Goal: Information Seeking & Learning: Learn about a topic

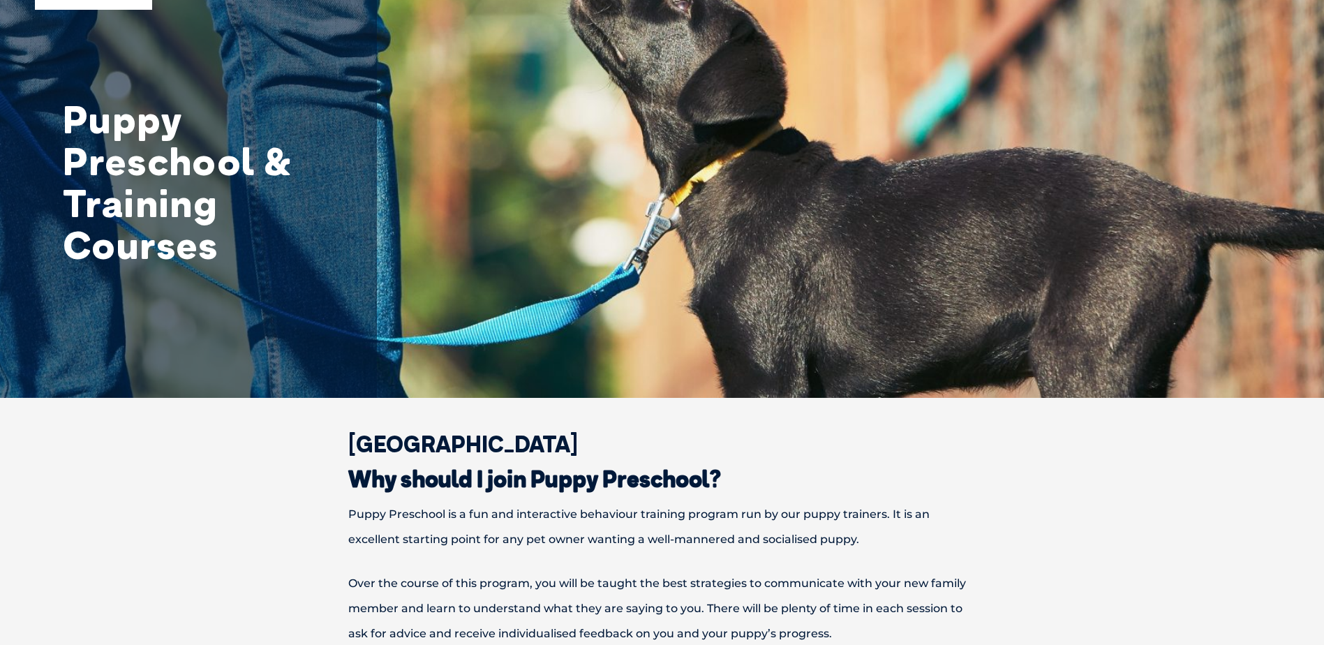
scroll to position [140, 0]
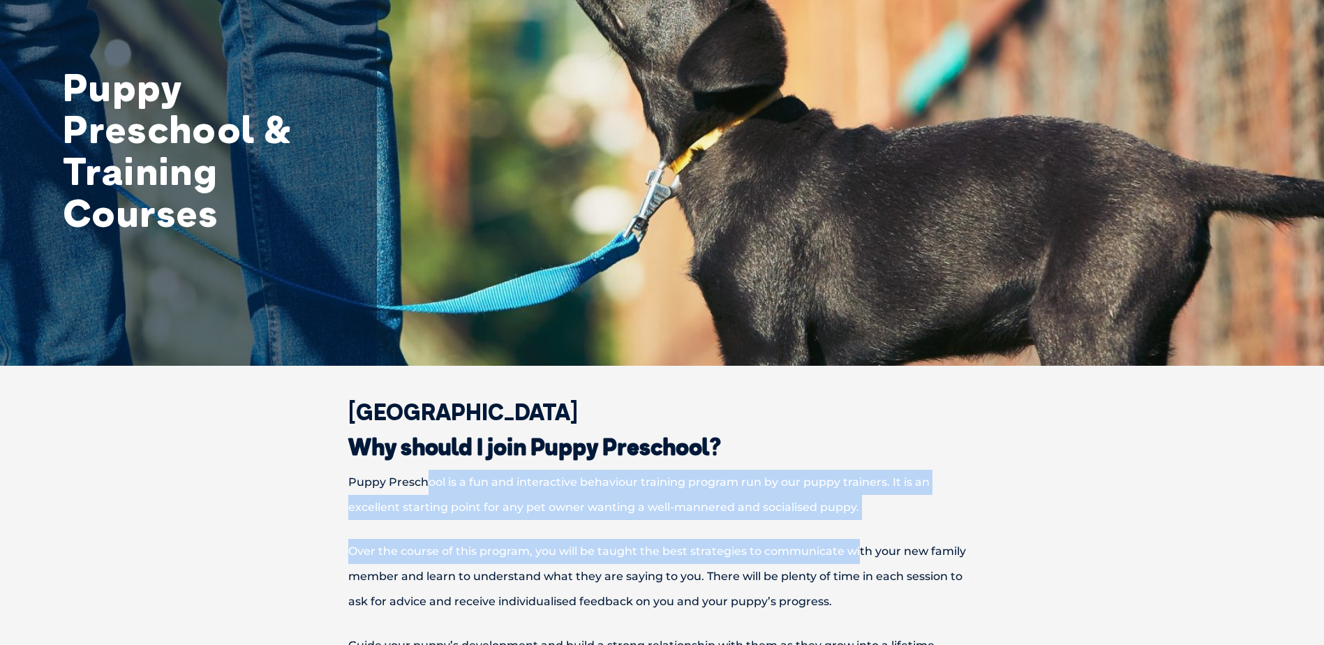
drag, startPoint x: 426, startPoint y: 492, endPoint x: 857, endPoint y: 548, distance: 435.1
drag, startPoint x: 857, startPoint y: 548, endPoint x: 692, endPoint y: 540, distance: 165.6
click at [692, 540] on p "Over the course of this program, you will be taught the best strategies to comm…" at bounding box center [663, 576] width 726 height 75
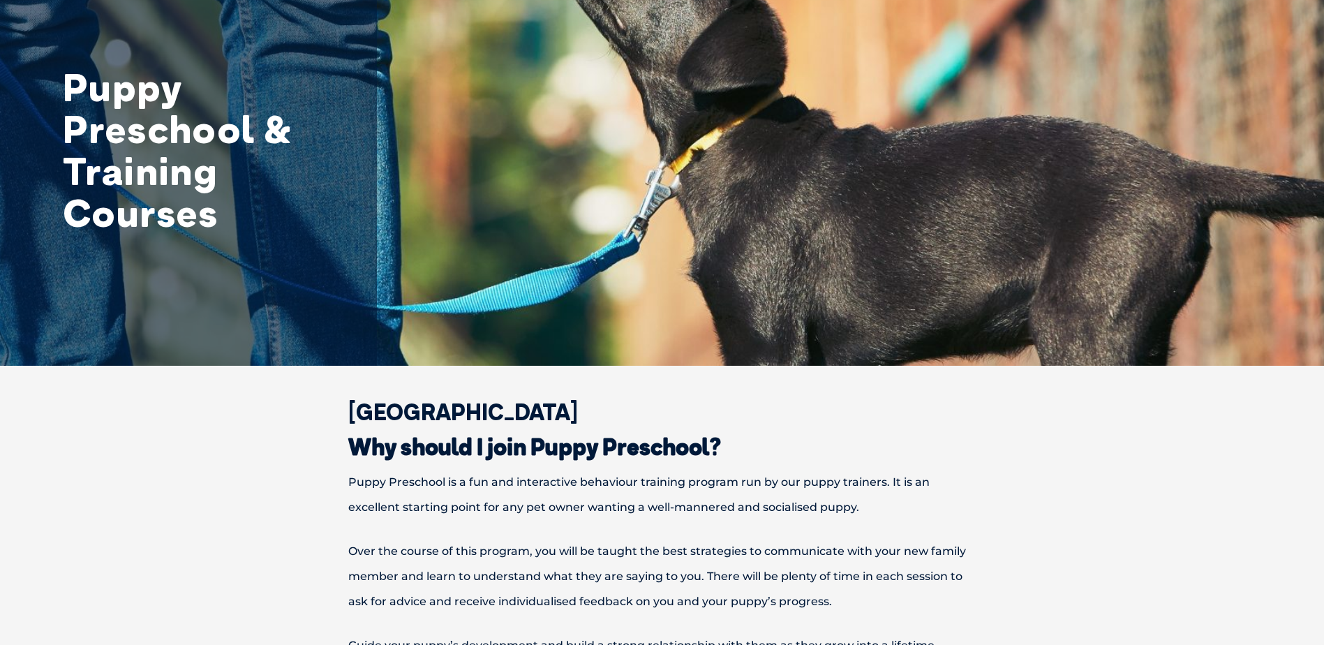
scroll to position [209, 0]
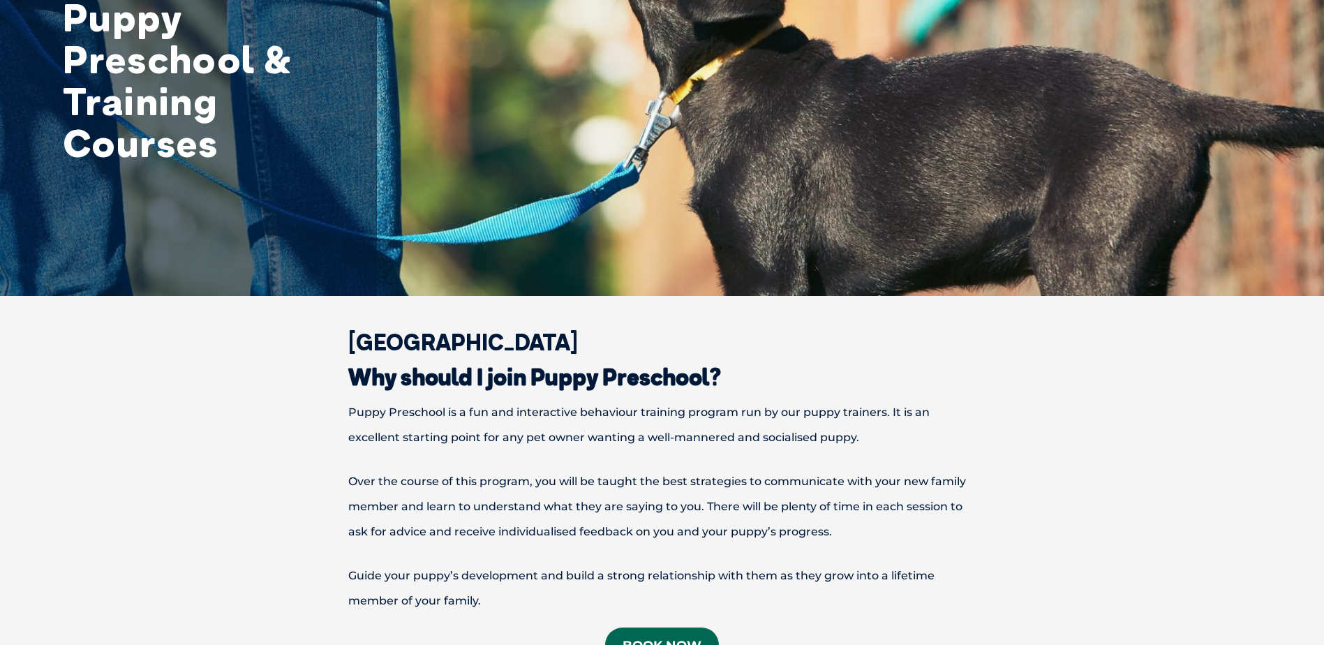
click at [425, 434] on p "Puppy Preschool is a fun and interactive behaviour training program run by our …" at bounding box center [663, 425] width 726 height 50
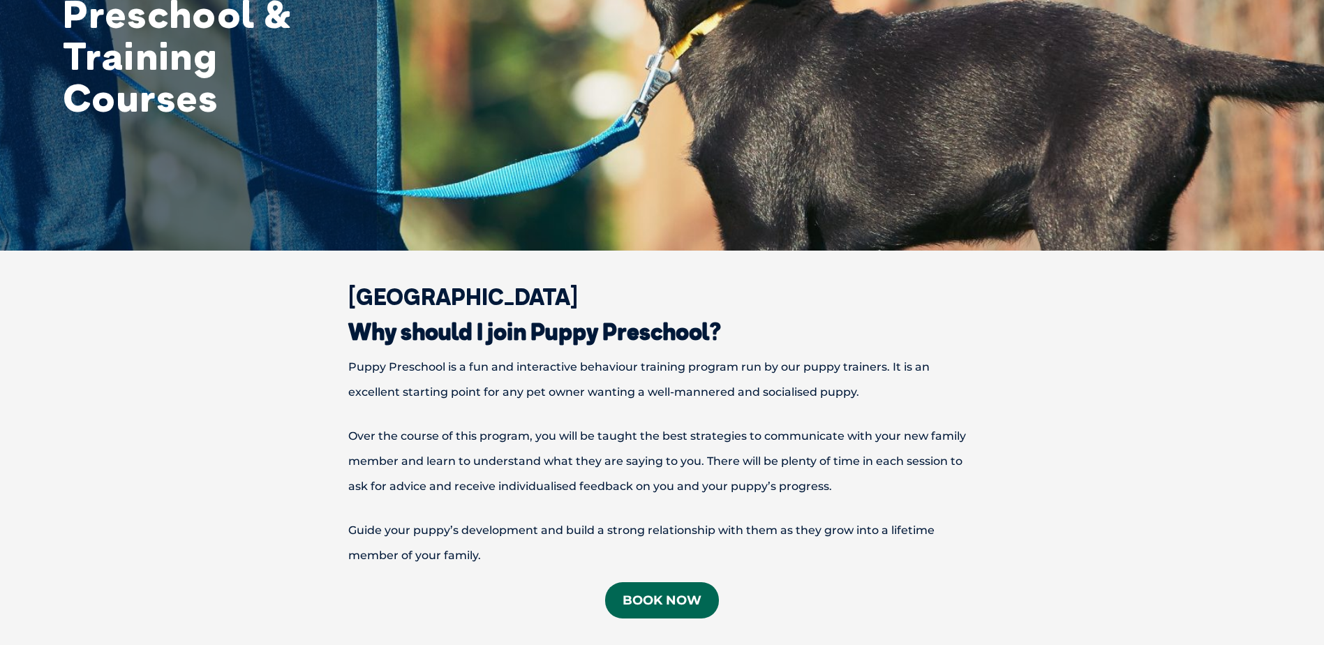
scroll to position [279, 0]
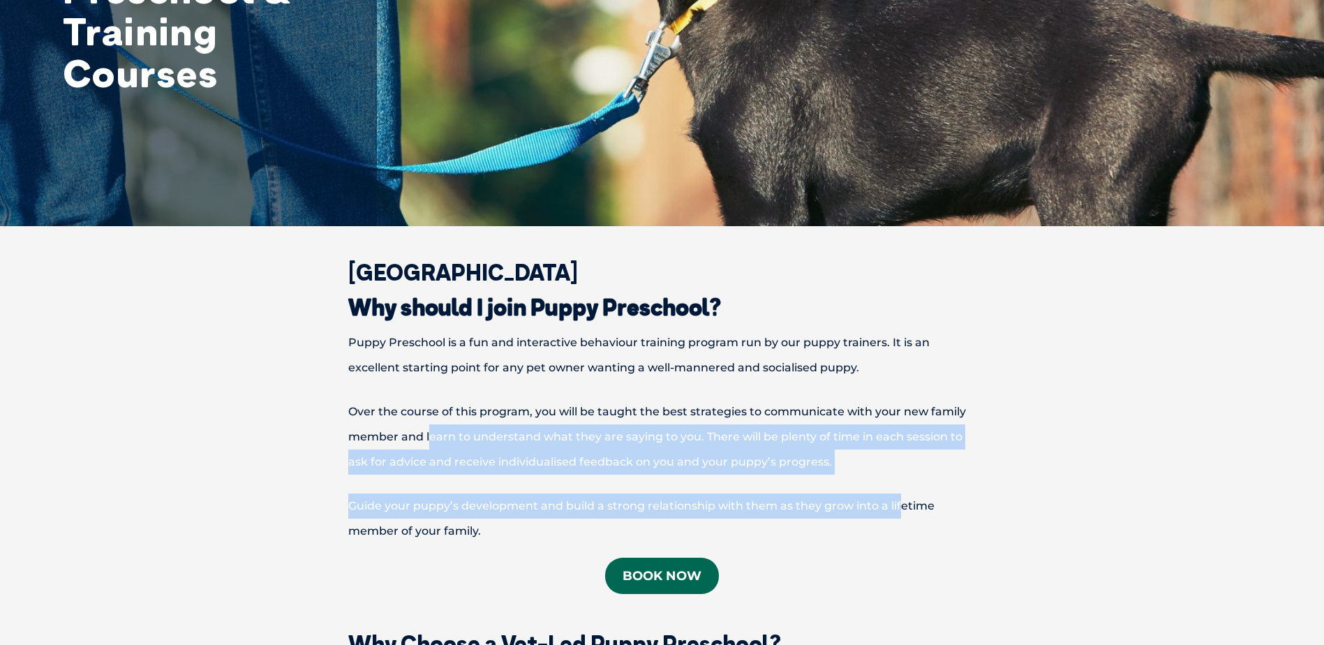
drag, startPoint x: 431, startPoint y: 430, endPoint x: 899, endPoint y: 486, distance: 471.8
drag, startPoint x: 899, startPoint y: 486, endPoint x: 697, endPoint y: 467, distance: 203.3
click at [697, 467] on p "Over the course of this program, you will be taught the best strategies to comm…" at bounding box center [663, 436] width 726 height 75
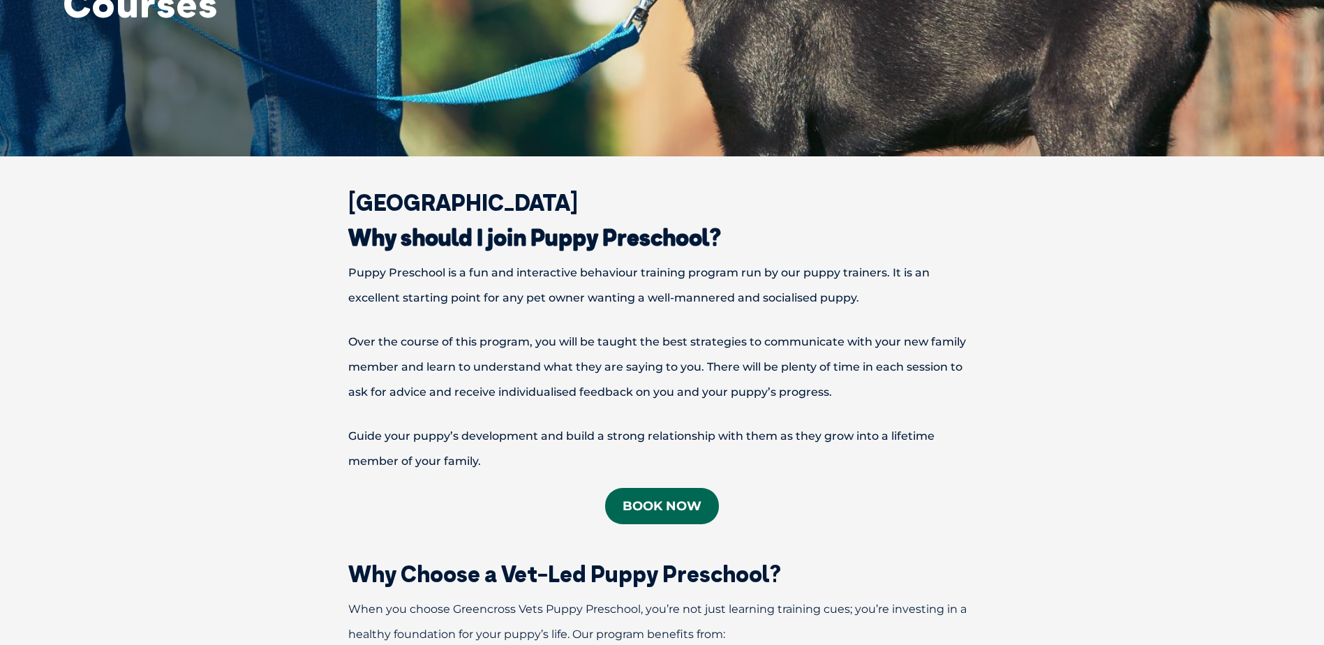
click at [519, 441] on p "Guide your puppy’s development and build a strong relationship with them as the…" at bounding box center [663, 449] width 726 height 50
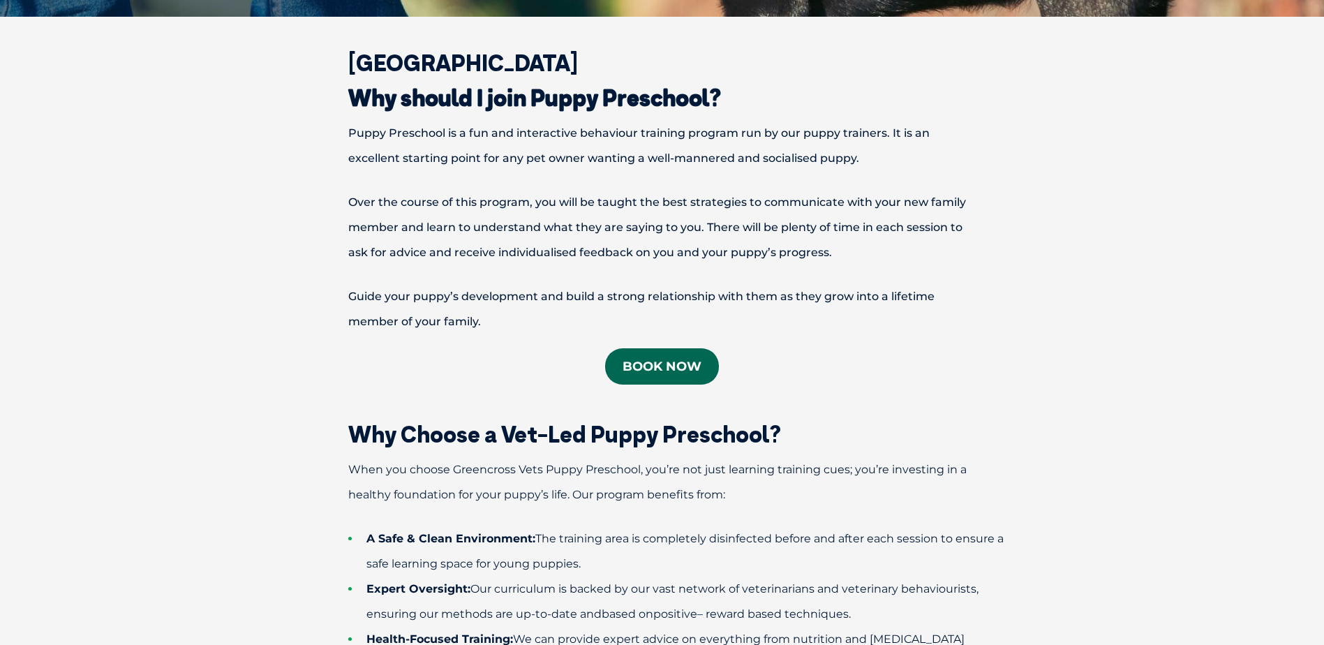
click at [519, 441] on span "Why Choose a Vet-Led Puppy Preschool?" at bounding box center [564, 434] width 433 height 28
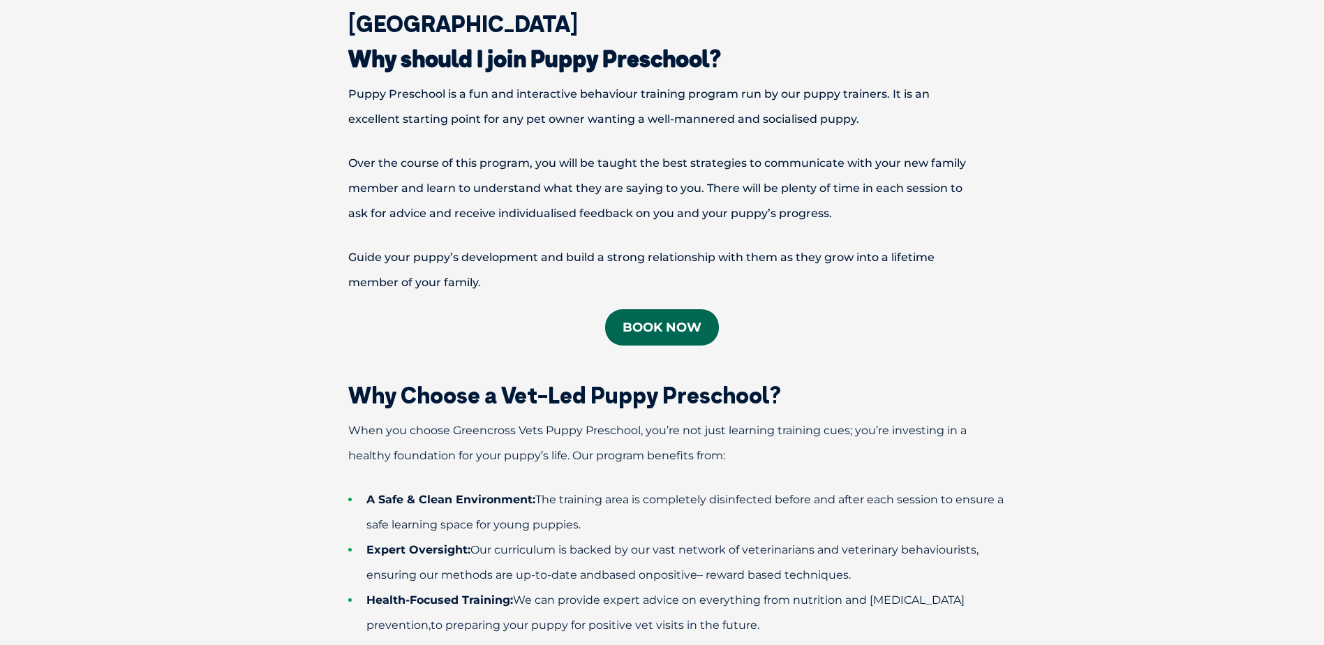
scroll to position [559, 0]
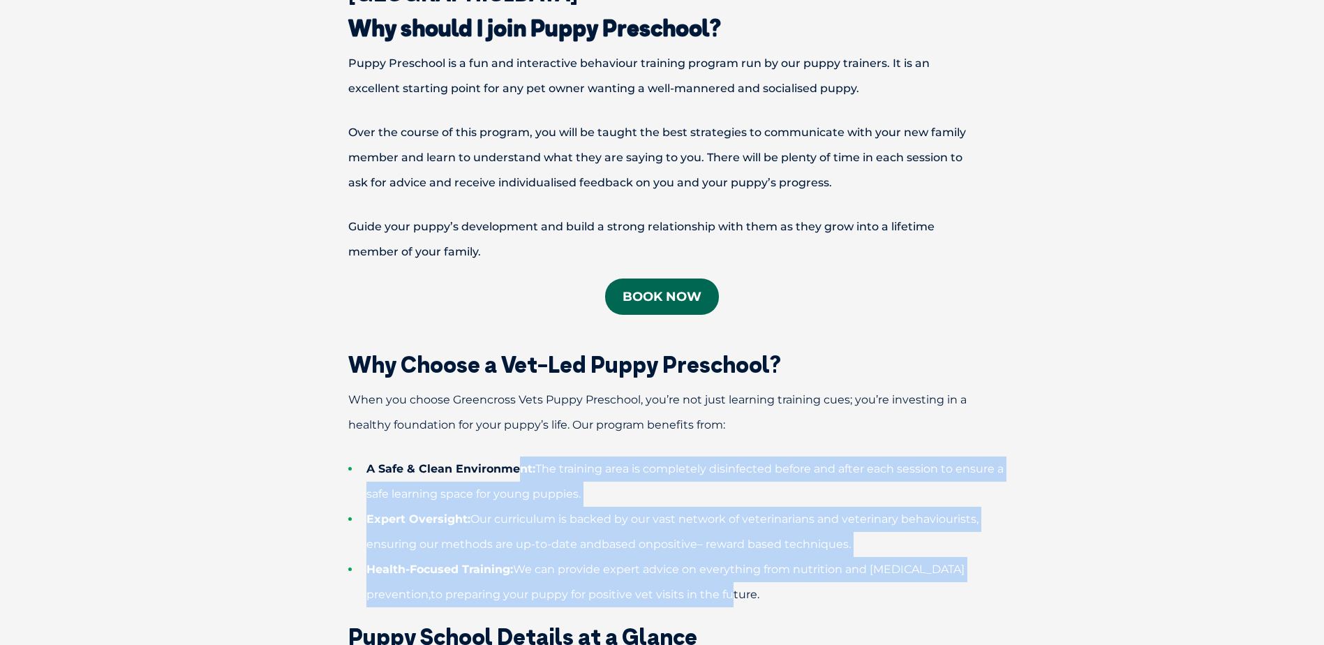
drag, startPoint x: 519, startPoint y: 441, endPoint x: 646, endPoint y: 593, distance: 197.7
drag, startPoint x: 646, startPoint y: 593, endPoint x: 484, endPoint y: 559, distance: 165.5
click at [484, 559] on li "Health-Focused Training: We can provide expert advice on everything from nutrit…" at bounding box center [686, 582] width 677 height 50
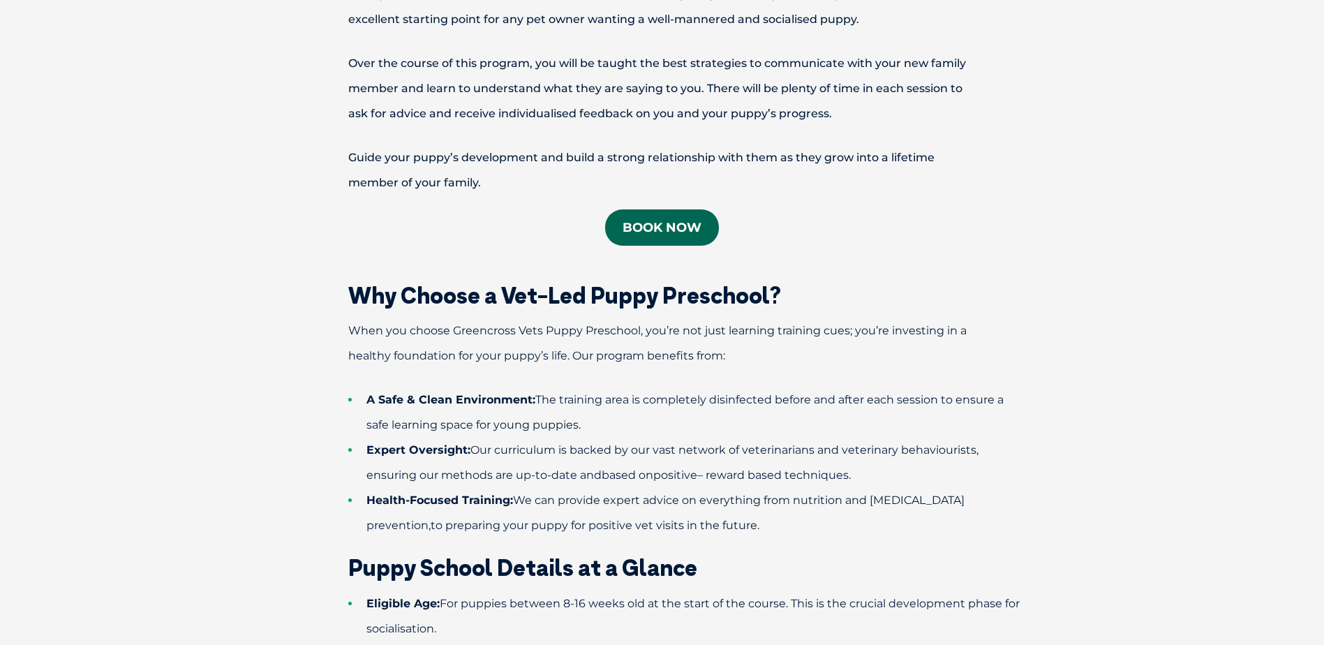
scroll to position [628, 0]
click at [483, 533] on li "Health-Focused Training: We can provide expert advice on everything from nutrit…" at bounding box center [686, 512] width 677 height 50
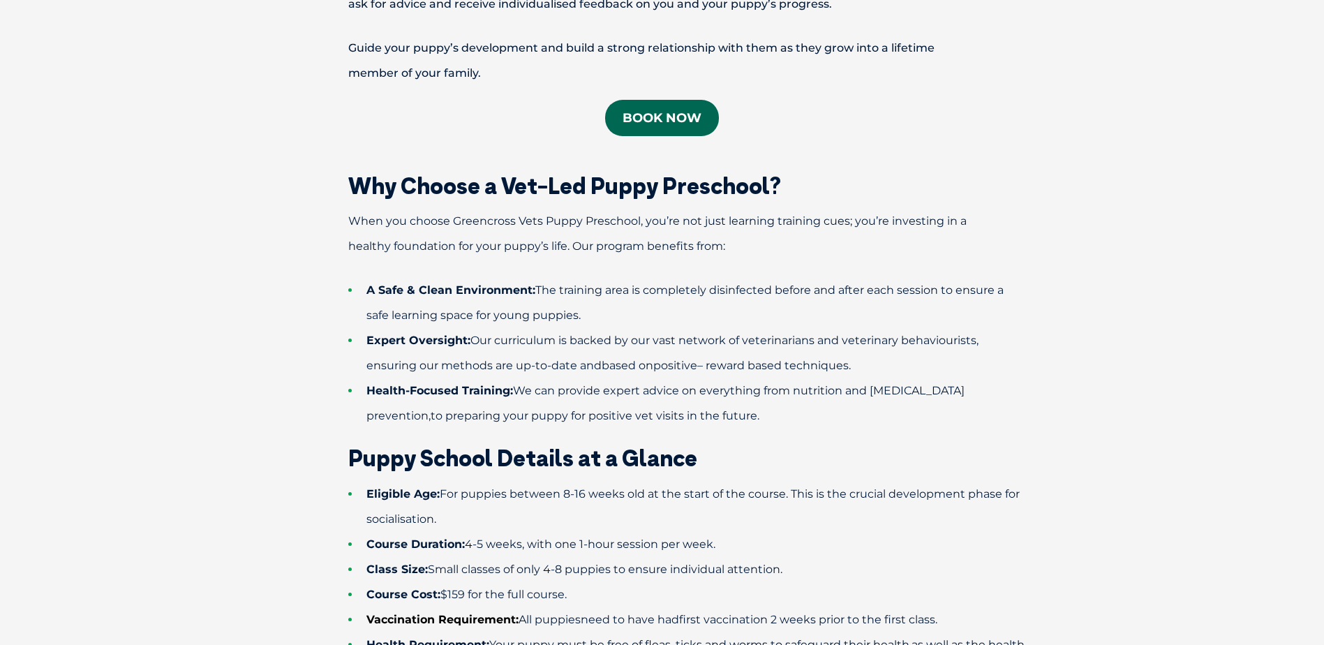
scroll to position [768, 0]
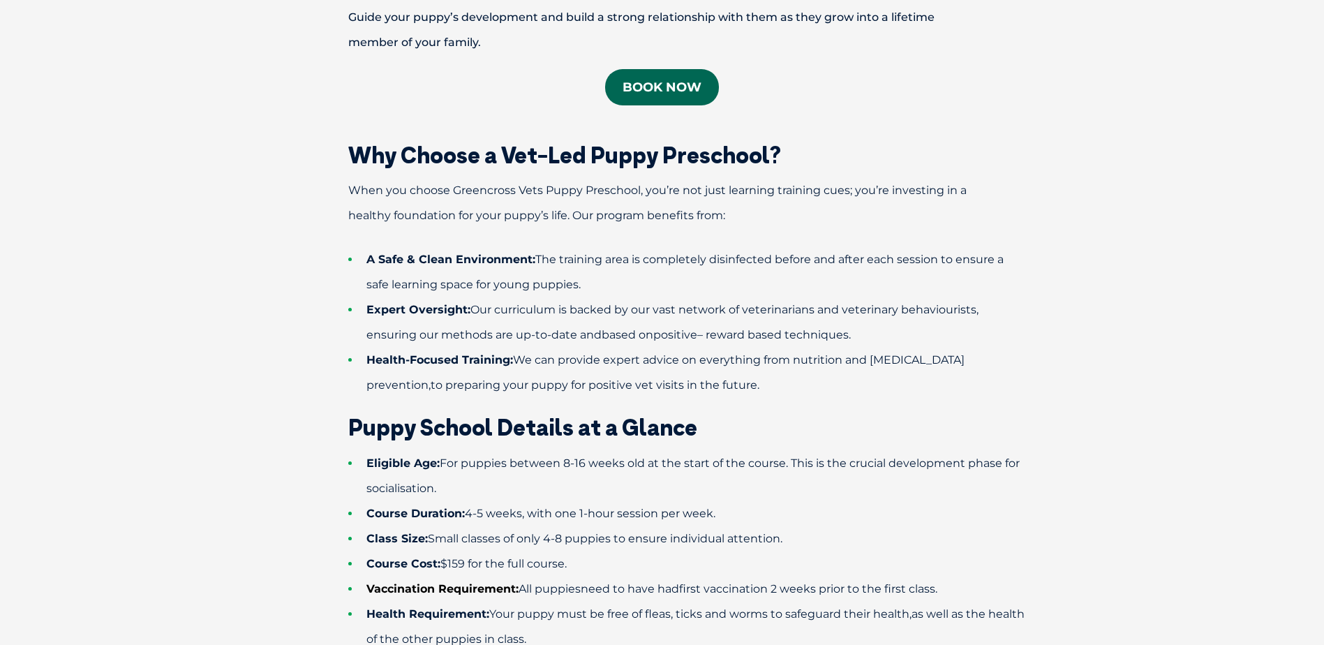
click at [489, 515] on span "4-5 weeks, with one 1-hour session per week." at bounding box center [590, 513] width 251 height 13
drag, startPoint x: 515, startPoint y: 466, endPoint x: 806, endPoint y: 487, distance: 291.1
click at [806, 487] on li "Eligible Age: For puppies between 8-16 weeks old at the start of the course. Th…" at bounding box center [686, 476] width 677 height 50
drag, startPoint x: 806, startPoint y: 487, endPoint x: 706, endPoint y: 517, distance: 104.3
click at [706, 517] on span "4-5 weeks, with one 1-hour session per week." at bounding box center [590, 513] width 251 height 13
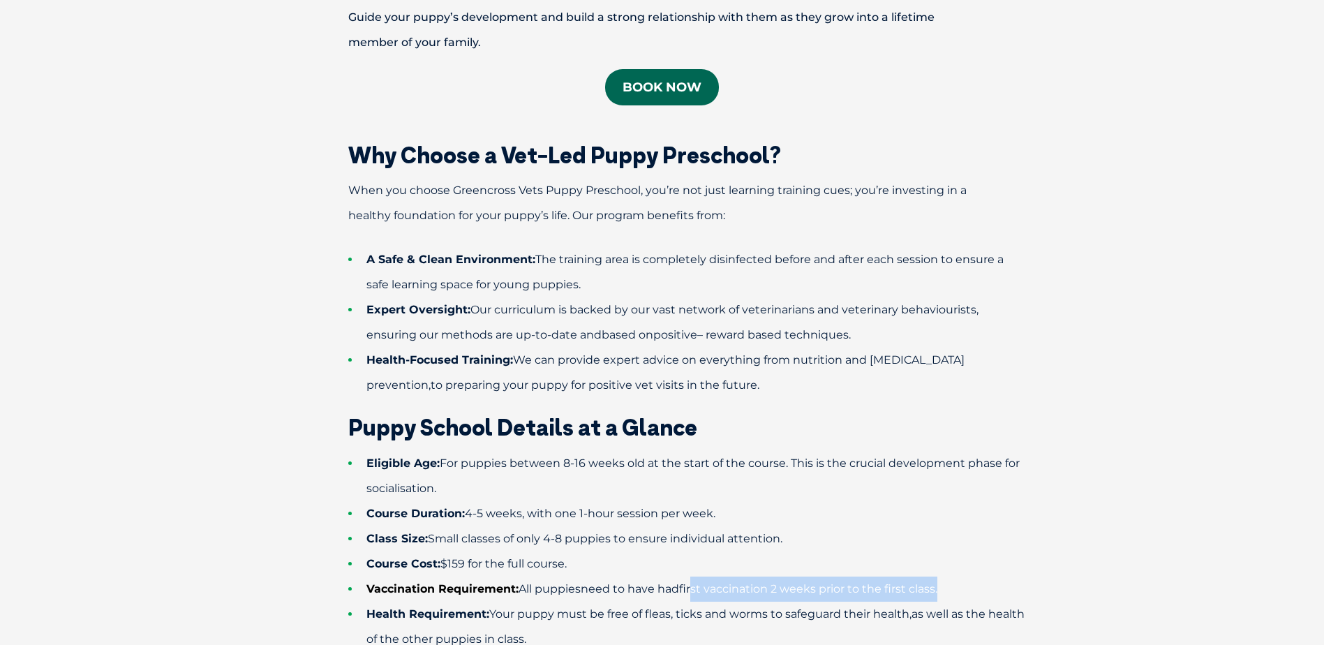
drag, startPoint x: 700, startPoint y: 588, endPoint x: 993, endPoint y: 596, distance: 294.0
click at [993, 596] on li "Vaccination Requirement: All puppies need to have had first vaccination 2 weeks…" at bounding box center [686, 589] width 677 height 25
drag, startPoint x: 993, startPoint y: 596, endPoint x: 845, endPoint y: 589, distance: 148.9
click at [845, 589] on span "first vaccination 2 weeks prior to the first class." at bounding box center [808, 588] width 258 height 13
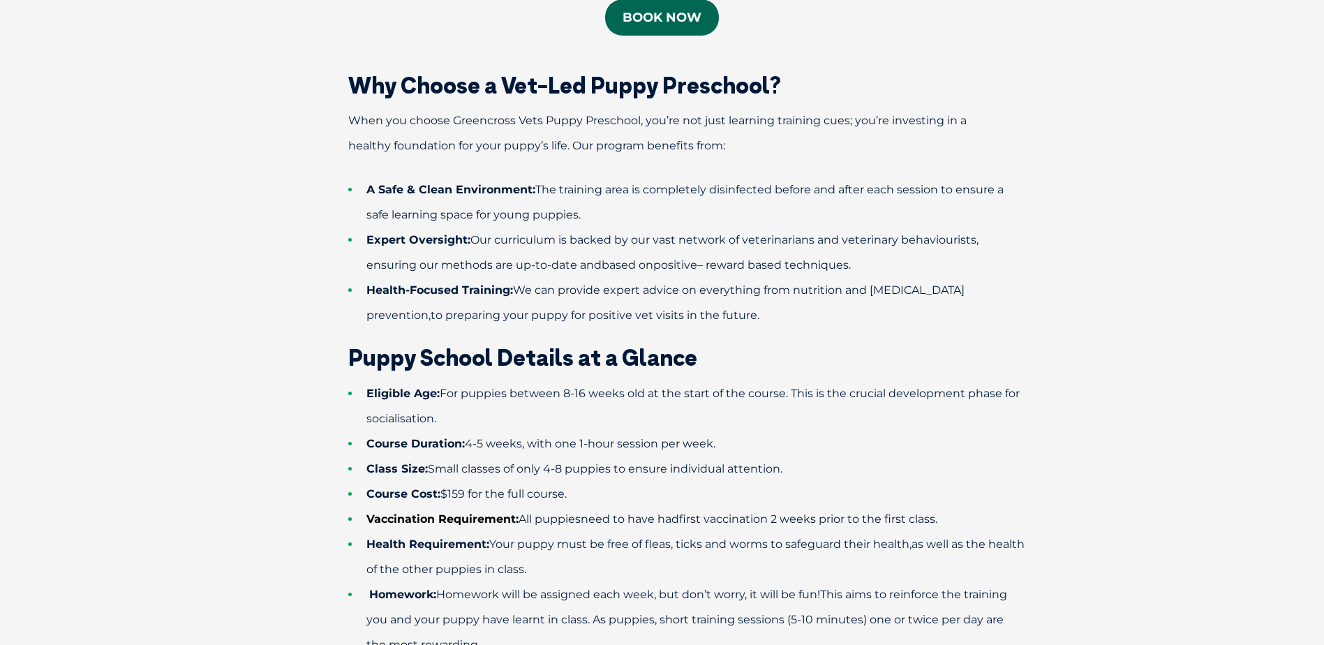
click at [541, 545] on span "Your puppy must be free of fleas, ticks and worms to safeguard their health" at bounding box center [699, 544] width 420 height 13
drag, startPoint x: 537, startPoint y: 531, endPoint x: 618, endPoint y: 572, distance: 90.9
click at [618, 572] on ul "Eligible Age: For puppies between 8-16 weeks old at the start of the course. Th…" at bounding box center [663, 519] width 726 height 276
drag, startPoint x: 618, startPoint y: 572, endPoint x: 531, endPoint y: 561, distance: 88.1
click at [531, 561] on li "Health Requirement: Your puppy must be free of fleas, ticks and worms to safegu…" at bounding box center [686, 557] width 677 height 50
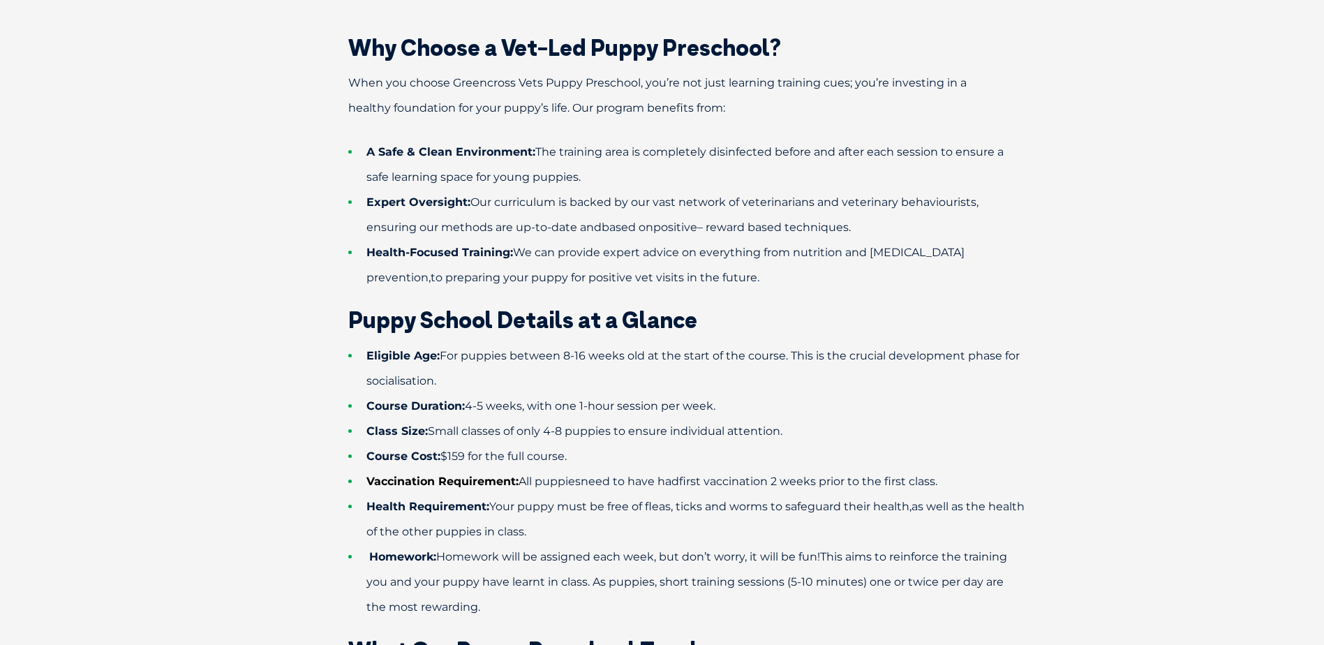
scroll to position [908, 0]
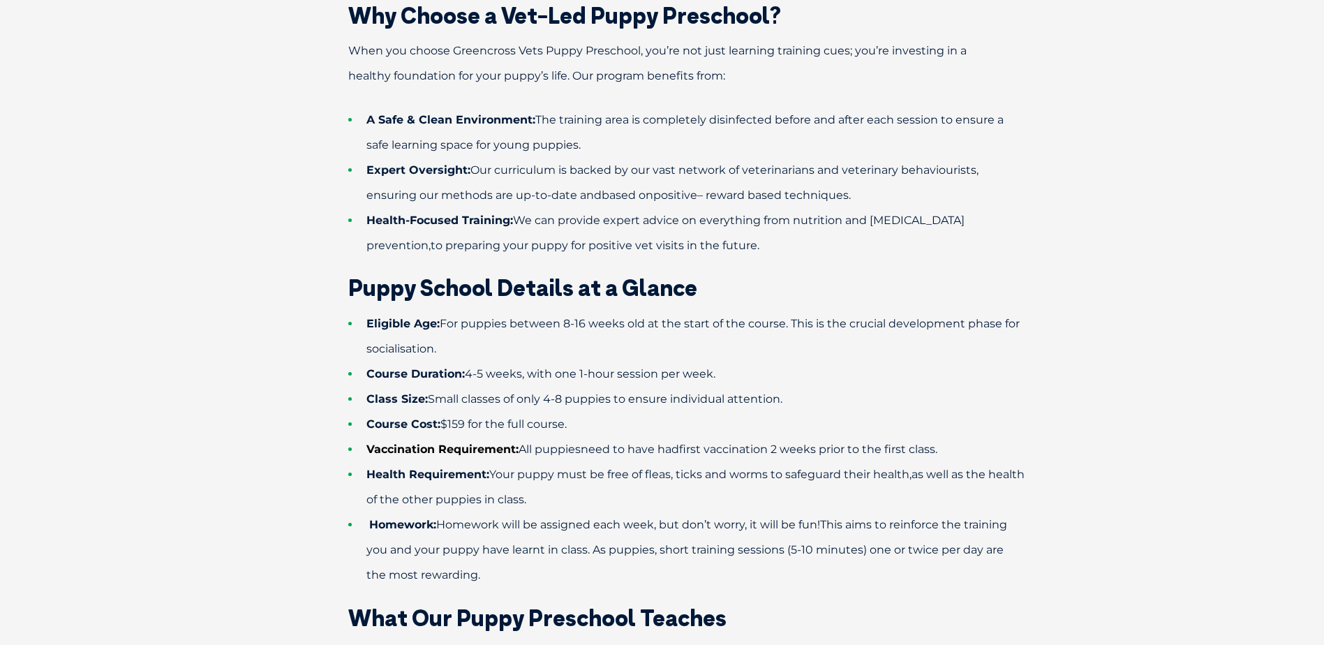
click at [496, 517] on li "Homework: Homework will be assigned each week, but don’t worry, it will be fun!…" at bounding box center [686, 549] width 677 height 75
click at [546, 505] on span "as well as the health of the other puppies in class." at bounding box center [696, 487] width 658 height 38
click at [542, 523] on span "Homework: Homework will be assigned each week, but don’t worry, it will be fun!…" at bounding box center [687, 550] width 641 height 64
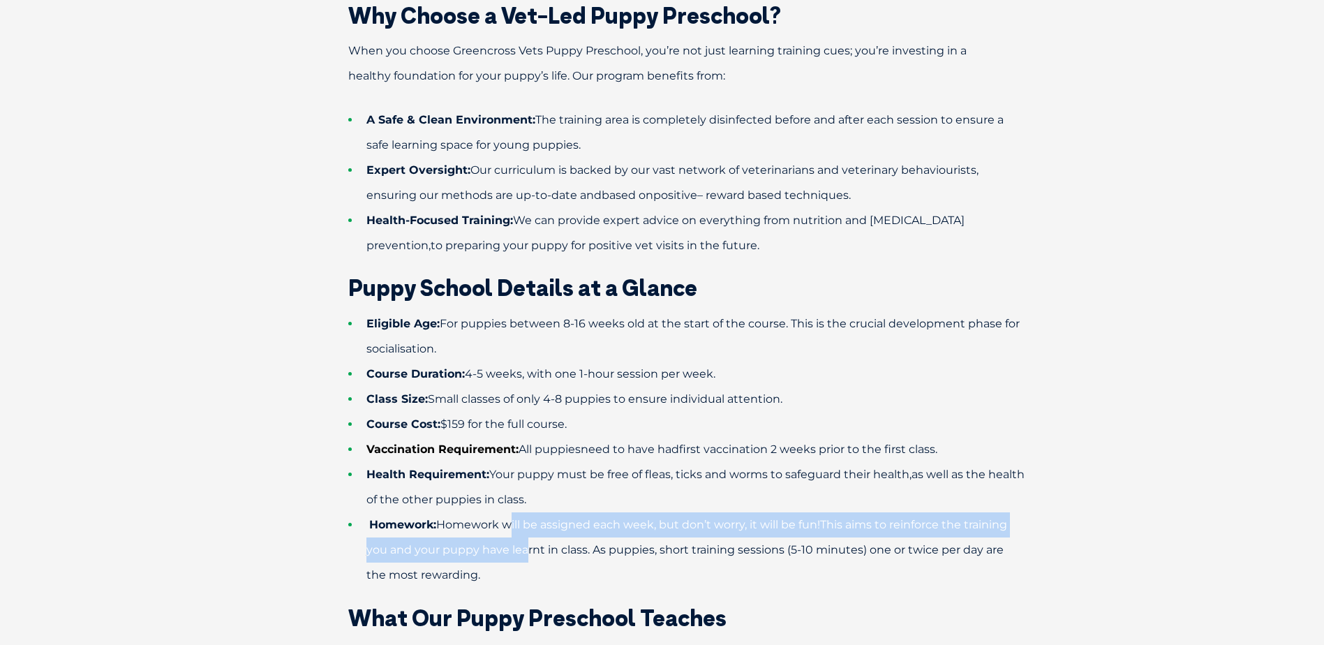
drag, startPoint x: 516, startPoint y: 537, endPoint x: 526, endPoint y: 549, distance: 15.9
click at [526, 549] on li "Homework: Homework will be assigned each week, but don’t worry, it will be fun!…" at bounding box center [686, 549] width 677 height 75
drag, startPoint x: 526, startPoint y: 549, endPoint x: 473, endPoint y: 548, distance: 53.1
click at [473, 548] on span "Homework: Homework will be assigned each week, but don’t worry, it will be fun!…" at bounding box center [687, 550] width 641 height 64
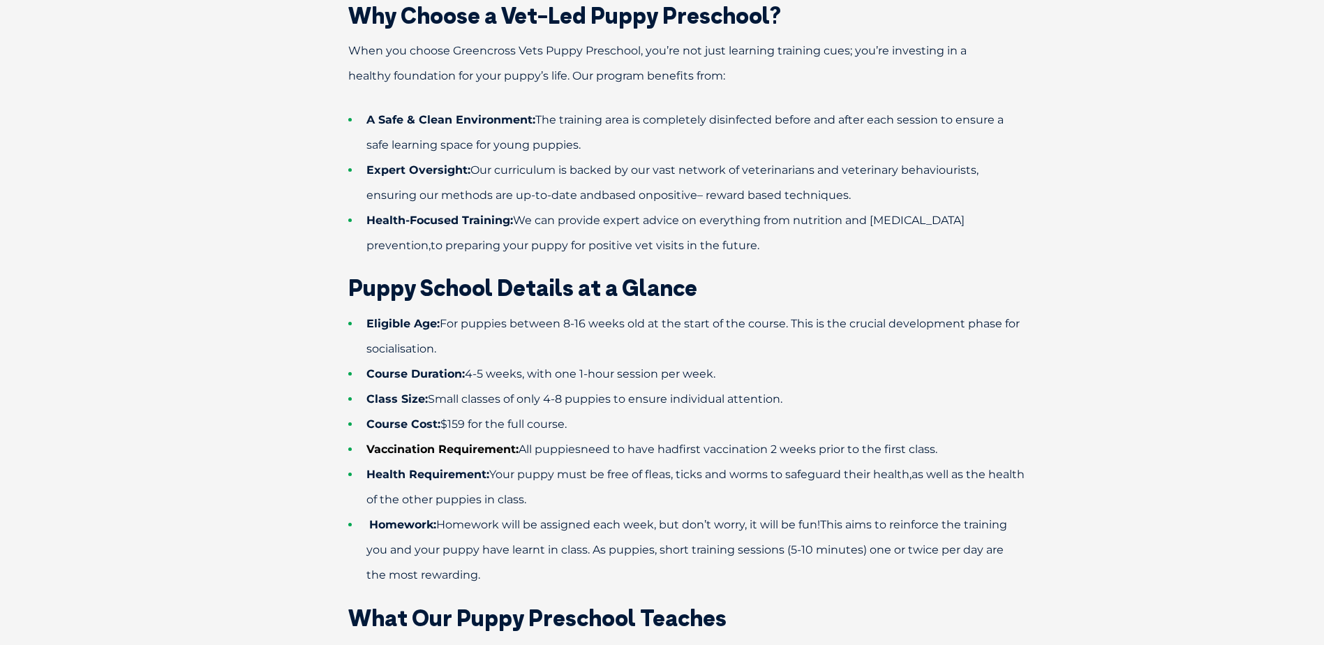
click at [441, 548] on span "Homework: Homework will be assigned each week, but don’t worry, it will be fun!…" at bounding box center [687, 550] width 641 height 64
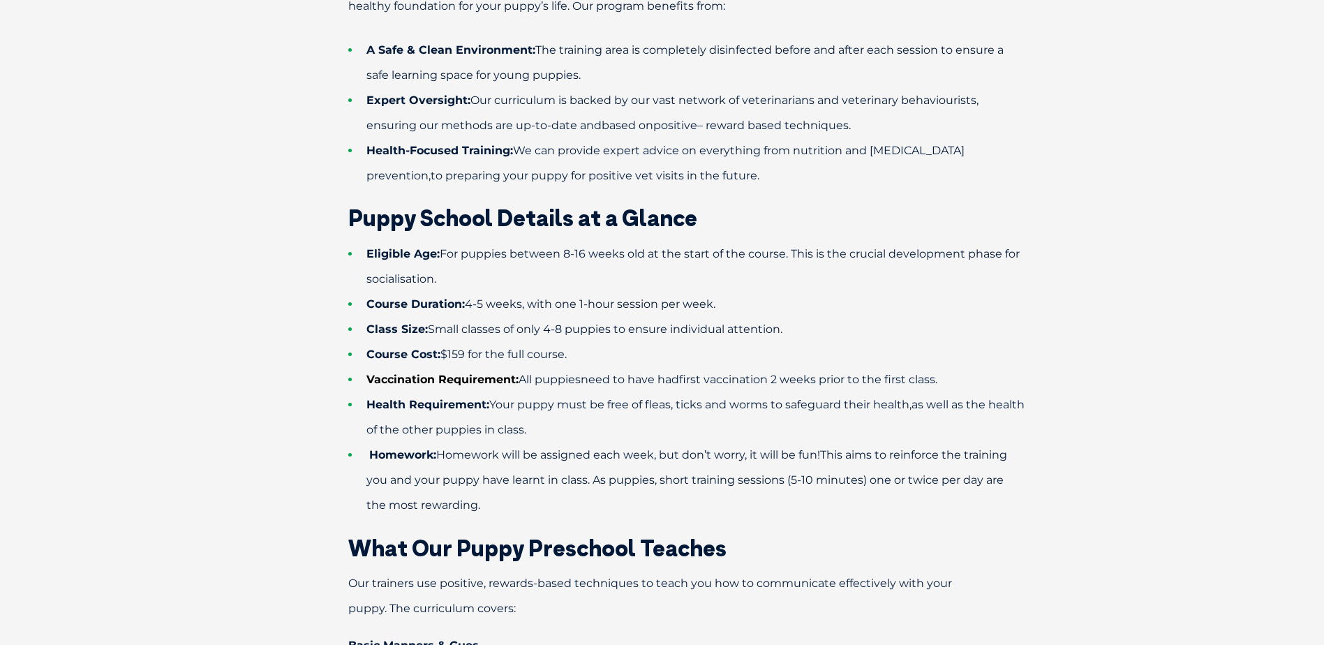
click at [450, 548] on span "What Our Puppy Preschool Teaches" at bounding box center [537, 548] width 378 height 28
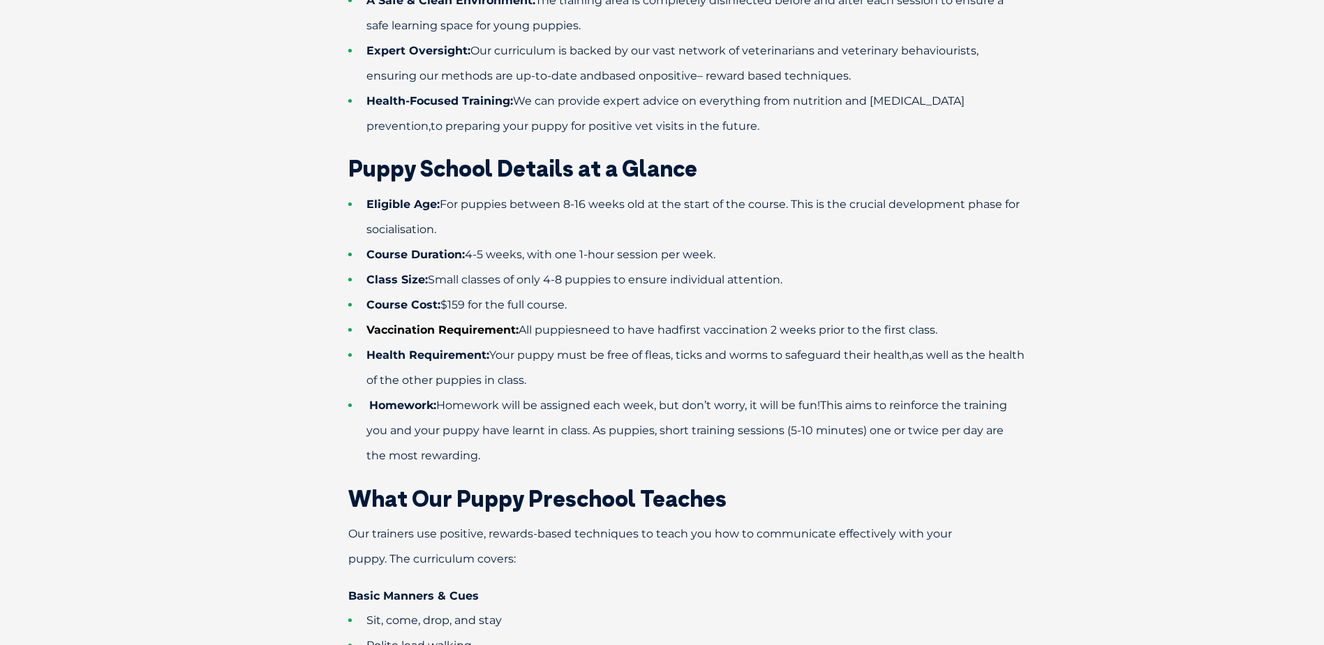
scroll to position [1047, 0]
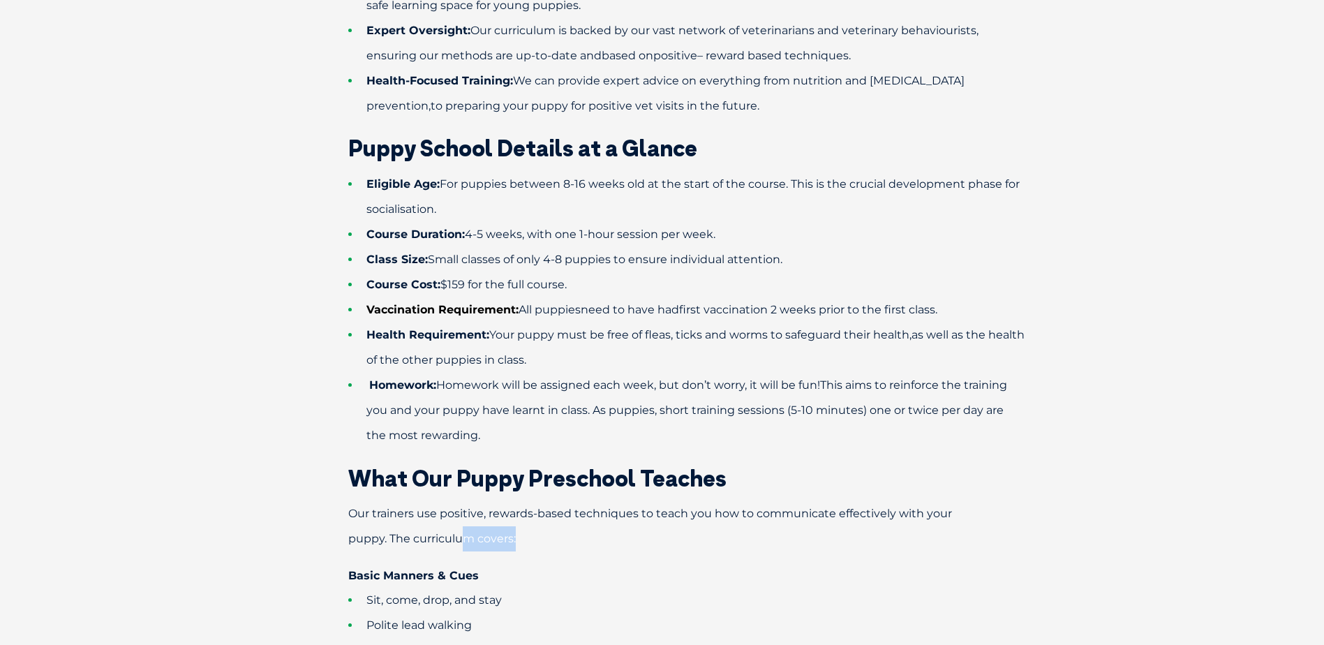
drag, startPoint x: 488, startPoint y: 535, endPoint x: 544, endPoint y: 547, distance: 57.1
click at [544, 547] on p "Our trainers use positive, rewards-based techniques to teach you how to communi…" at bounding box center [663, 526] width 726 height 50
drag, startPoint x: 544, startPoint y: 547, endPoint x: 426, endPoint y: 546, distance: 118.0
click at [426, 546] on p "Our trainers use positive, rewards-based techniques to teach you how to communi…" at bounding box center [663, 526] width 726 height 50
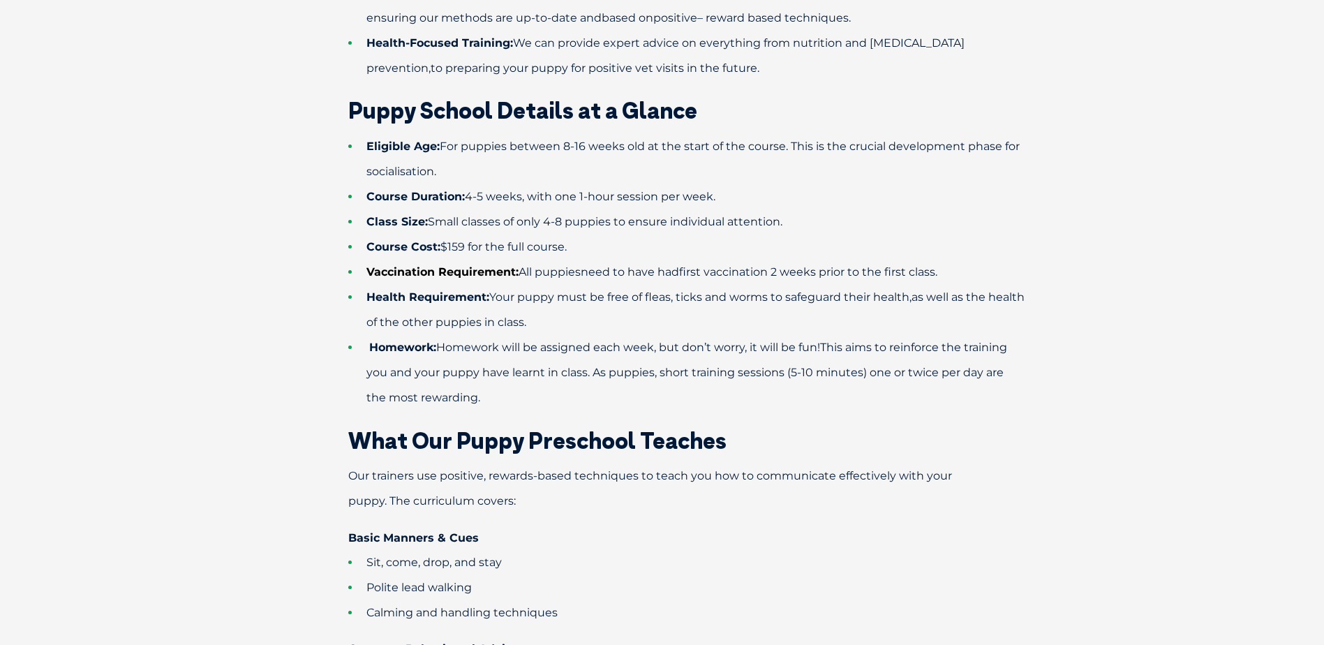
scroll to position [1117, 0]
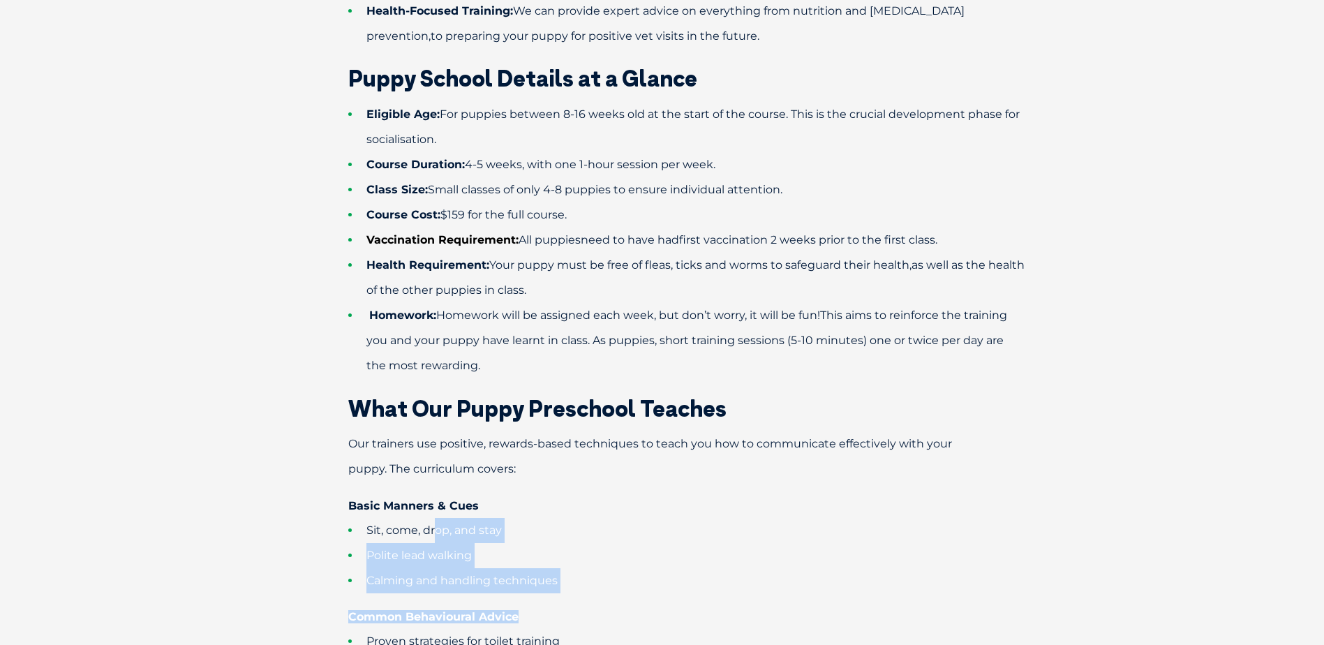
drag, startPoint x: 438, startPoint y: 531, endPoint x: 603, endPoint y: 598, distance: 178.1
drag, startPoint x: 603, startPoint y: 598, endPoint x: 506, endPoint y: 588, distance: 96.9
click at [506, 588] on li "Calming and handling techniques" at bounding box center [686, 580] width 677 height 25
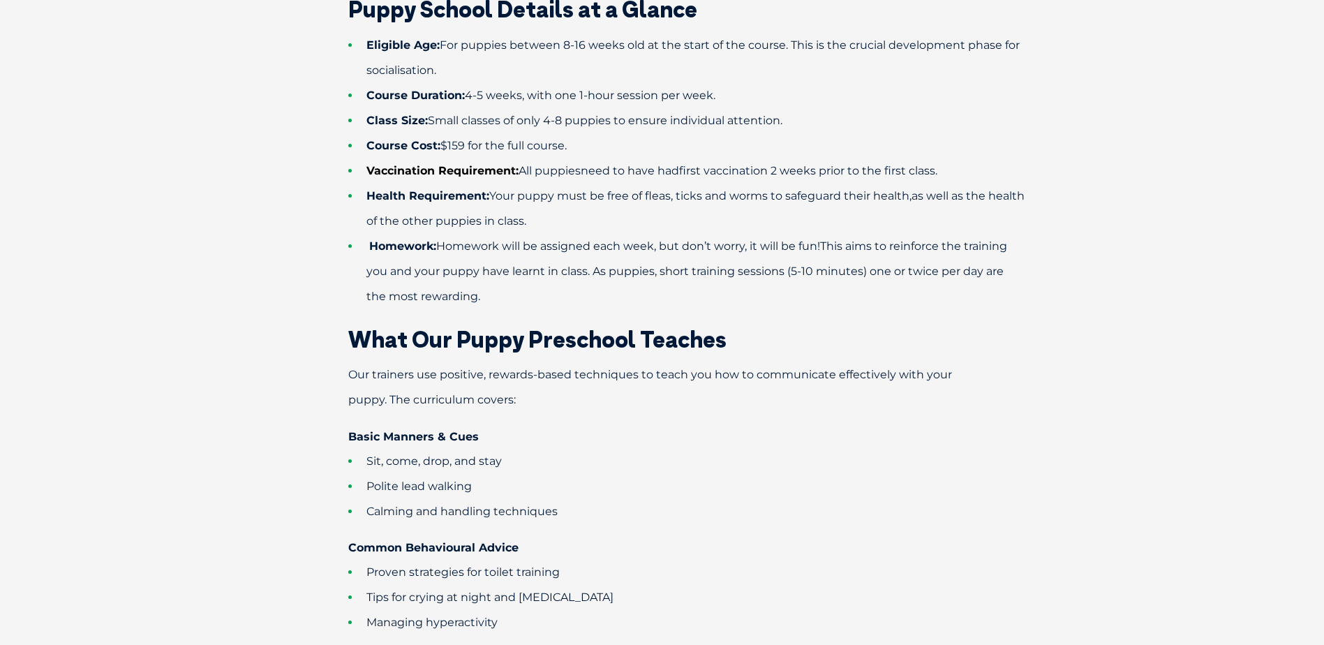
scroll to position [1187, 0]
click at [462, 545] on b "Common Behavioural Advice" at bounding box center [433, 546] width 170 height 13
drag, startPoint x: 462, startPoint y: 545, endPoint x: 487, endPoint y: 544, distance: 25.1
click at [487, 544] on b "Common Behavioural Advice" at bounding box center [433, 546] width 170 height 13
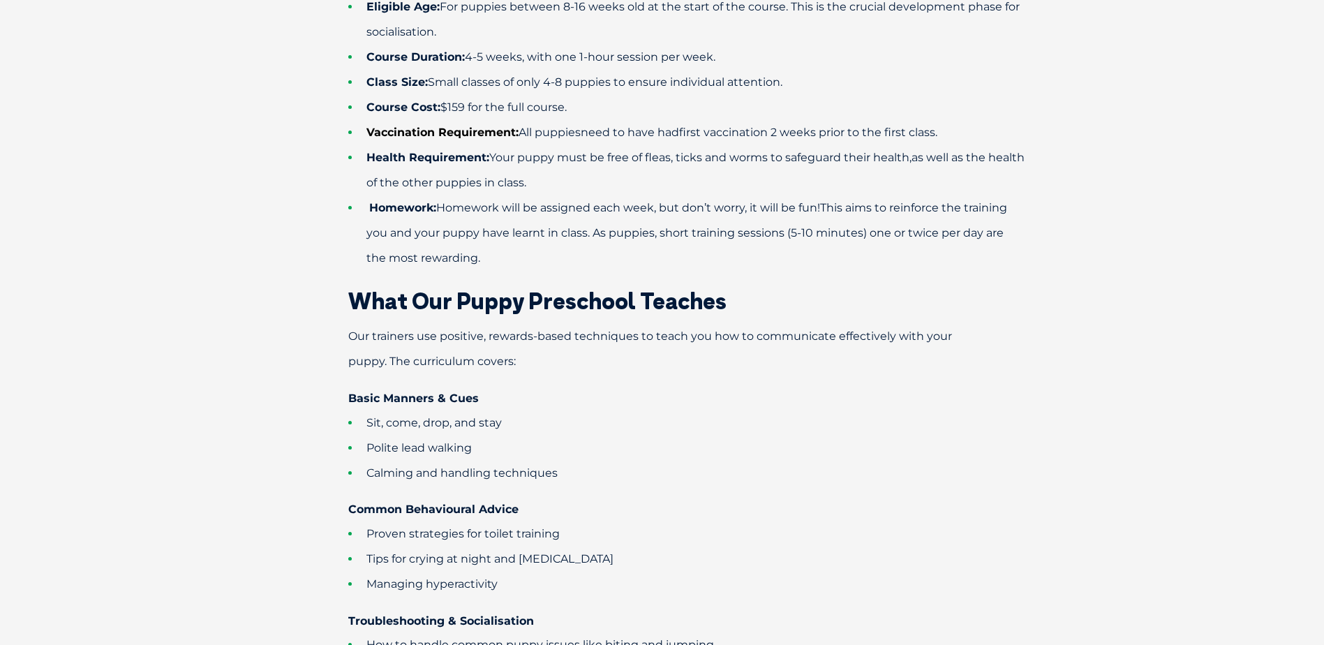
scroll to position [1257, 0]
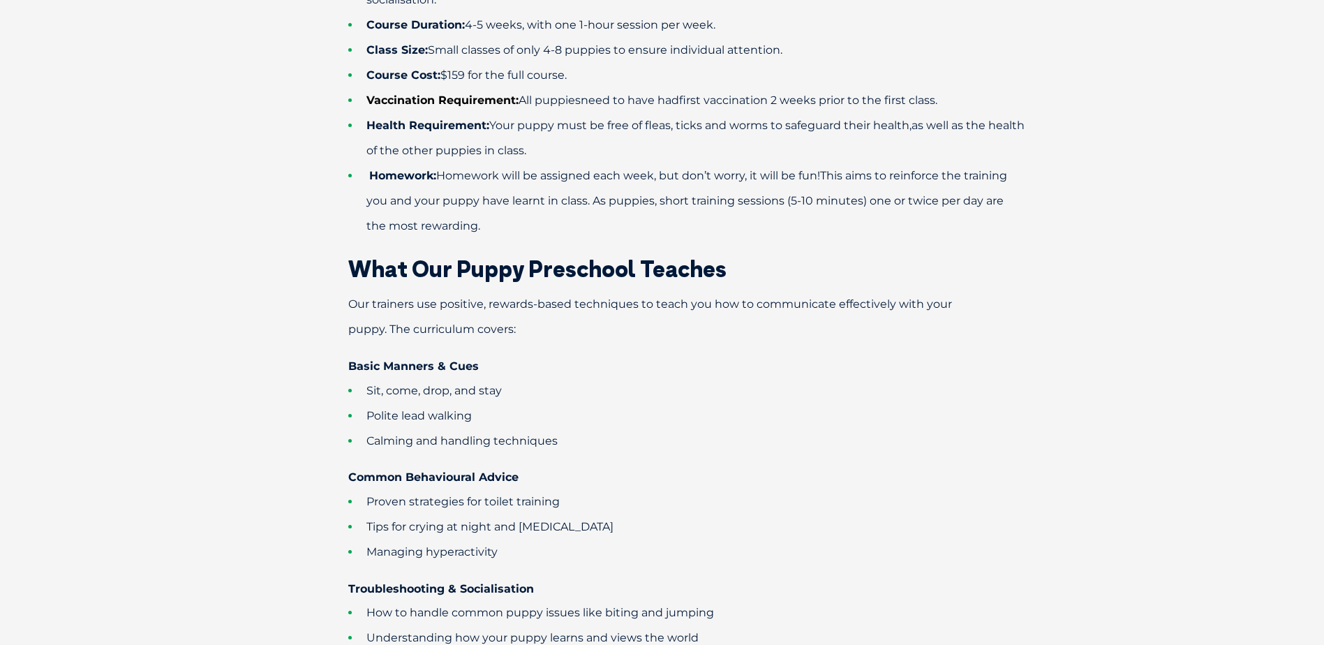
click at [500, 545] on li "Managing hyperactivity" at bounding box center [686, 552] width 677 height 25
click at [561, 531] on span "Tips for crying at night and separation anxiety" at bounding box center [490, 526] width 247 height 13
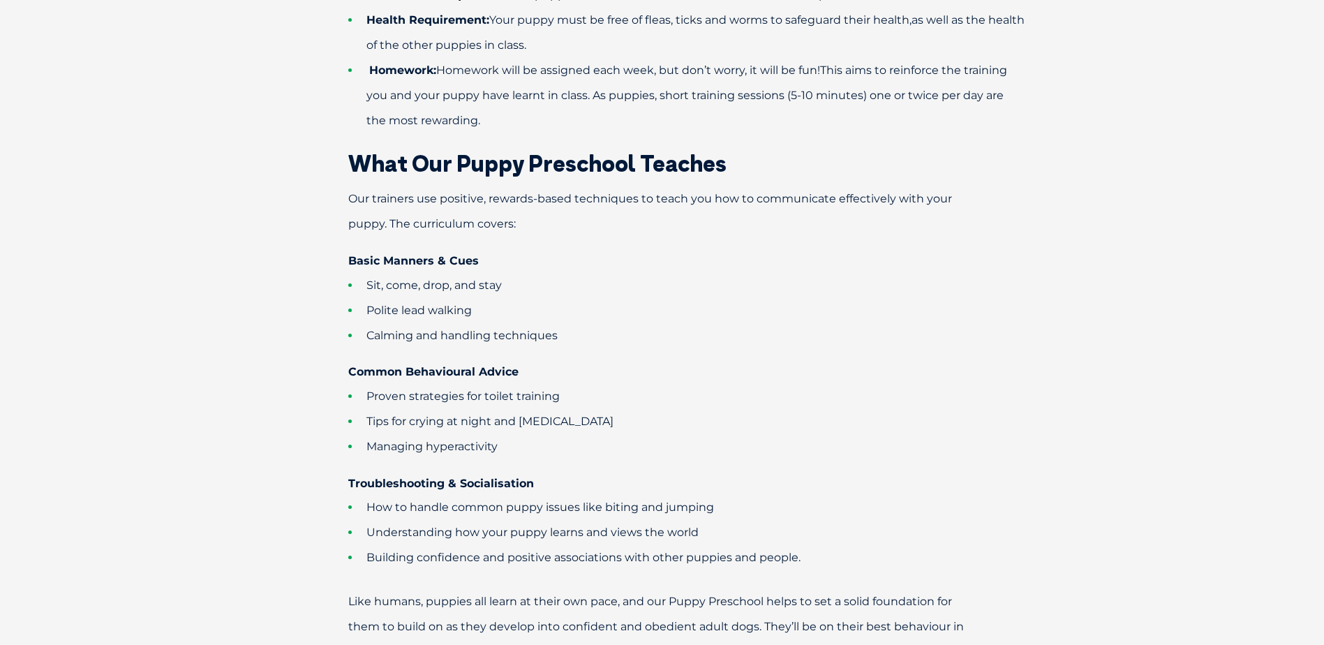
scroll to position [1396, 0]
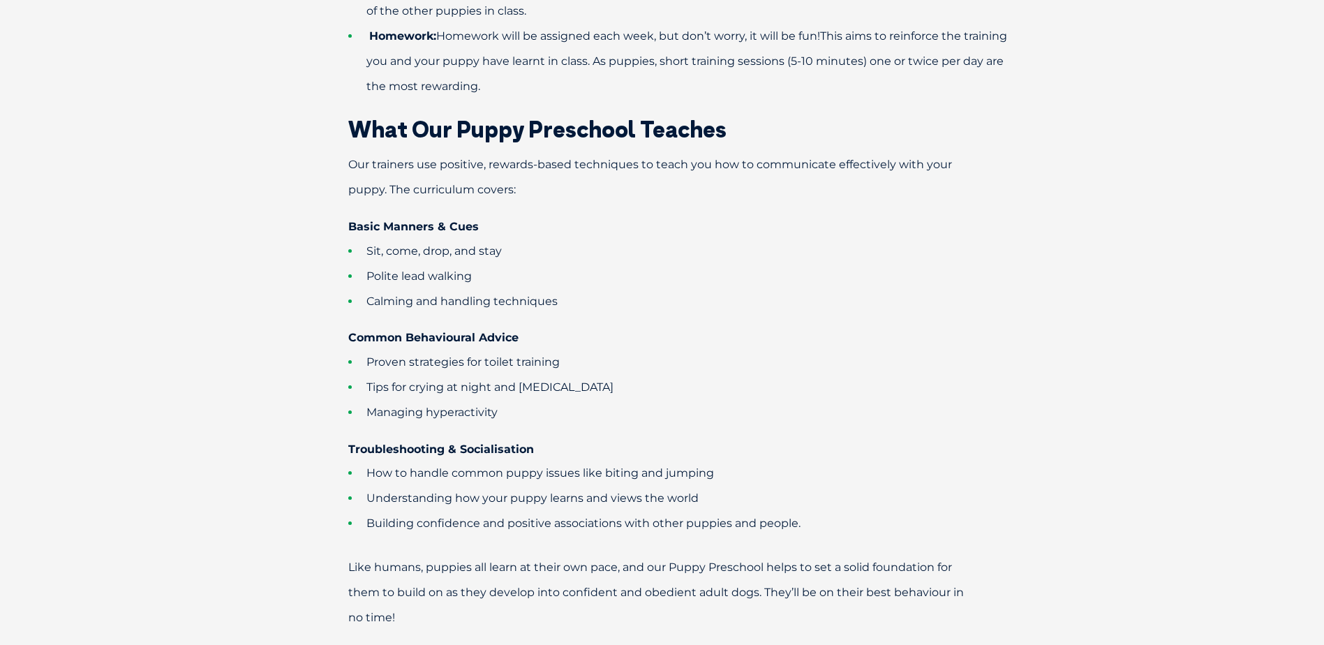
click at [569, 526] on span "Building confidence and positive associations with other puppies and people." at bounding box center [584, 523] width 434 height 13
drag, startPoint x: 586, startPoint y: 497, endPoint x: 672, endPoint y: 503, distance: 86.1
click at [672, 503] on span "Understanding how your puppy learns and views the world" at bounding box center [533, 497] width 332 height 13
drag, startPoint x: 672, startPoint y: 503, endPoint x: 646, endPoint y: 526, distance: 35.1
click at [646, 526] on span "Building confidence and positive associations with other puppies and people." at bounding box center [584, 523] width 434 height 13
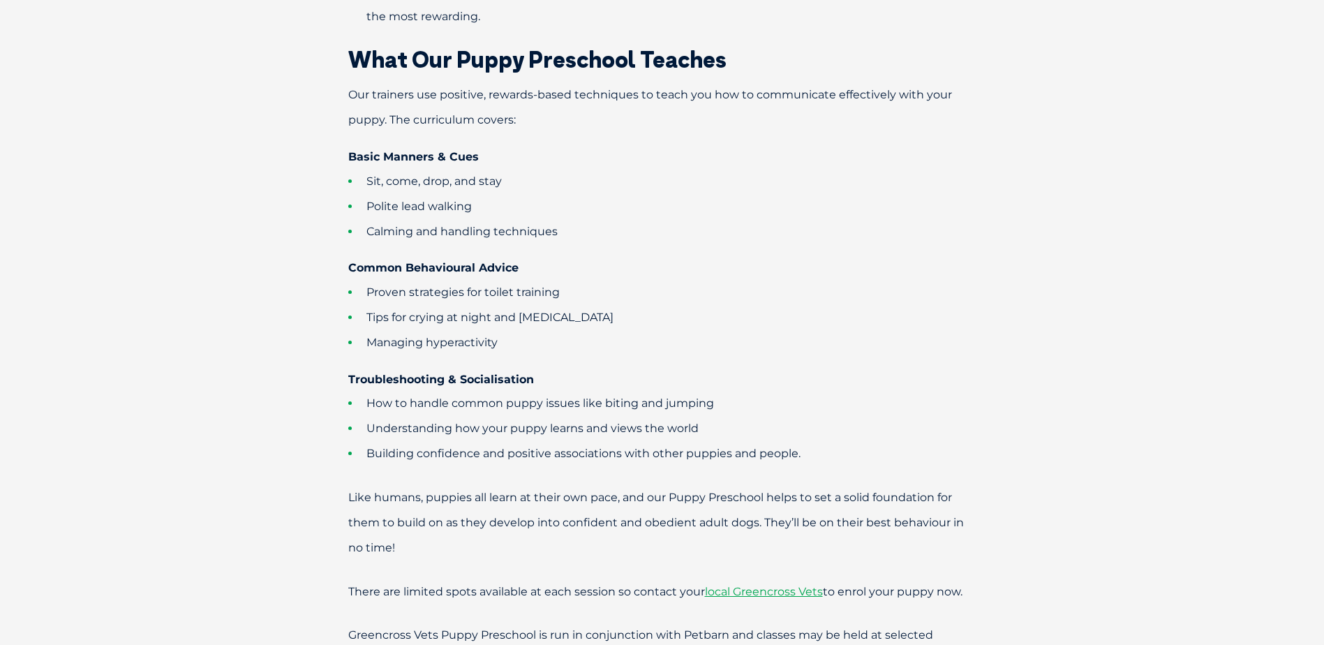
click at [645, 526] on span "Like humans, puppies all learn at their own pace, and our Puppy Preschool helps…" at bounding box center [656, 523] width 616 height 64
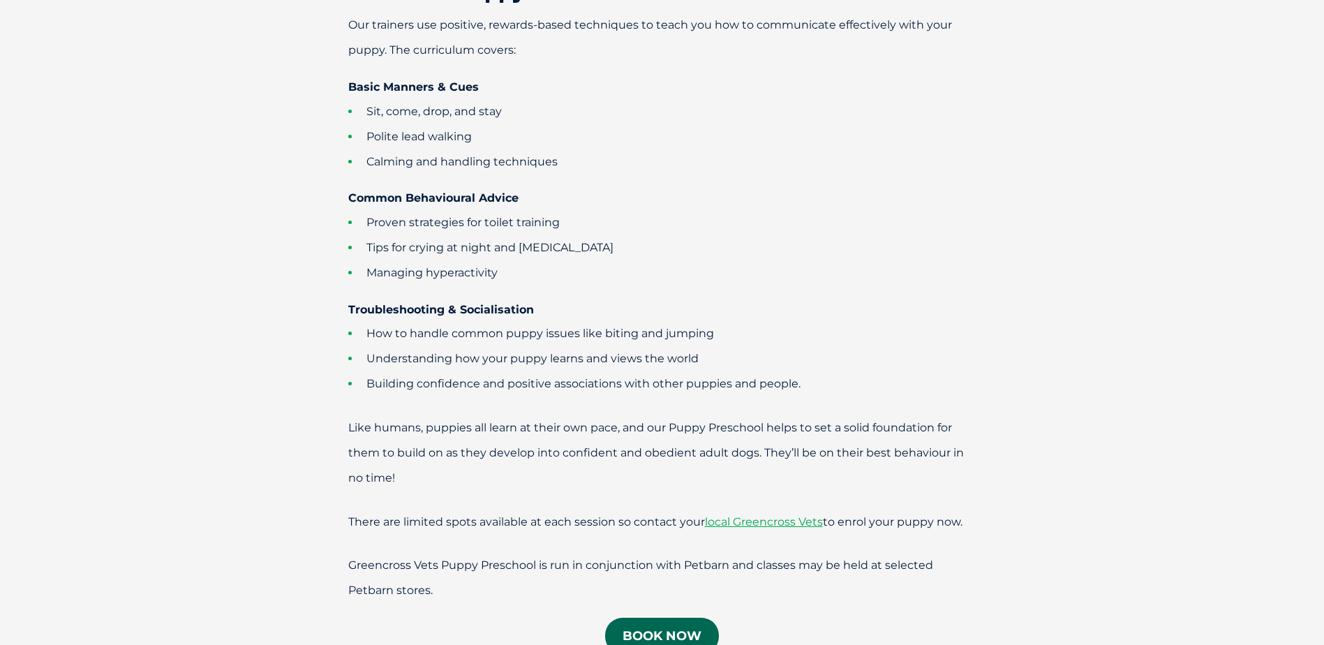
click at [645, 526] on span "There are limited spots available at each session so contact your" at bounding box center [526, 521] width 357 height 13
click at [649, 517] on span "There are limited spots available at each session so contact your" at bounding box center [526, 521] width 357 height 13
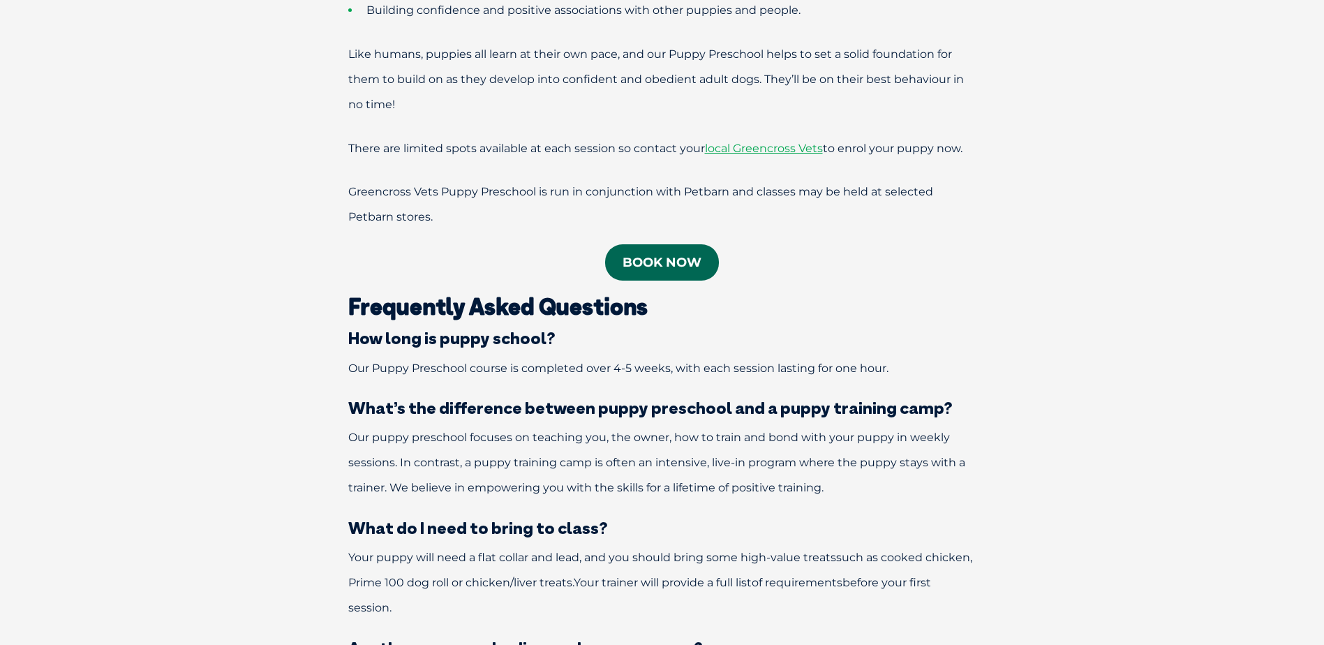
scroll to position [1885, 0]
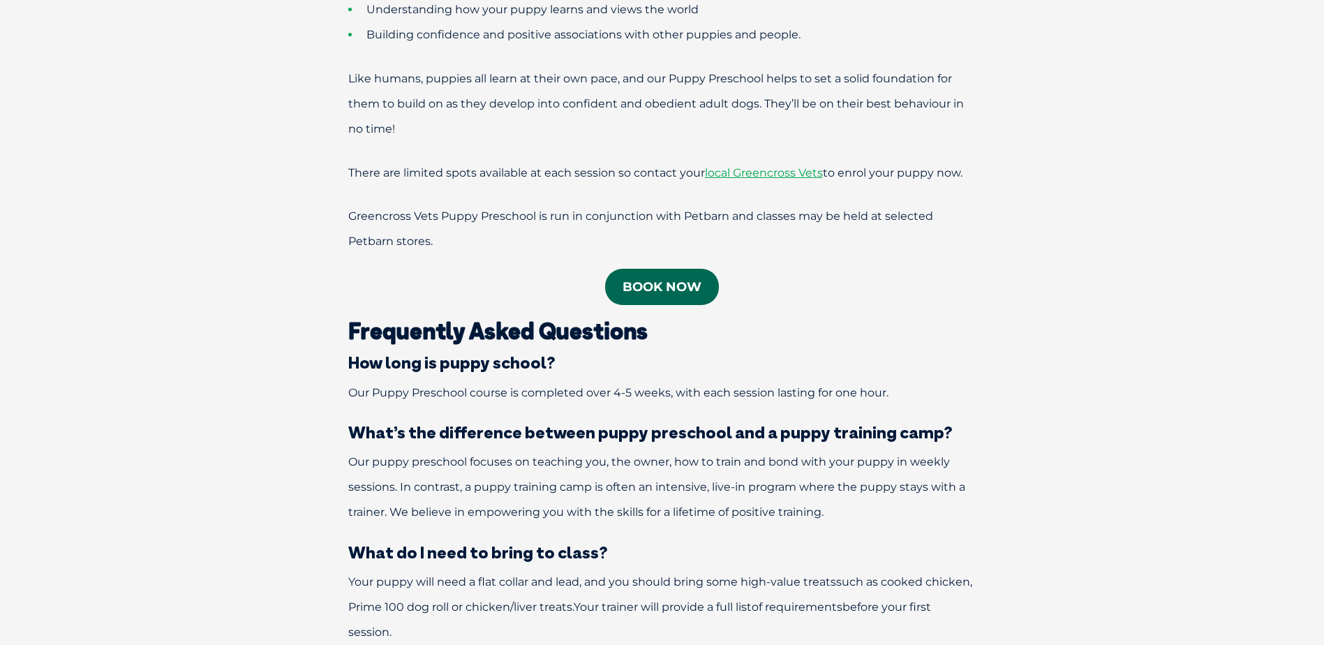
click at [653, 288] on link "Book now" at bounding box center [662, 287] width 114 height 36
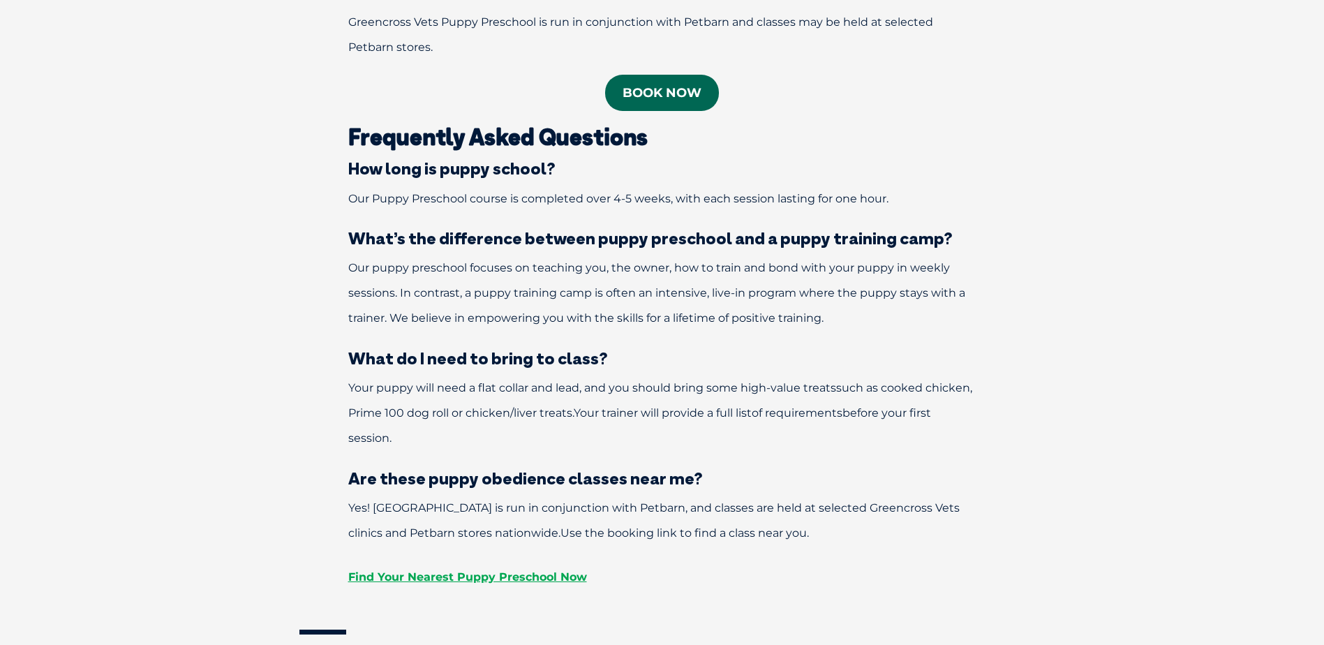
scroll to position [2094, 0]
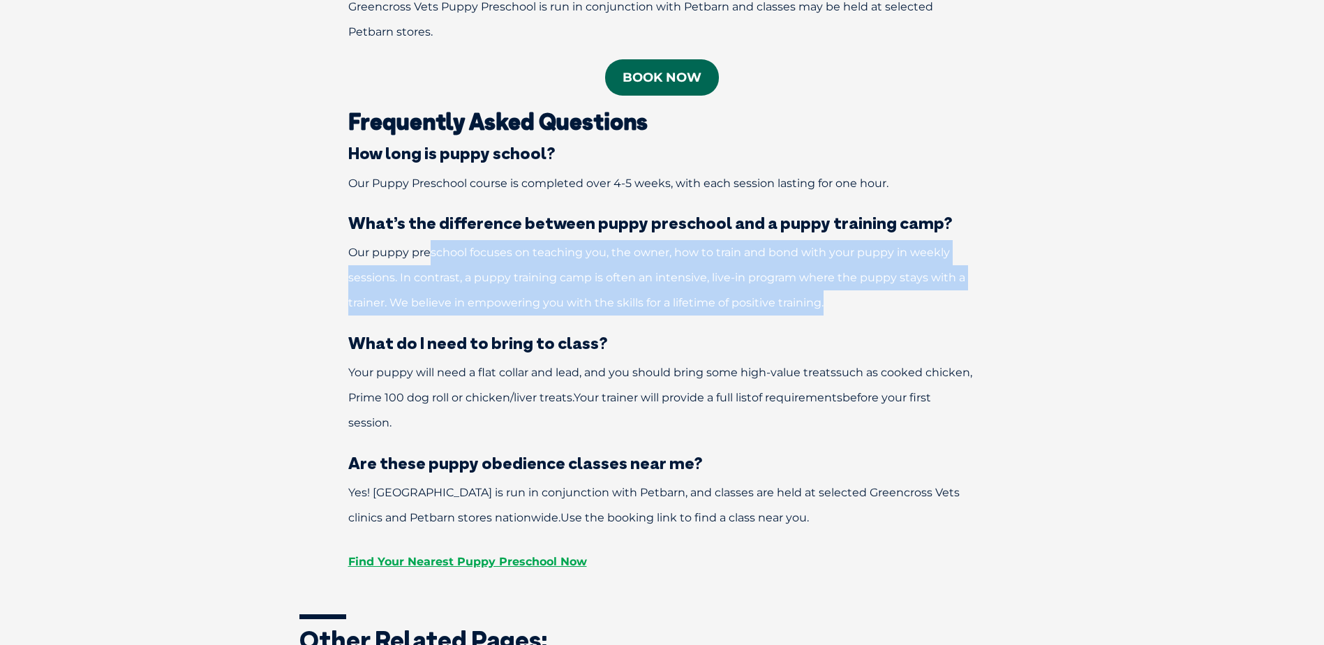
drag, startPoint x: 429, startPoint y: 253, endPoint x: 881, endPoint y: 302, distance: 455.0
click at [881, 302] on p "Our puppy preschool focuses on teaching you, the owner, how to train and bond w…" at bounding box center [663, 277] width 726 height 75
click at [387, 297] on span "Our puppy preschool focuses on teaching you, the owner, how to train and bond w…" at bounding box center [656, 278] width 617 height 64
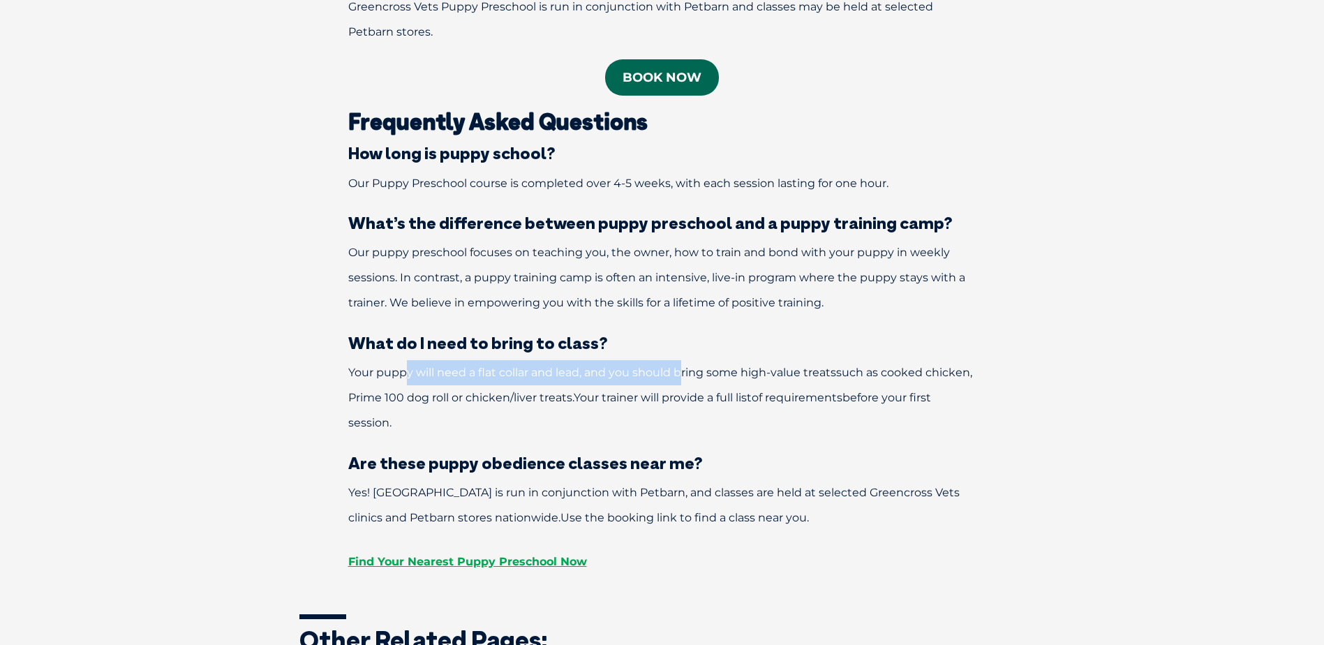
drag, startPoint x: 408, startPoint y: 380, endPoint x: 679, endPoint y: 374, distance: 271.0
click at [679, 374] on p "Your puppy will need a flat collar and lead, and you should bring some high-val…" at bounding box center [663, 397] width 726 height 75
drag, startPoint x: 679, startPoint y: 374, endPoint x: 644, endPoint y: 375, distance: 34.9
click at [644, 375] on span "Your puppy will need a flat collar and lead, and you should bring some high-val…" at bounding box center [592, 372] width 488 height 13
click at [406, 374] on span "Your puppy will need a flat collar and lead, and you should bring some high-val…" at bounding box center [592, 372] width 488 height 13
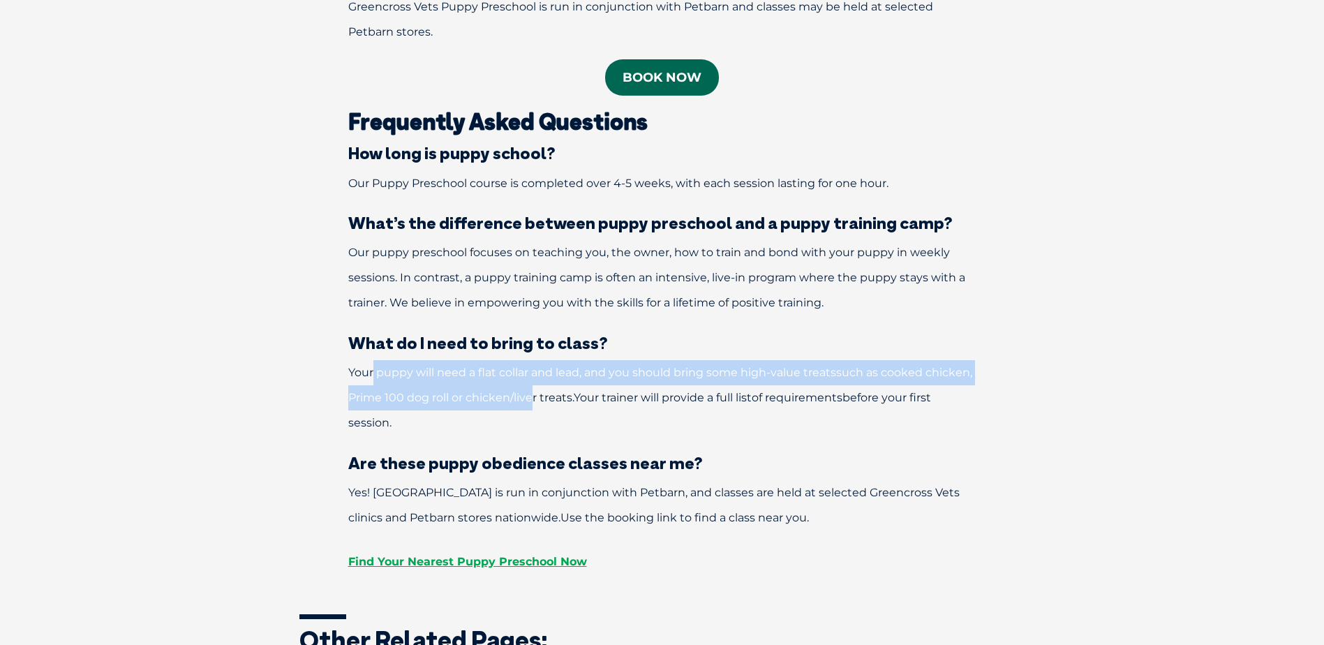
drag, startPoint x: 374, startPoint y: 376, endPoint x: 531, endPoint y: 387, distance: 156.7
click at [531, 387] on p "Your puppy will need a flat collar and lead, and you should bring some high-val…" at bounding box center [663, 397] width 726 height 75
drag, startPoint x: 531, startPoint y: 387, endPoint x: 480, endPoint y: 388, distance: 50.3
click at [480, 388] on p "Your puppy will need a flat collar and lead, and you should bring some high-val…" at bounding box center [663, 397] width 726 height 75
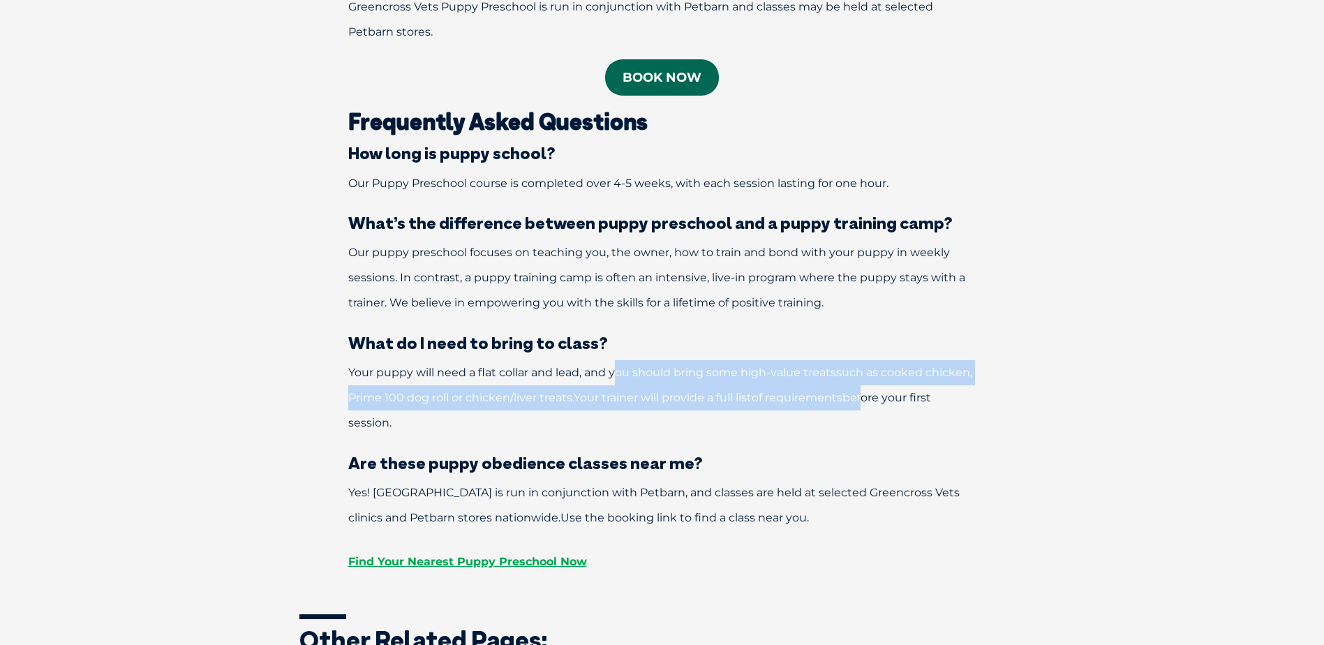
drag, startPoint x: 646, startPoint y: 378, endPoint x: 866, endPoint y: 405, distance: 221.6
click at [866, 405] on p "Your puppy will need a flat collar and lead, and you should bring some high-val…" at bounding box center [663, 397] width 726 height 75
drag, startPoint x: 866, startPoint y: 405, endPoint x: 778, endPoint y: 408, distance: 87.3
click at [778, 408] on p "Your puppy will need a flat collar and lead, and you should bring some high-val…" at bounding box center [663, 397] width 726 height 75
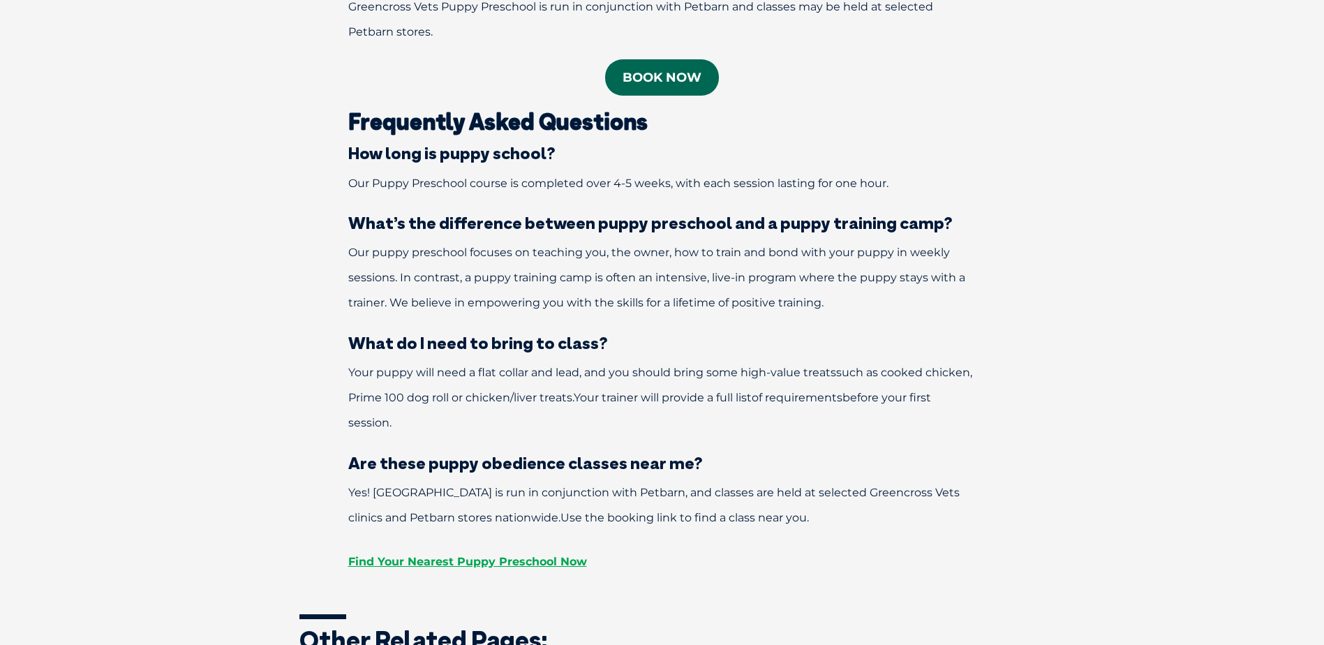
scroll to position [2164, 0]
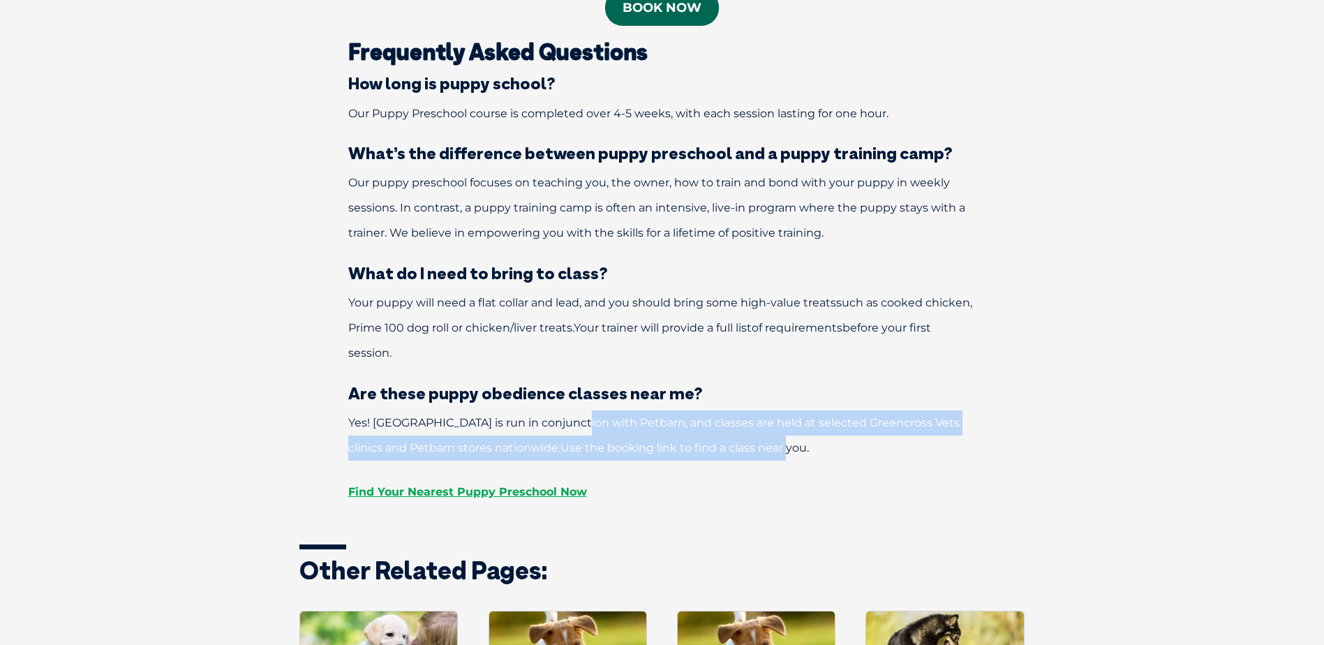
drag, startPoint x: 576, startPoint y: 419, endPoint x: 880, endPoint y: 452, distance: 306.2
click at [880, 452] on p "Yes! Greencross Vets Puppy Preschool is run in conjunction with Petbarn, and cl…" at bounding box center [663, 436] width 726 height 50
click at [593, 438] on p "Yes! Greencross Vets Puppy Preschool is run in conjunction with Petbarn, and cl…" at bounding box center [663, 436] width 726 height 50
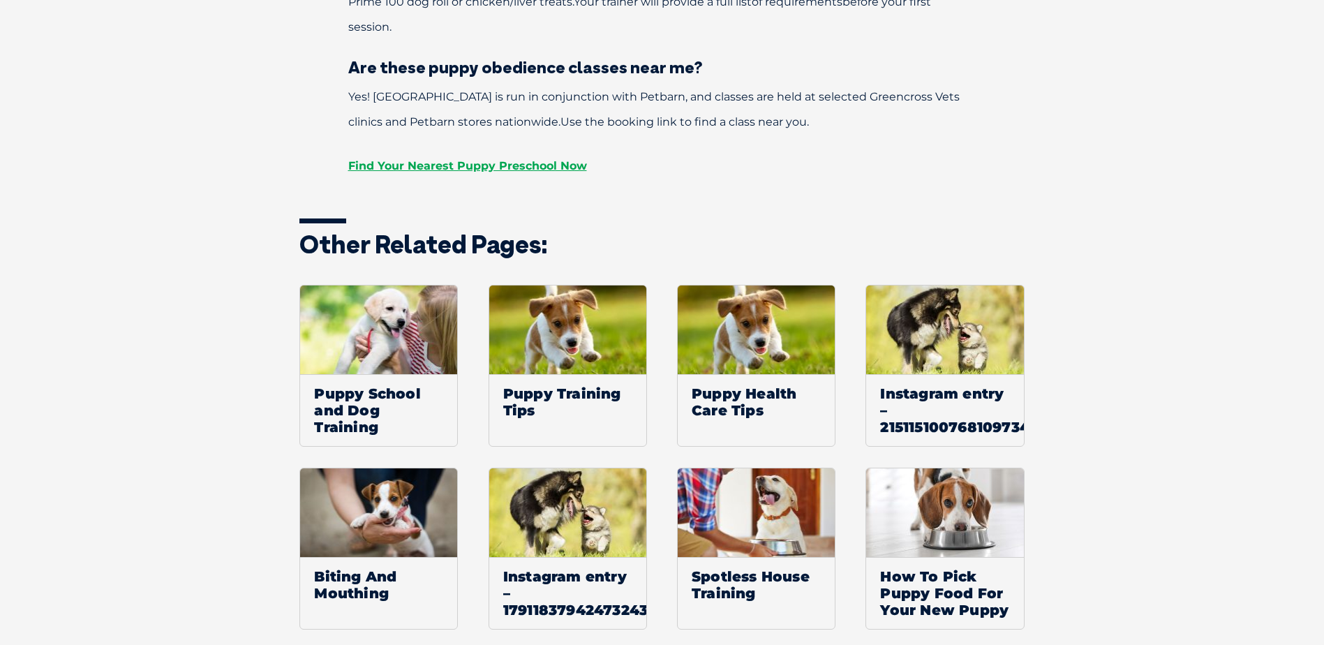
scroll to position [2513, 0]
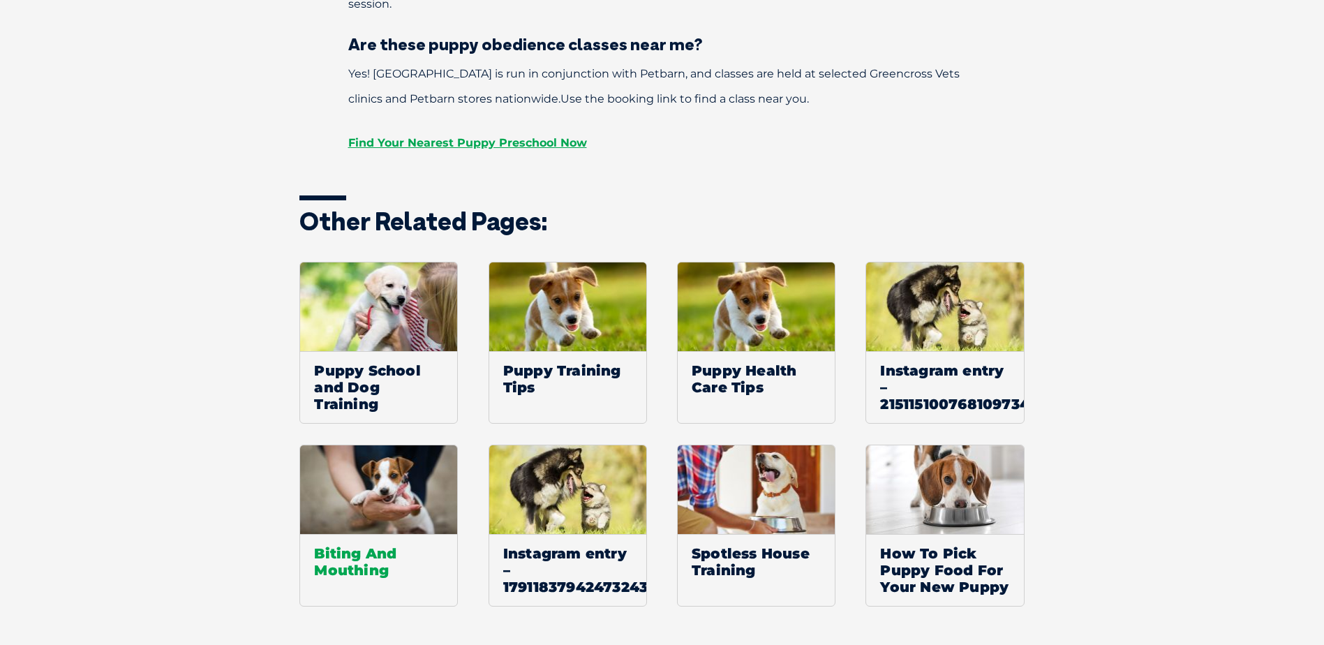
click at [362, 555] on span "Biting And Mouthing" at bounding box center [378, 561] width 157 height 55
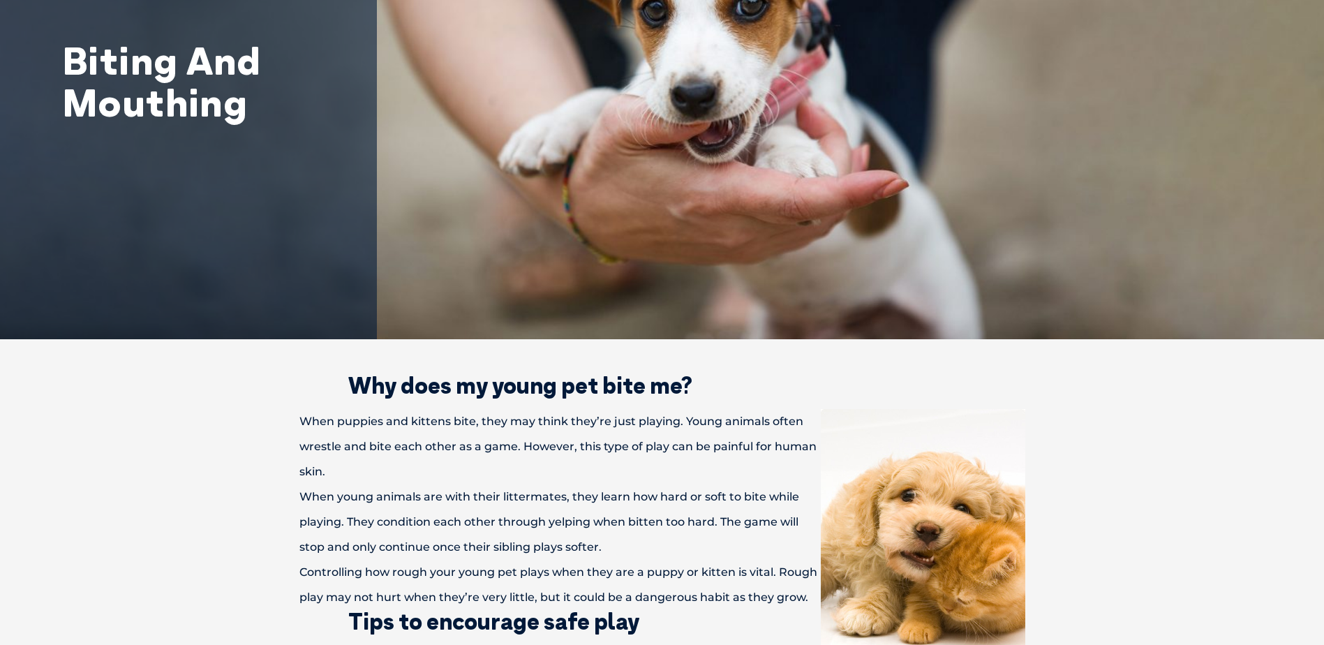
scroll to position [209, 0]
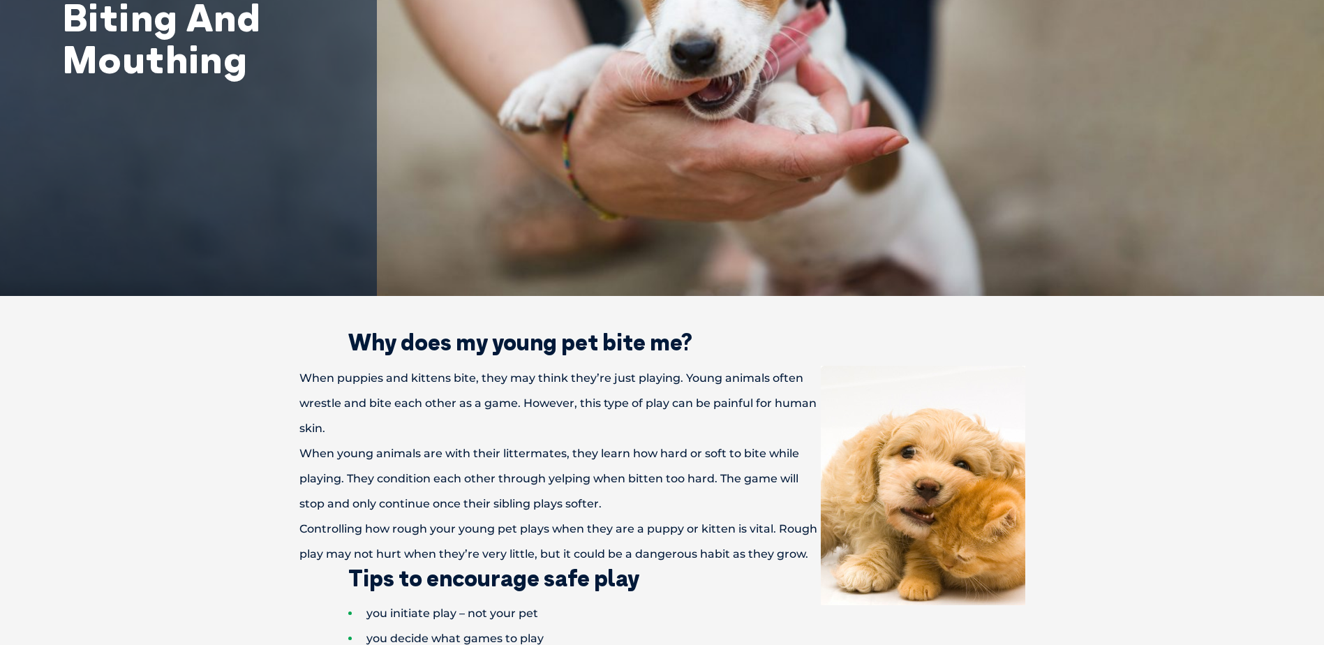
click at [314, 401] on div "When puppies and kittens bite, they may think they’re just playing. Young anima…" at bounding box center [663, 403] width 726 height 75
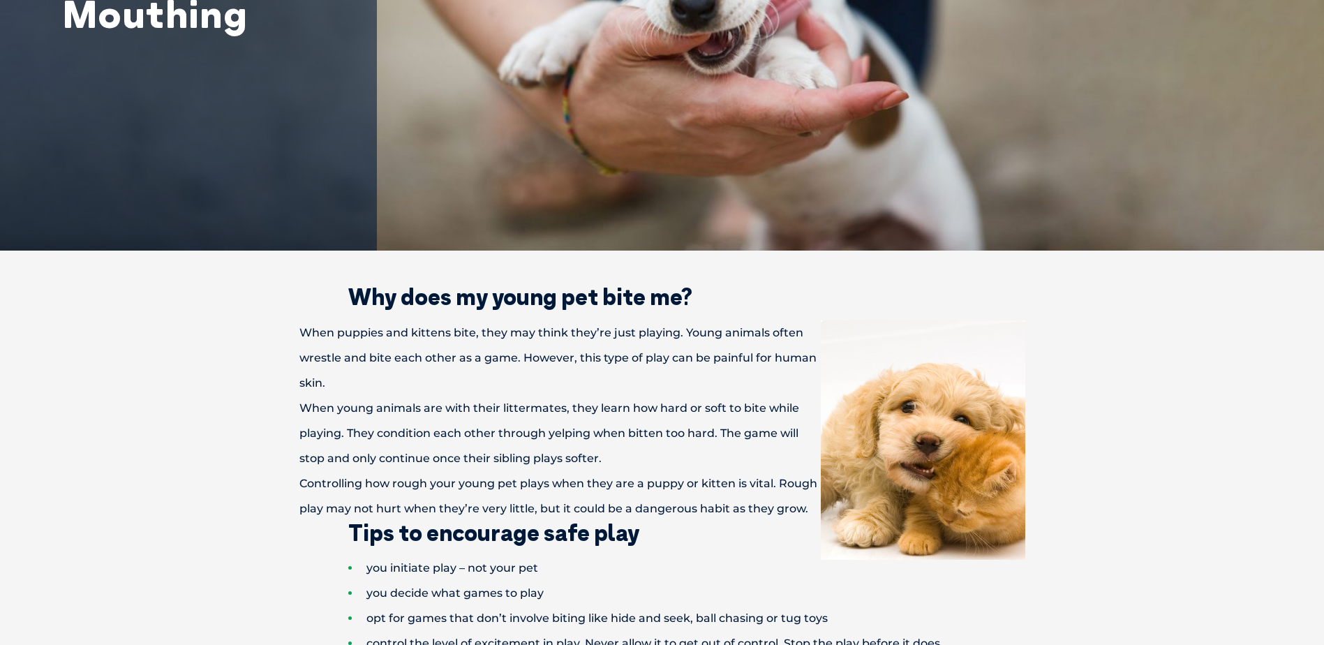
scroll to position [279, 0]
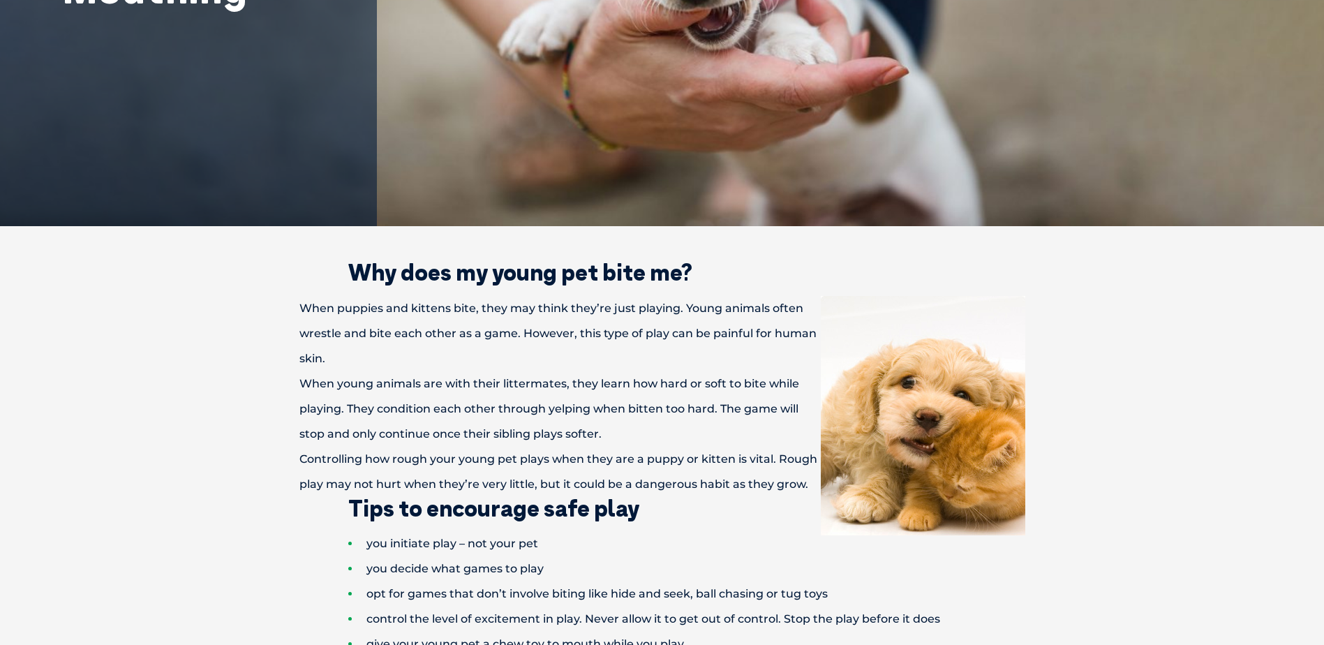
click at [325, 383] on div "When young animals are with their littermates, they learn how hard or soft to b…" at bounding box center [663, 408] width 726 height 75
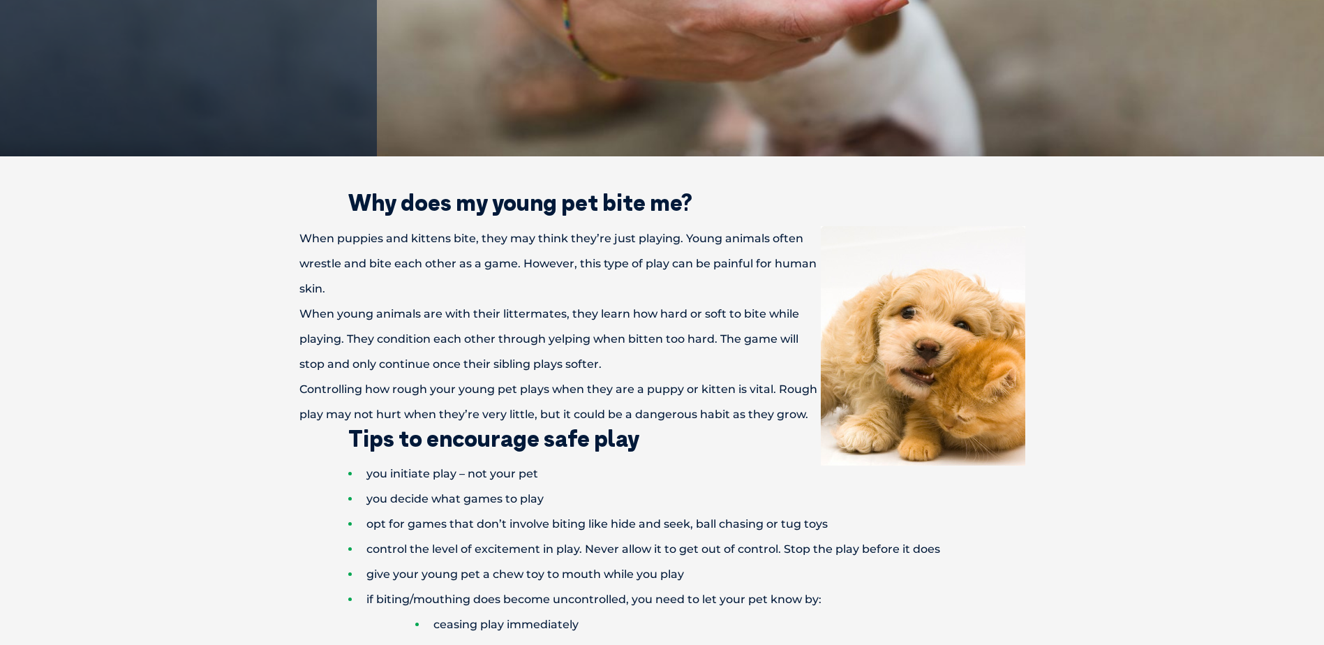
click at [616, 342] on div "When young animals are with their littermates, they learn how hard or soft to b…" at bounding box center [663, 339] width 726 height 75
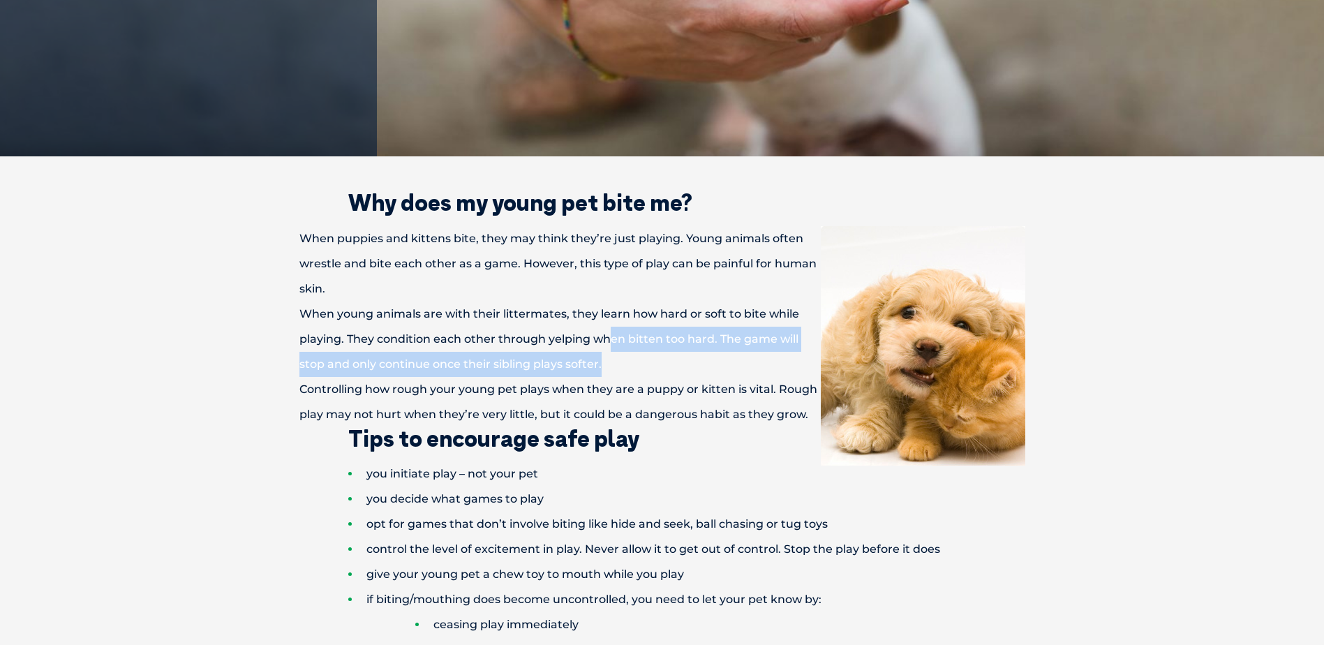
drag, startPoint x: 609, startPoint y: 345, endPoint x: 610, endPoint y: 361, distance: 16.1
click at [610, 361] on div "When young animals are with their littermates, they learn how hard or soft to b…" at bounding box center [663, 339] width 726 height 75
drag, startPoint x: 610, startPoint y: 361, endPoint x: 568, endPoint y: 371, distance: 43.7
click at [569, 370] on div "When young animals are with their littermates, they learn how hard or soft to b…" at bounding box center [663, 339] width 726 height 75
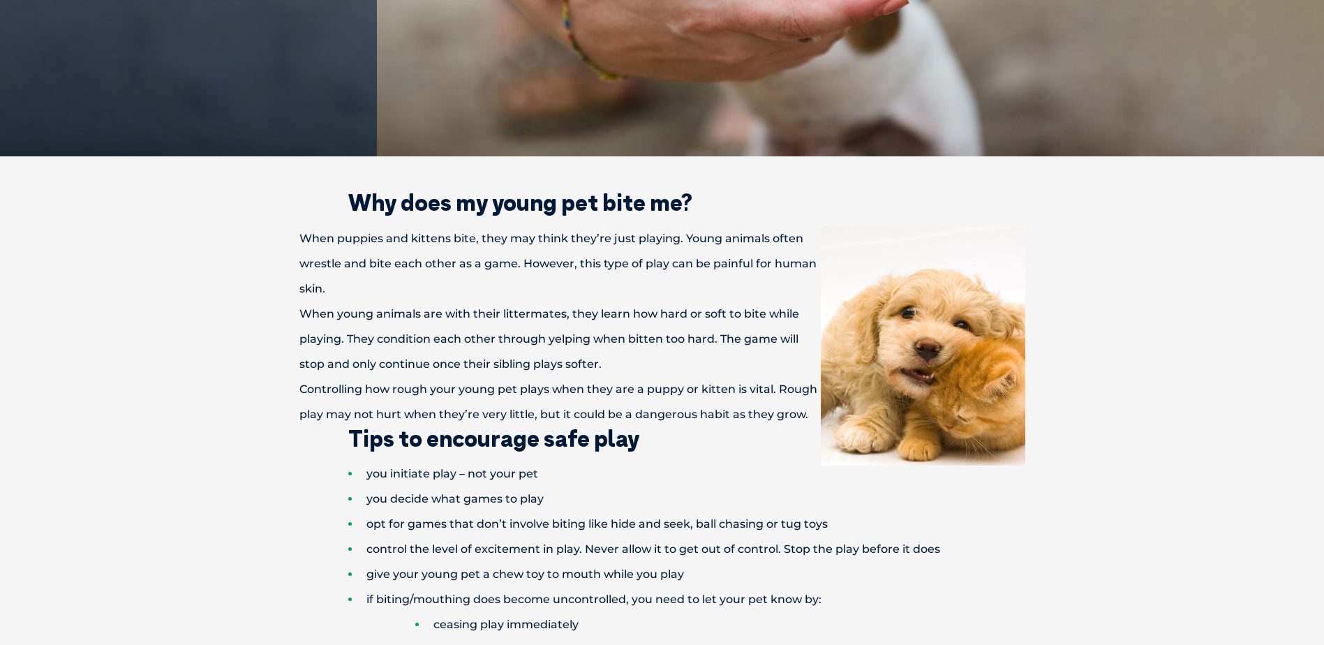
click at [397, 390] on div "Controlling how rough your young pet plays when they are a puppy or kitten is v…" at bounding box center [663, 402] width 726 height 50
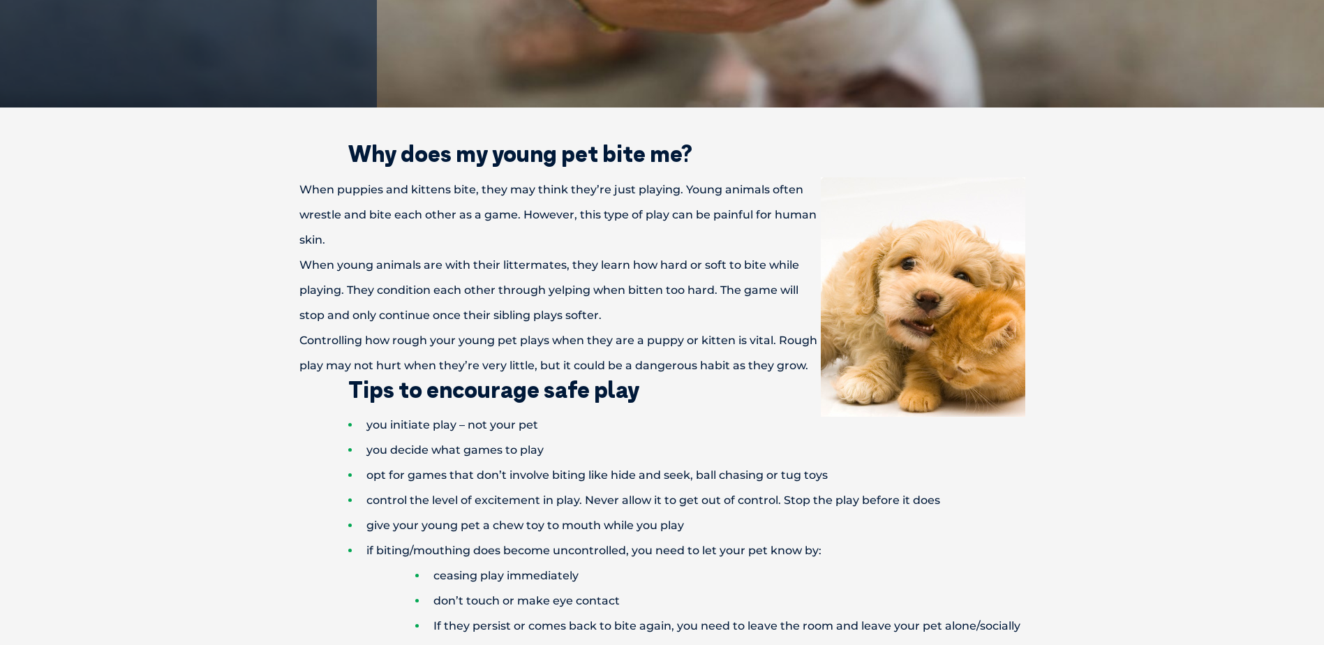
scroll to position [419, 0]
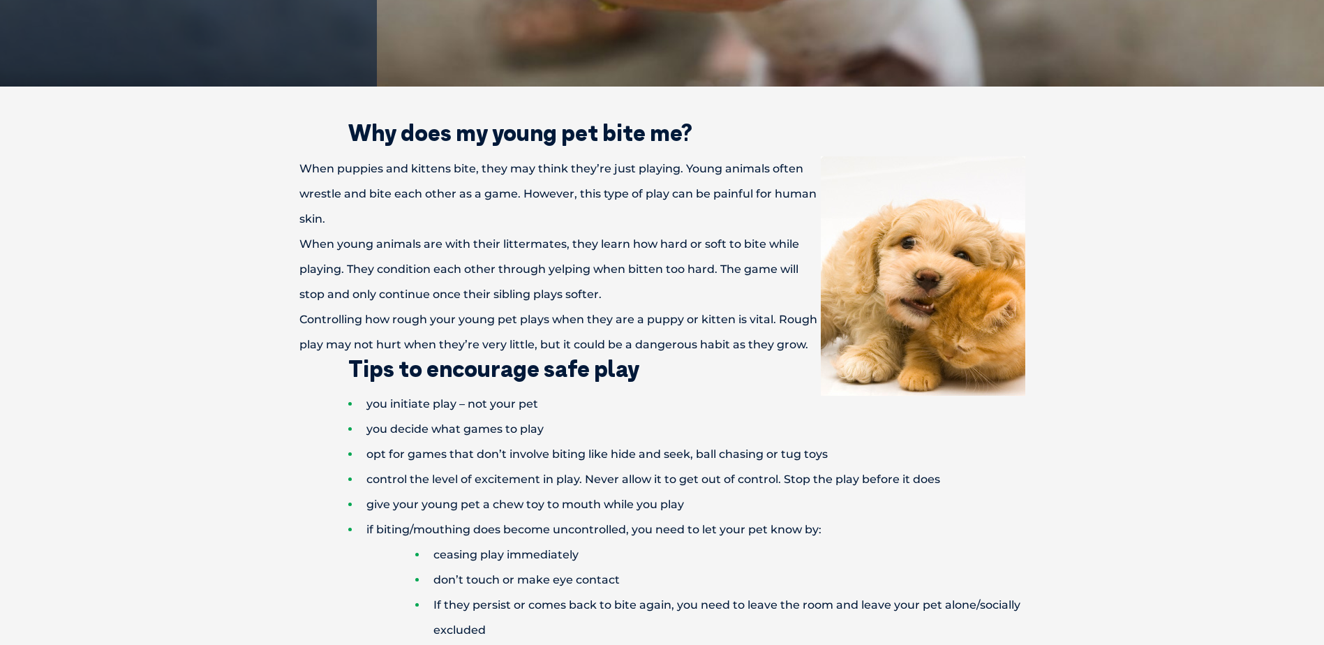
click at [401, 347] on div "Controlling how rough your young pet plays when they are a puppy or kitten is v…" at bounding box center [663, 332] width 726 height 50
click at [408, 364] on h2 "Tips to encourage safe play" at bounding box center [663, 368] width 726 height 22
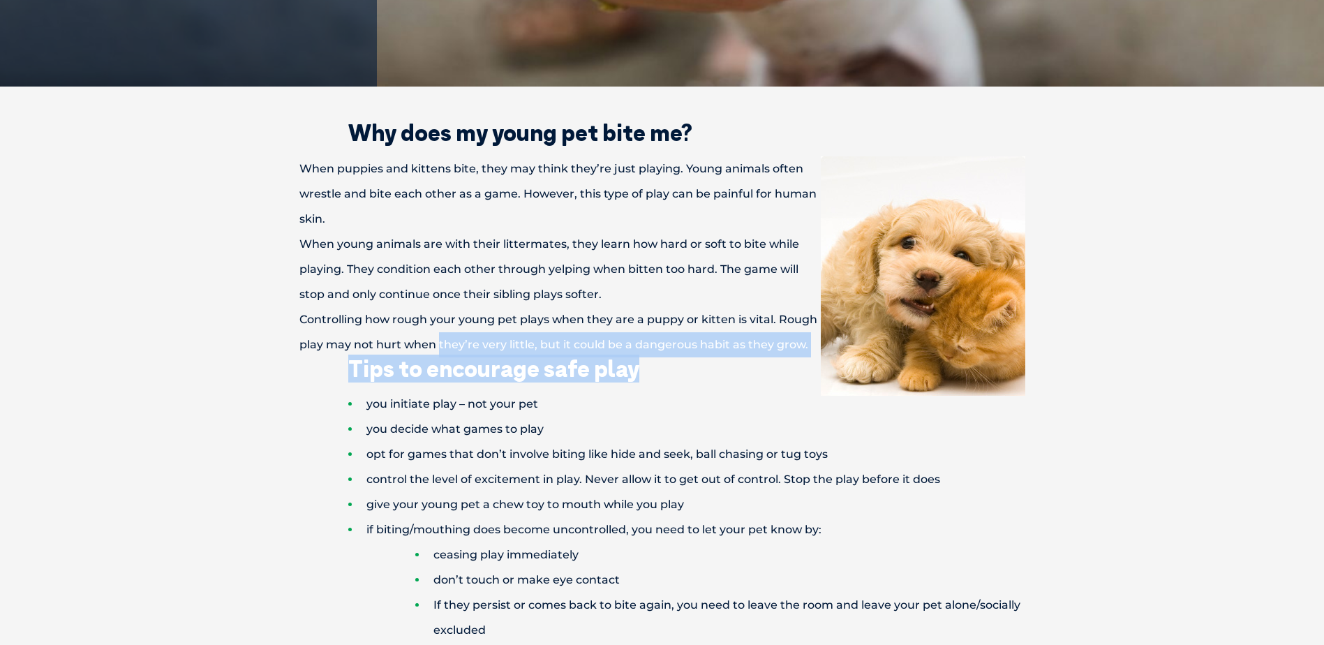
drag, startPoint x: 437, startPoint y: 350, endPoint x: 707, endPoint y: 360, distance: 270.3
drag, startPoint x: 707, startPoint y: 360, endPoint x: 591, endPoint y: 385, distance: 119.3
click at [594, 380] on h2 "Tips to encourage safe play" at bounding box center [663, 368] width 726 height 22
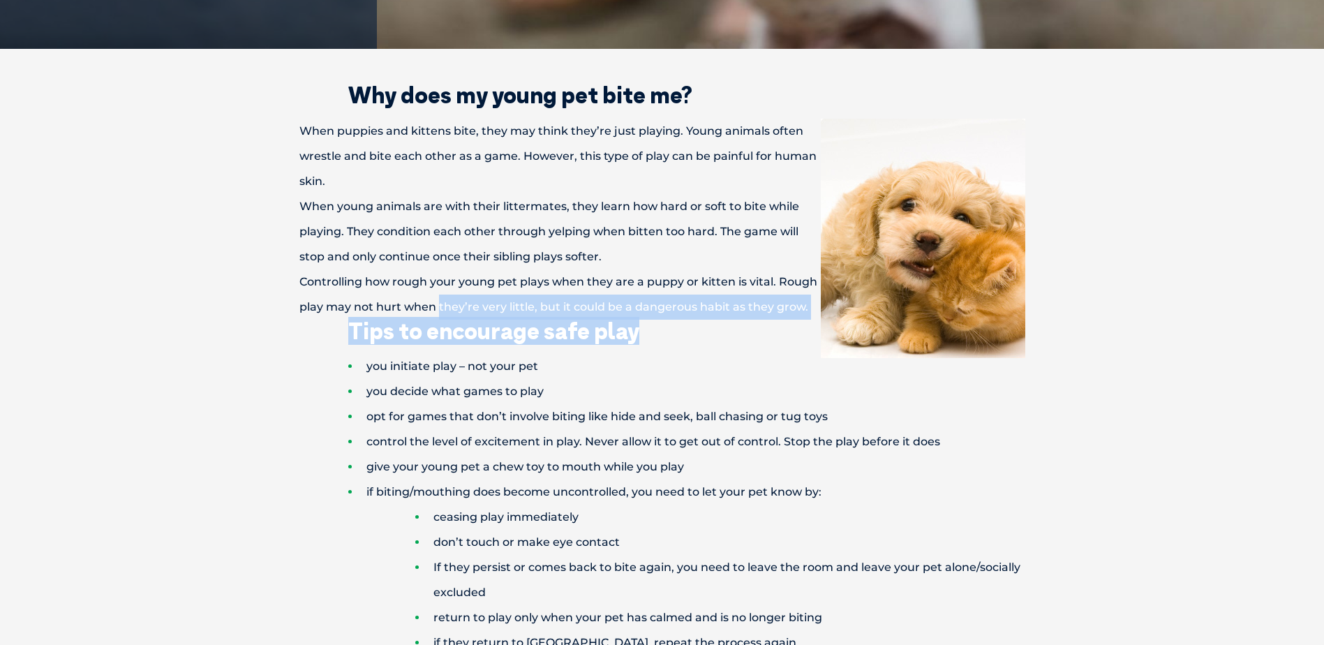
scroll to position [489, 0]
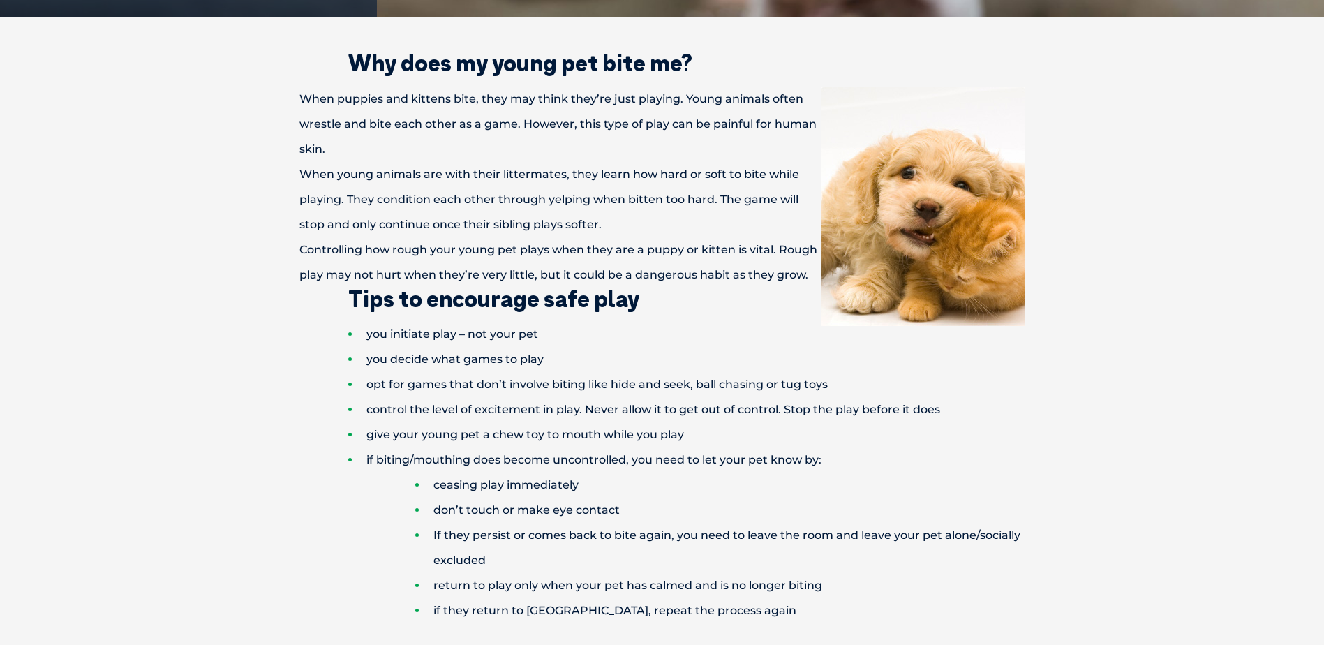
click at [528, 429] on li "give your young pet a chew toy to mouth while you play" at bounding box center [686, 434] width 677 height 25
click at [526, 325] on li "you initiate play – not your pet" at bounding box center [686, 334] width 677 height 25
click at [532, 335] on li "you initiate play – not your pet" at bounding box center [686, 334] width 677 height 25
drag, startPoint x: 540, startPoint y: 335, endPoint x: 365, endPoint y: 330, distance: 175.3
click at [365, 330] on li "you initiate play – not your pet" at bounding box center [686, 334] width 677 height 25
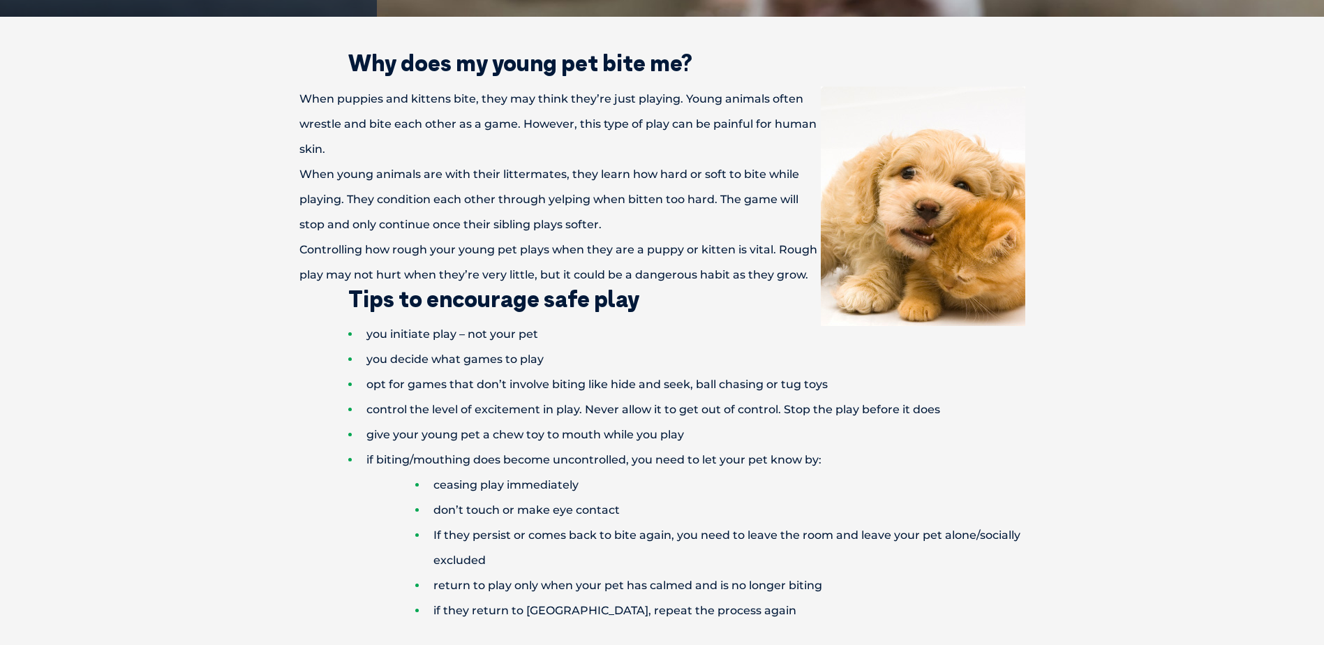
drag, startPoint x: 365, startPoint y: 330, endPoint x: 445, endPoint y: 379, distance: 94.4
click at [445, 379] on li "opt for games that don’t involve biting like hide and seek, ball chasing or tug…" at bounding box center [686, 384] width 677 height 25
drag, startPoint x: 475, startPoint y: 364, endPoint x: 564, endPoint y: 390, distance: 92.2
click at [564, 390] on ul "you initiate play – not your pet you decide what games to play opt for games th…" at bounding box center [663, 473] width 726 height 302
drag, startPoint x: 564, startPoint y: 390, endPoint x: 473, endPoint y: 393, distance: 91.5
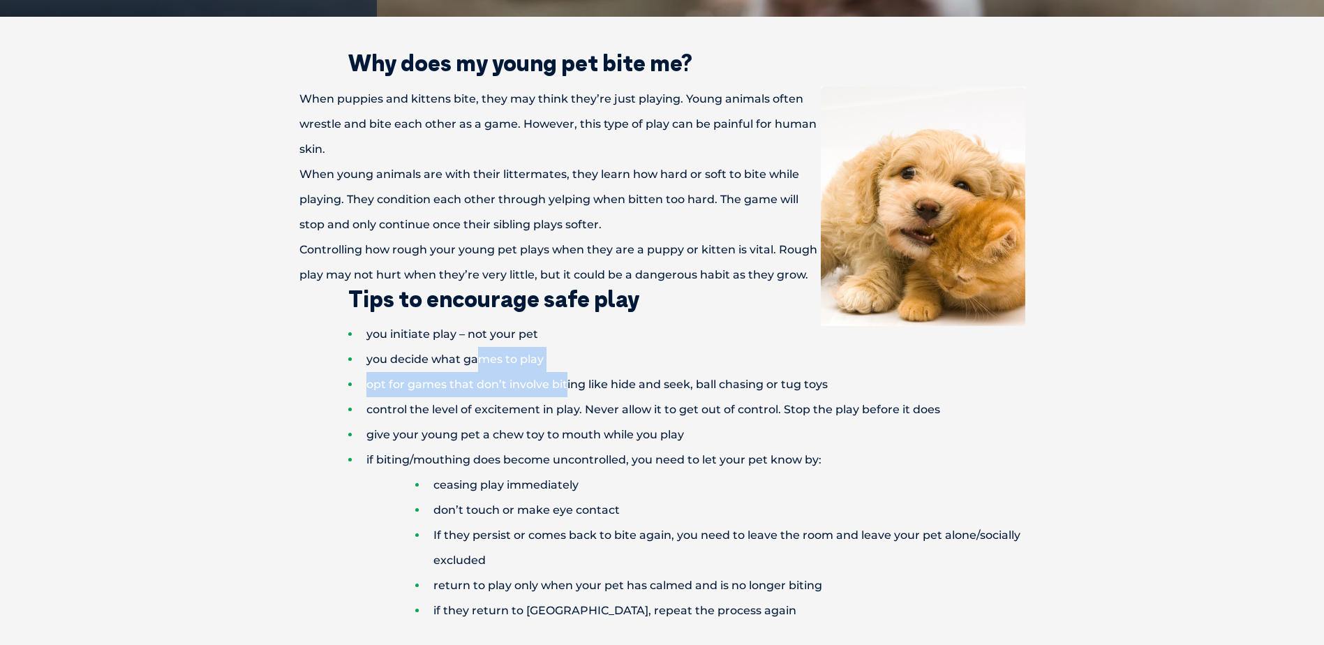
click at [473, 393] on li "opt for games that don’t involve biting like hide and seek, ball chasing or tug…" at bounding box center [686, 384] width 677 height 25
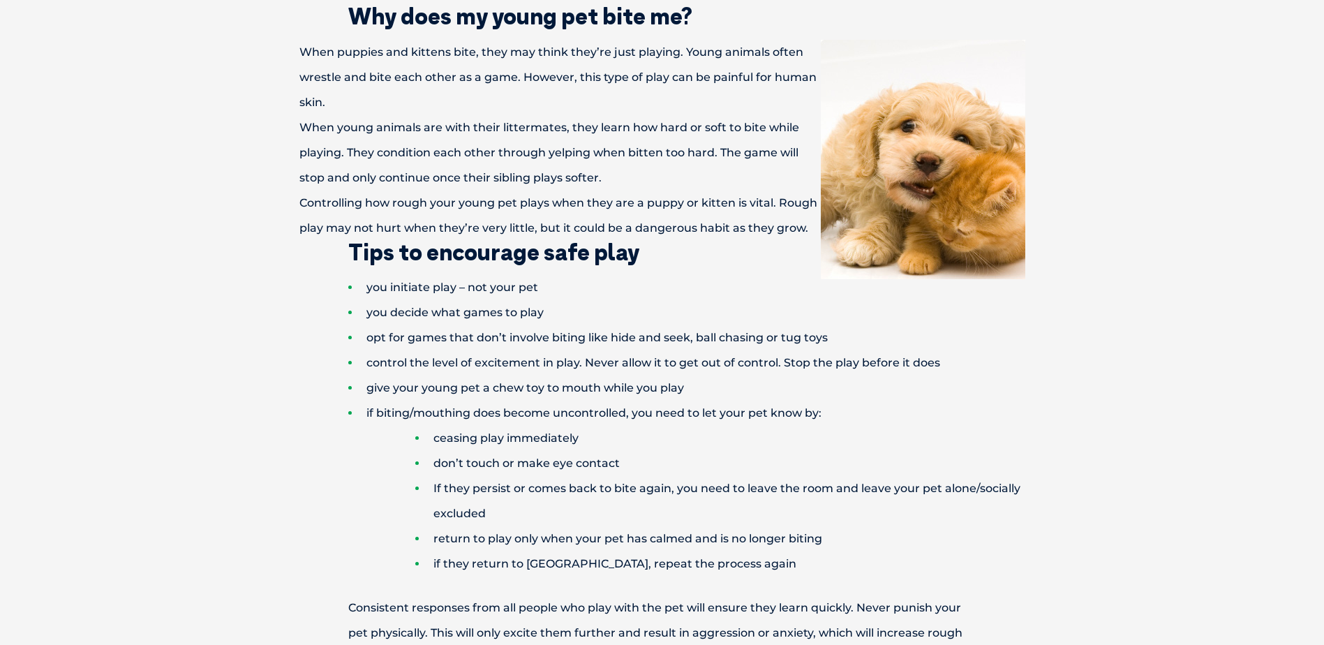
scroll to position [559, 0]
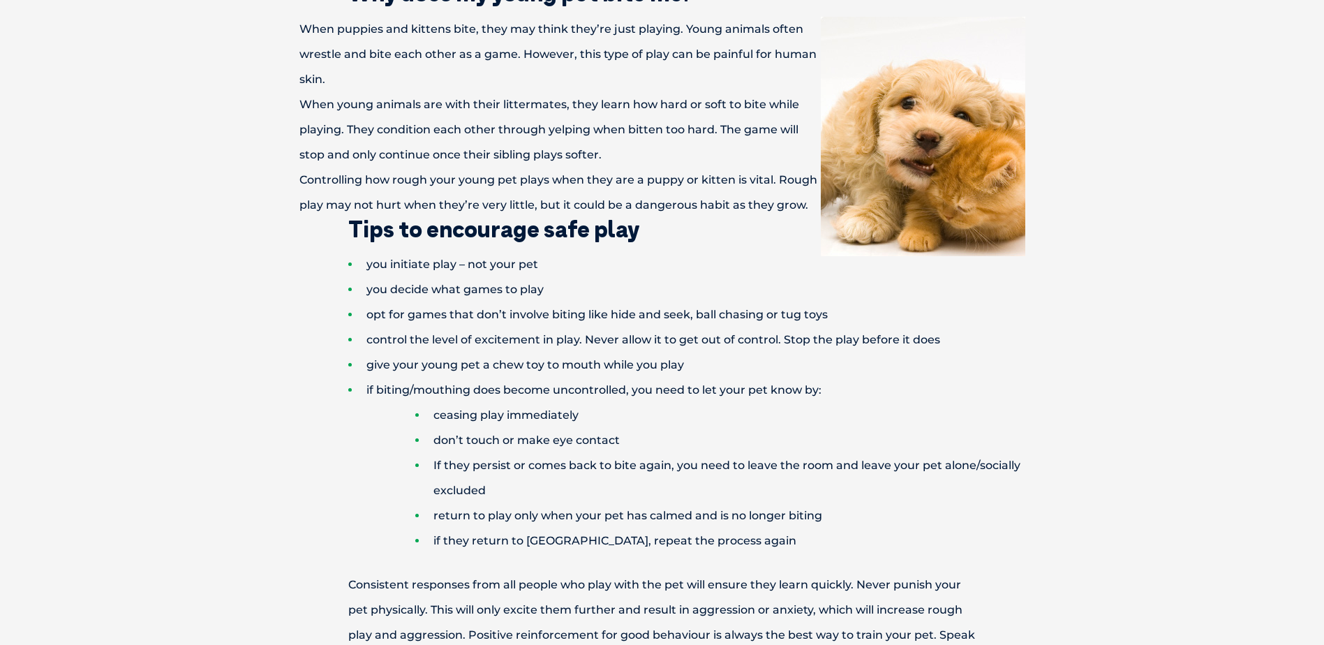
click at [436, 337] on li "control the level of excitement in play. Never allow it to get out of control. …" at bounding box center [686, 339] width 677 height 25
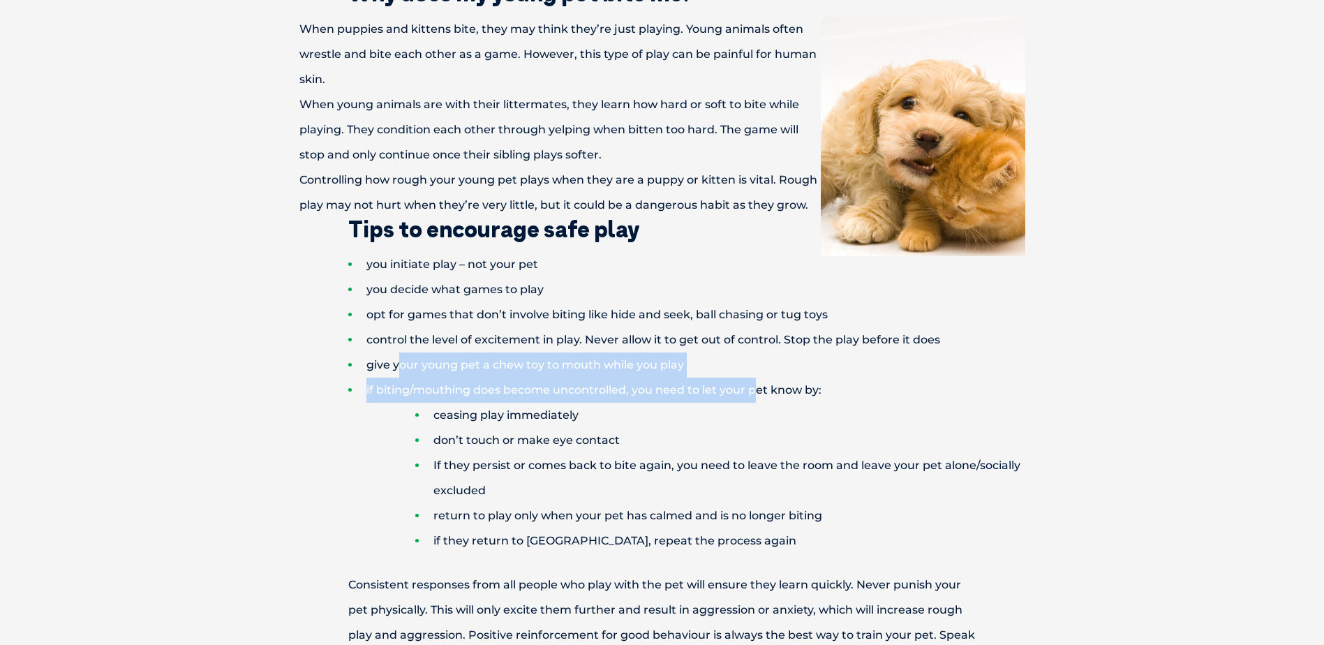
drag, startPoint x: 399, startPoint y: 372, endPoint x: 757, endPoint y: 390, distance: 358.6
click at [757, 390] on ul "you initiate play – not your pet you decide what games to play opt for games th…" at bounding box center [663, 403] width 726 height 302
drag, startPoint x: 757, startPoint y: 390, endPoint x: 597, endPoint y: 397, distance: 160.7
click at [597, 397] on li "if biting/mouthing does become uncontrolled, you need to let your pet know by: …" at bounding box center [686, 466] width 677 height 176
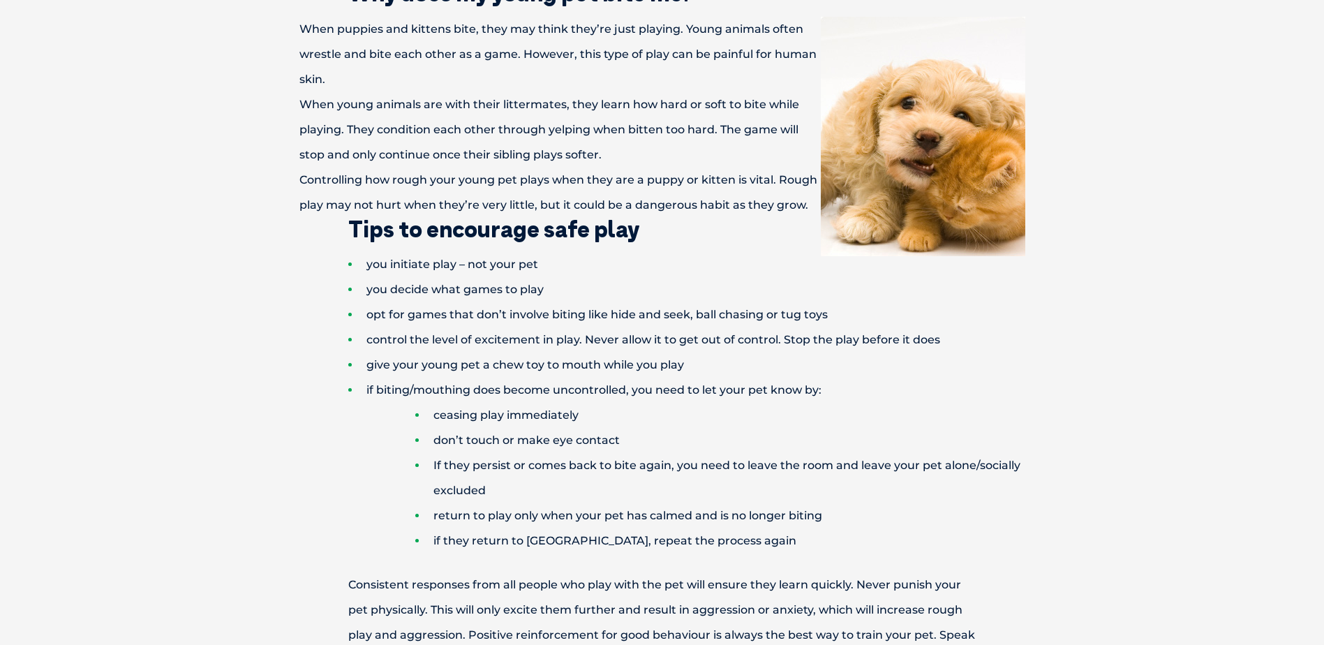
click at [601, 369] on li "give your young pet a chew toy to mouth while you play" at bounding box center [686, 365] width 677 height 25
click at [639, 368] on li "give your young pet a chew toy to mouth while you play" at bounding box center [686, 365] width 677 height 25
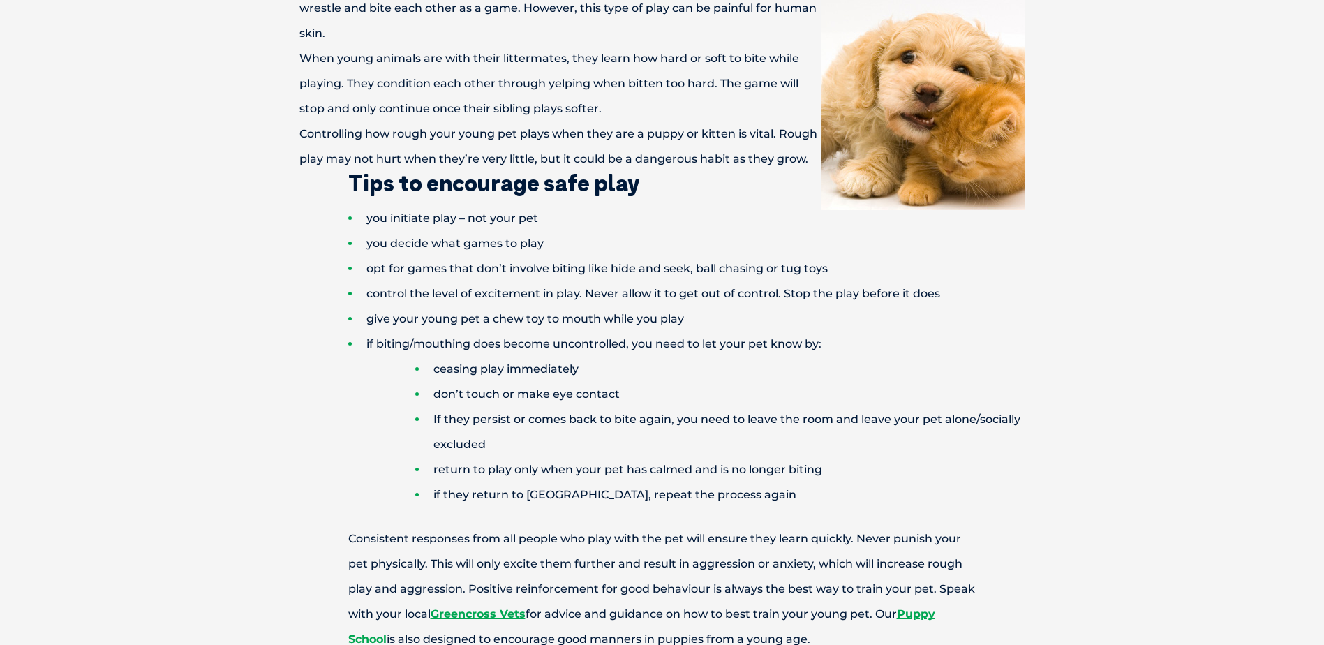
scroll to position [628, 0]
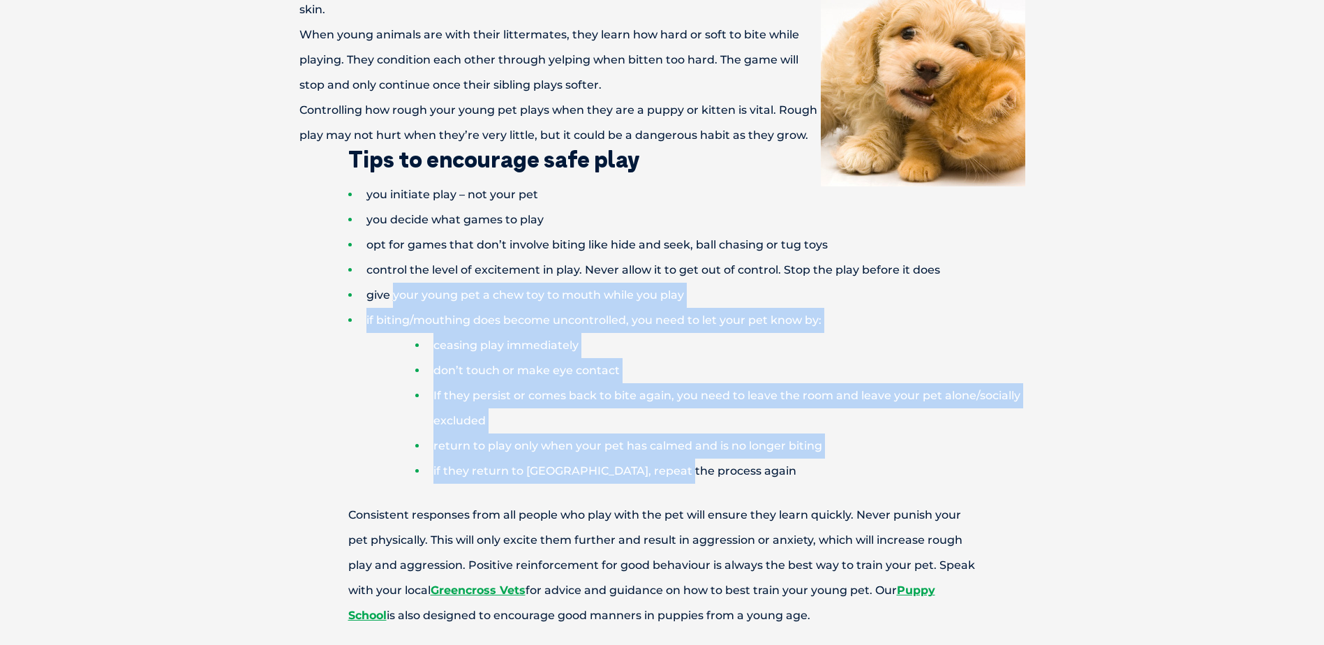
drag, startPoint x: 667, startPoint y: 469, endPoint x: 395, endPoint y: 299, distance: 320.6
click at [395, 299] on ul "you initiate play – not your pet you decide what games to play opt for games th…" at bounding box center [663, 333] width 726 height 302
drag, startPoint x: 395, startPoint y: 299, endPoint x: 528, endPoint y: 408, distance: 172.6
click at [528, 408] on li "If they persist or comes back to bite again, you need to leave the room and lea…" at bounding box center [720, 408] width 610 height 50
click at [531, 385] on li "If they persist or comes back to bite again, you need to leave the room and lea…" at bounding box center [720, 408] width 610 height 50
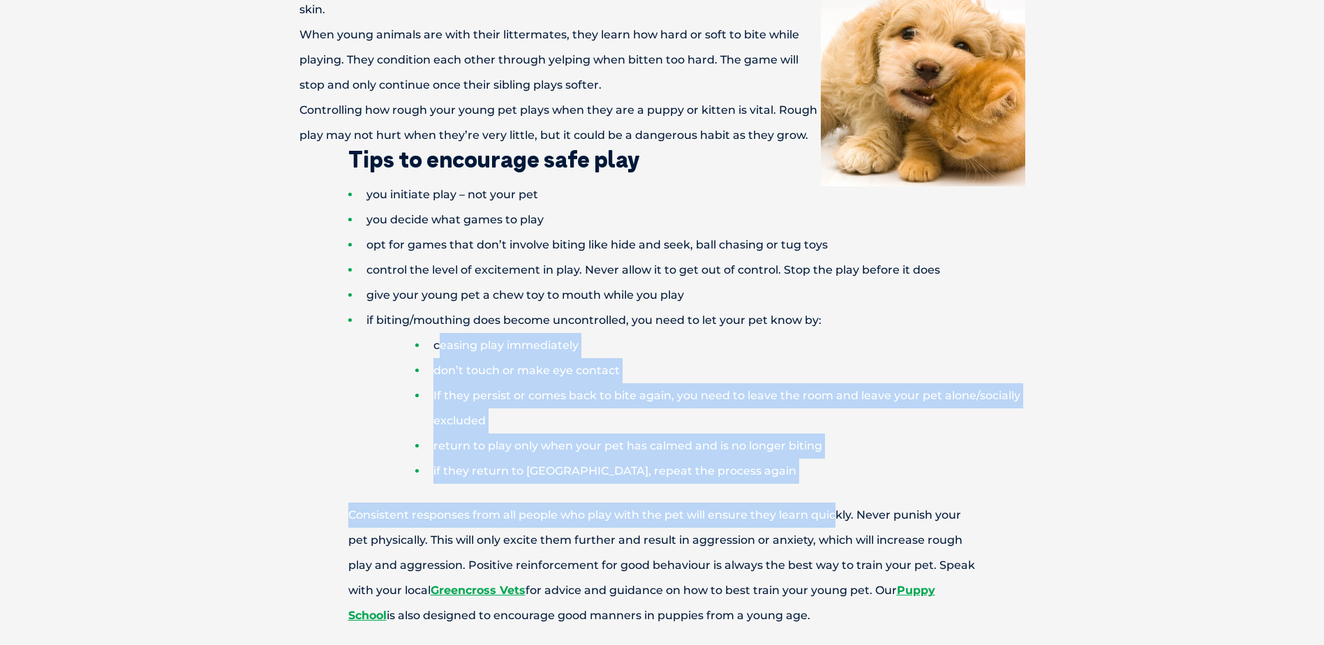
drag, startPoint x: 438, startPoint y: 343, endPoint x: 838, endPoint y: 518, distance: 435.8
click at [838, 519] on div "Why does my young pet bite me? When puppies and kittens bite, they may think th…" at bounding box center [663, 461] width 754 height 1099
drag, startPoint x: 838, startPoint y: 518, endPoint x: 619, endPoint y: 475, distance: 223.3
click at [619, 475] on li "if they return to [GEOGRAPHIC_DATA], repeat the process again" at bounding box center [720, 471] width 610 height 25
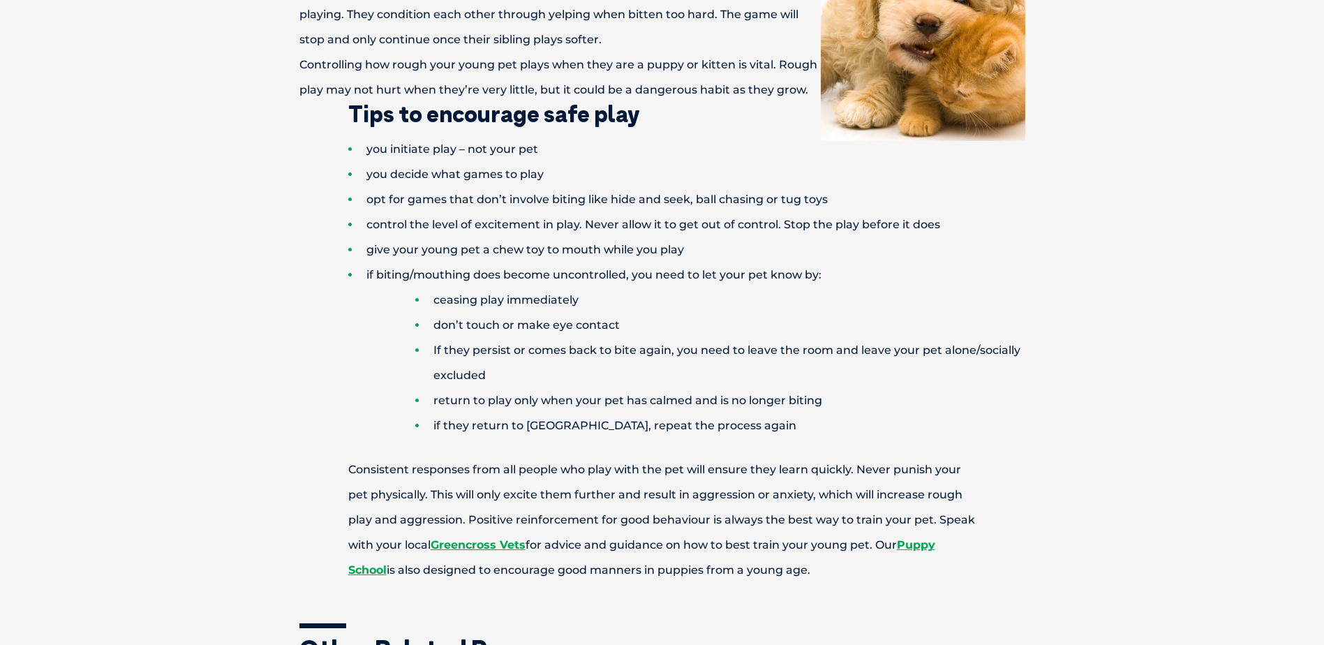
scroll to position [698, 0]
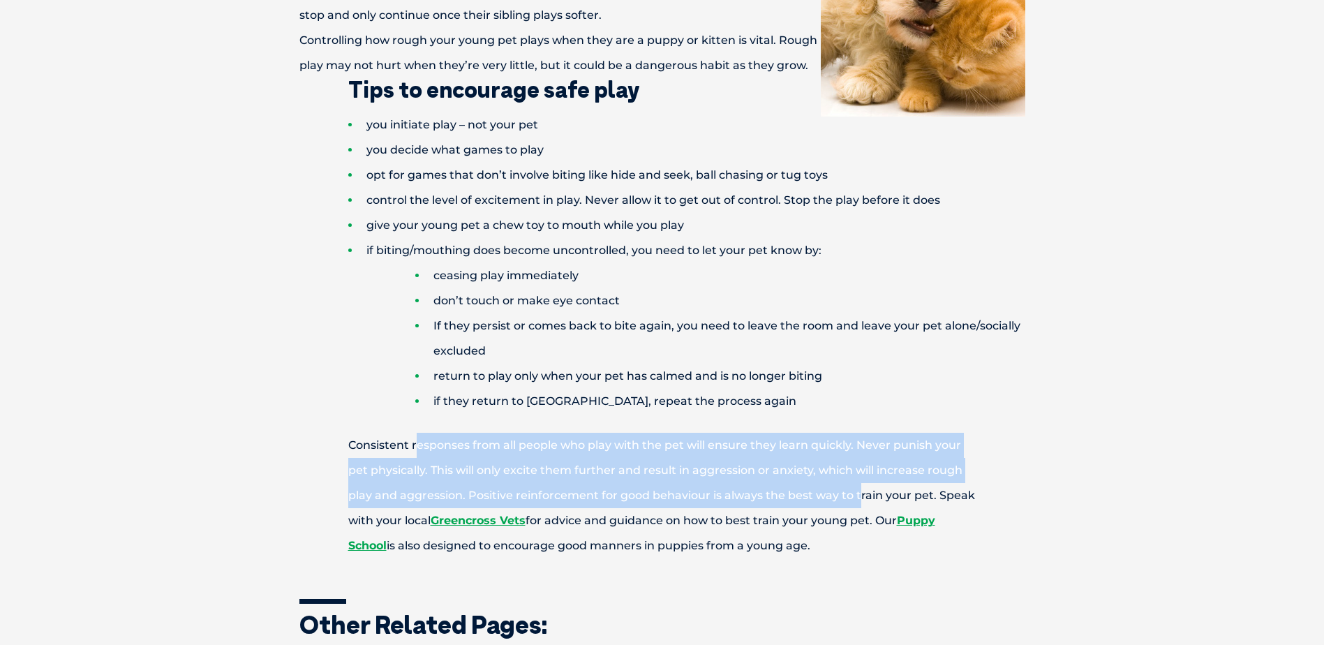
drag, startPoint x: 415, startPoint y: 448, endPoint x: 858, endPoint y: 496, distance: 446.0
click at [858, 496] on p "Consistent responses from all people who play with the pet will ensure they lea…" at bounding box center [663, 496] width 726 height 126
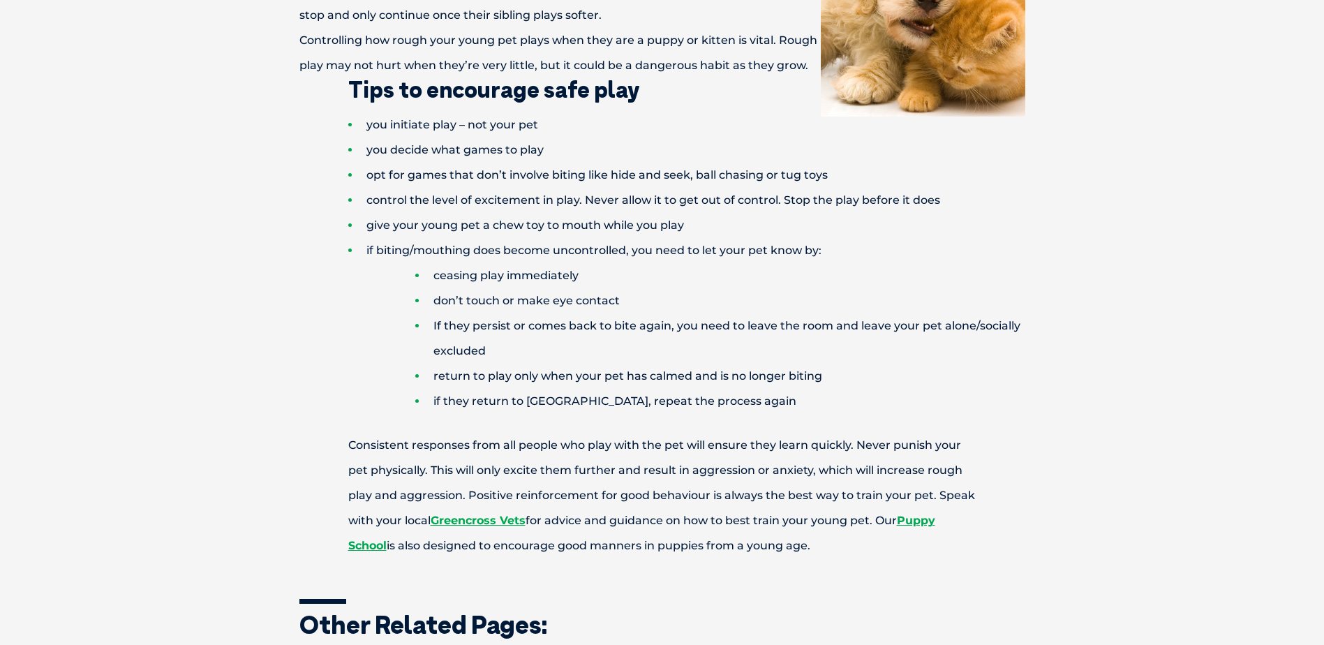
drag, startPoint x: 858, startPoint y: 496, endPoint x: 811, endPoint y: 543, distance: 66.6
click at [811, 543] on p "Consistent responses from all people who play with the pet will ensure they lea…" at bounding box center [663, 496] width 726 height 126
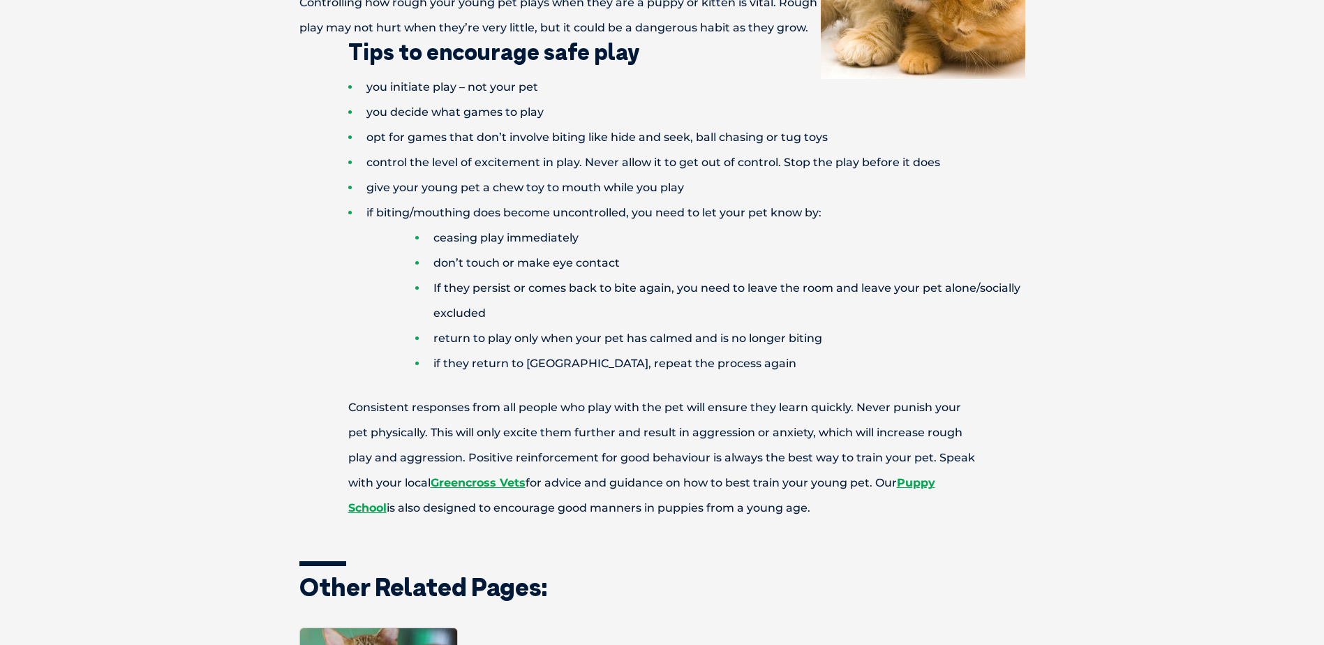
scroll to position [768, 0]
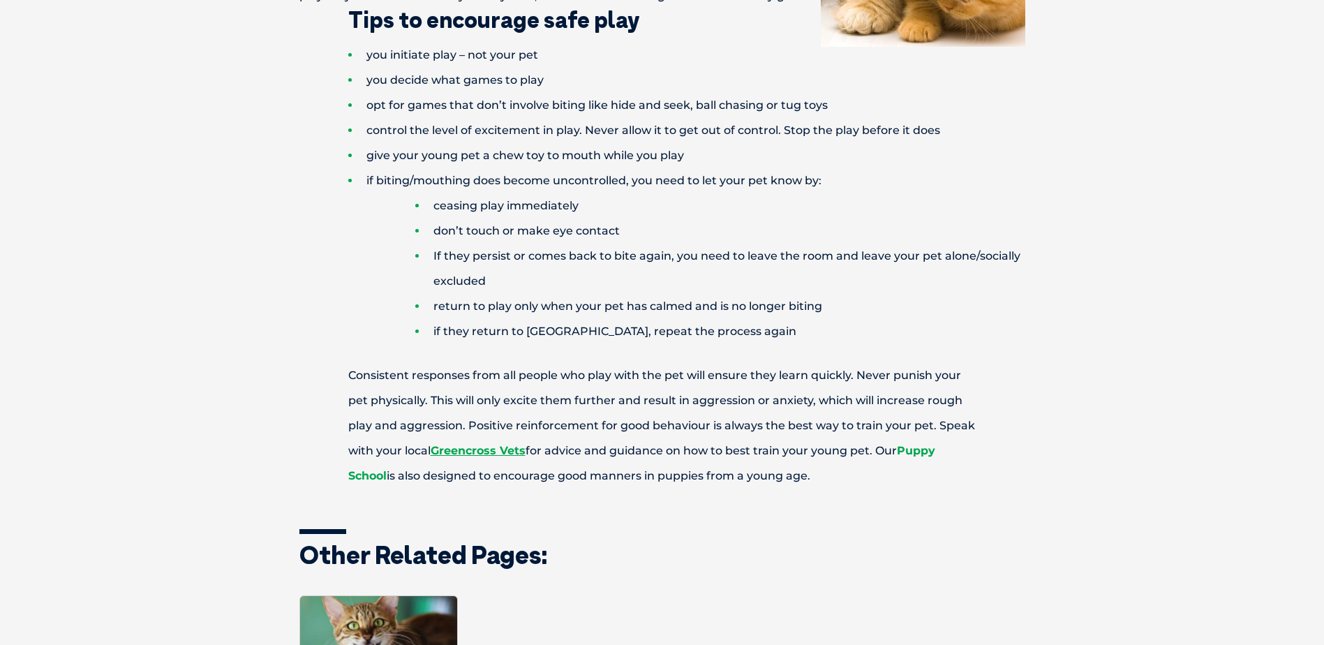
click at [926, 454] on link "Puppy School" at bounding box center [641, 463] width 587 height 38
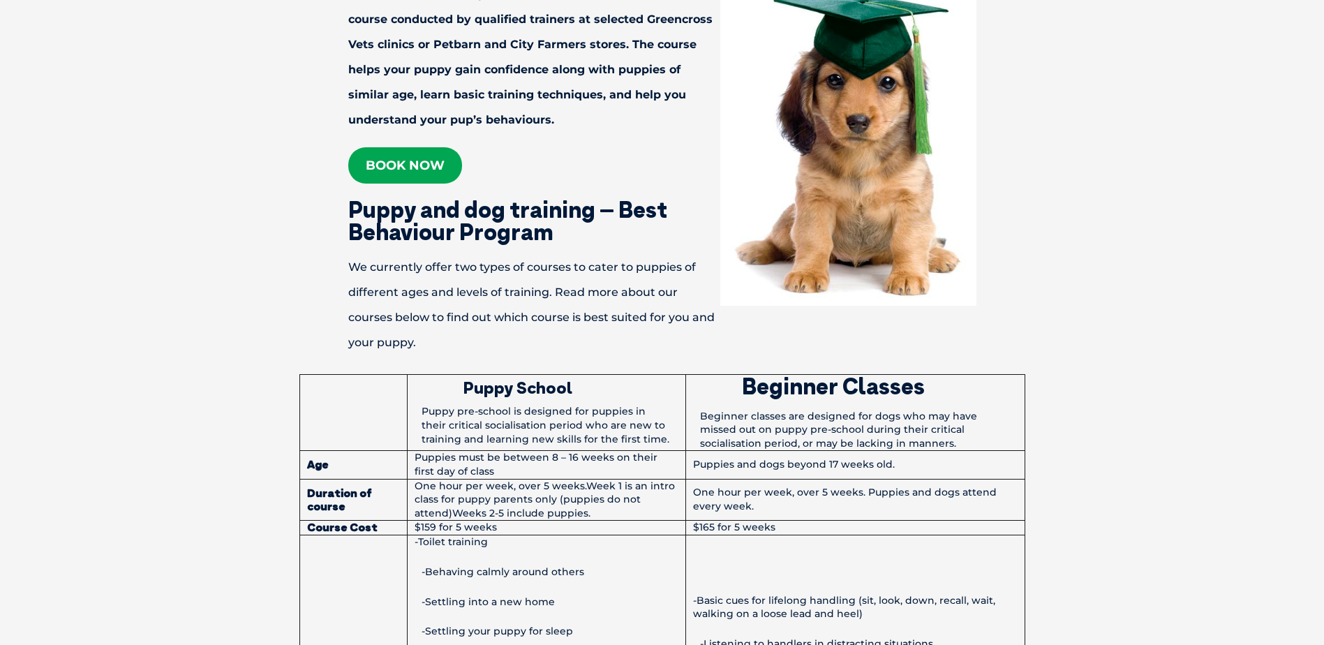
scroll to position [628, 0]
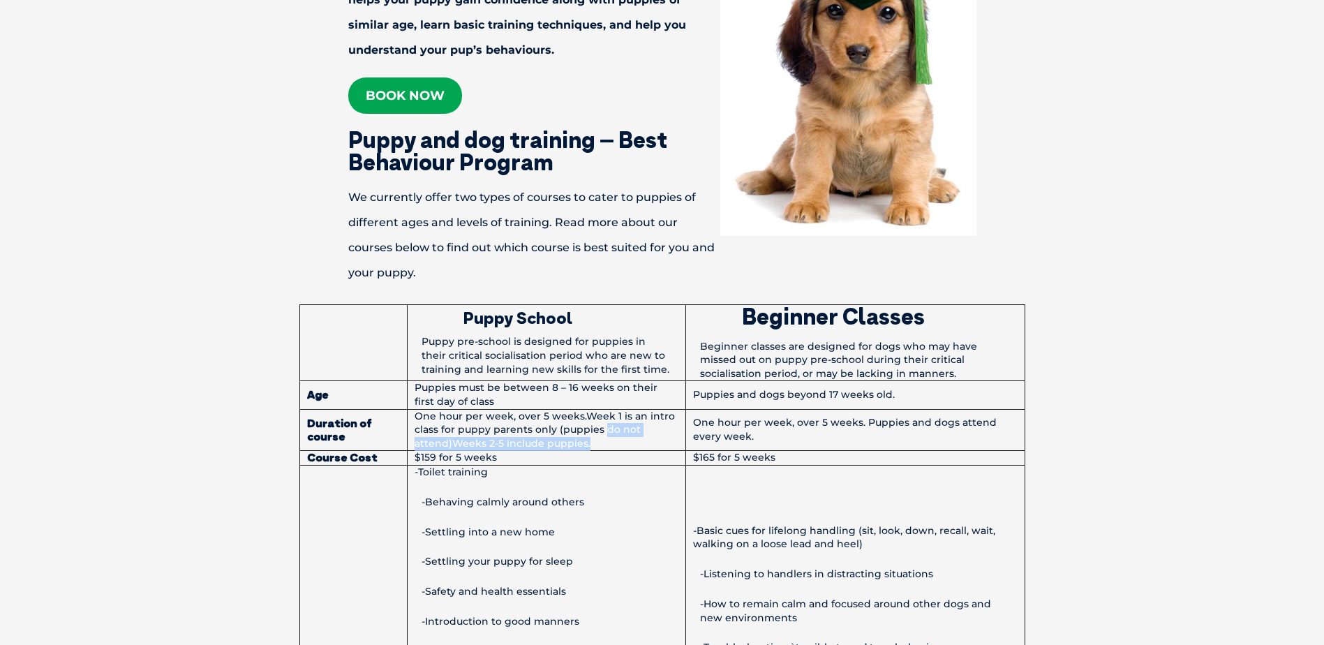
drag, startPoint x: 603, startPoint y: 427, endPoint x: 612, endPoint y: 441, distance: 16.1
click at [612, 441] on td "One hour per week, over 5 weeks.Week 1 is an intro class for puppy parents only…" at bounding box center [546, 430] width 279 height 42
drag, startPoint x: 612, startPoint y: 441, endPoint x: 559, endPoint y: 441, distance: 53.1
click at [558, 439] on td "One hour per week, over 5 weeks.Week 1 is an intro class for puppy parents only…" at bounding box center [546, 430] width 279 height 42
click at [588, 448] on td "One hour per week, over 5 weeks.Week 1 is an intro class for puppy parents only…" at bounding box center [546, 430] width 279 height 42
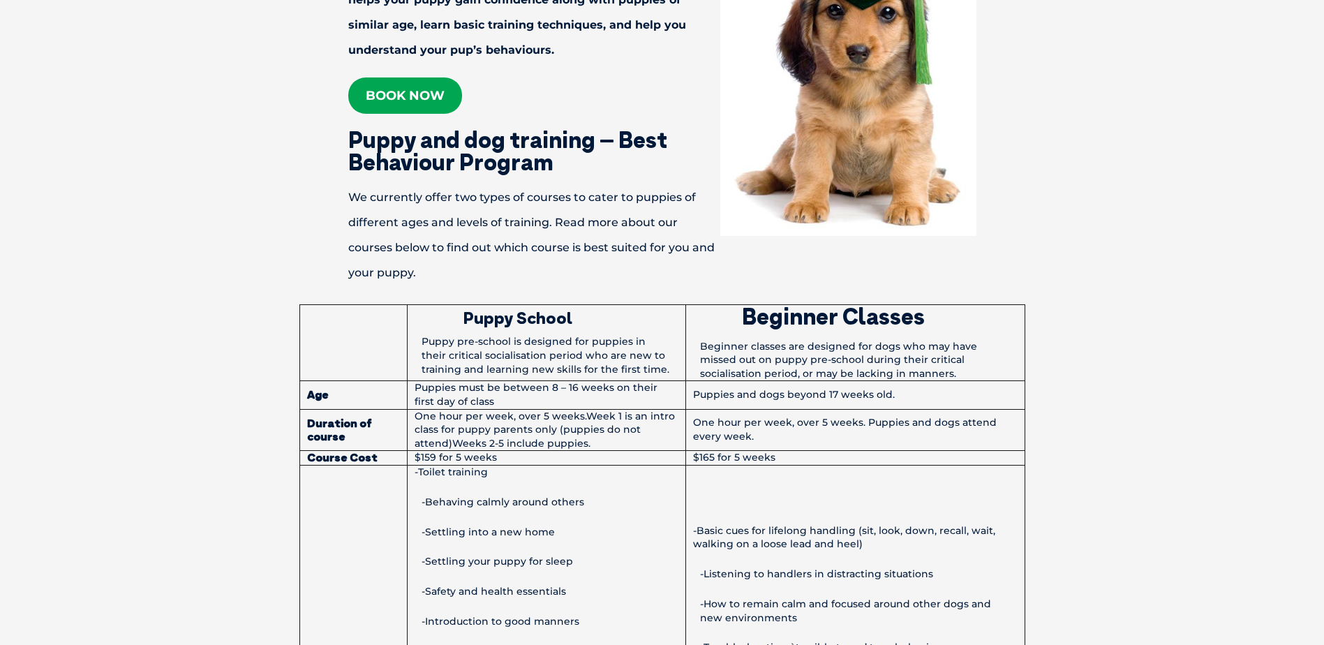
click at [774, 443] on td "One hour per week, over 5 weeks. Puppies and dogs attend every week." at bounding box center [855, 430] width 339 height 42
click at [763, 397] on td "Puppies and dogs beyond 17 weeks old." at bounding box center [855, 395] width 339 height 28
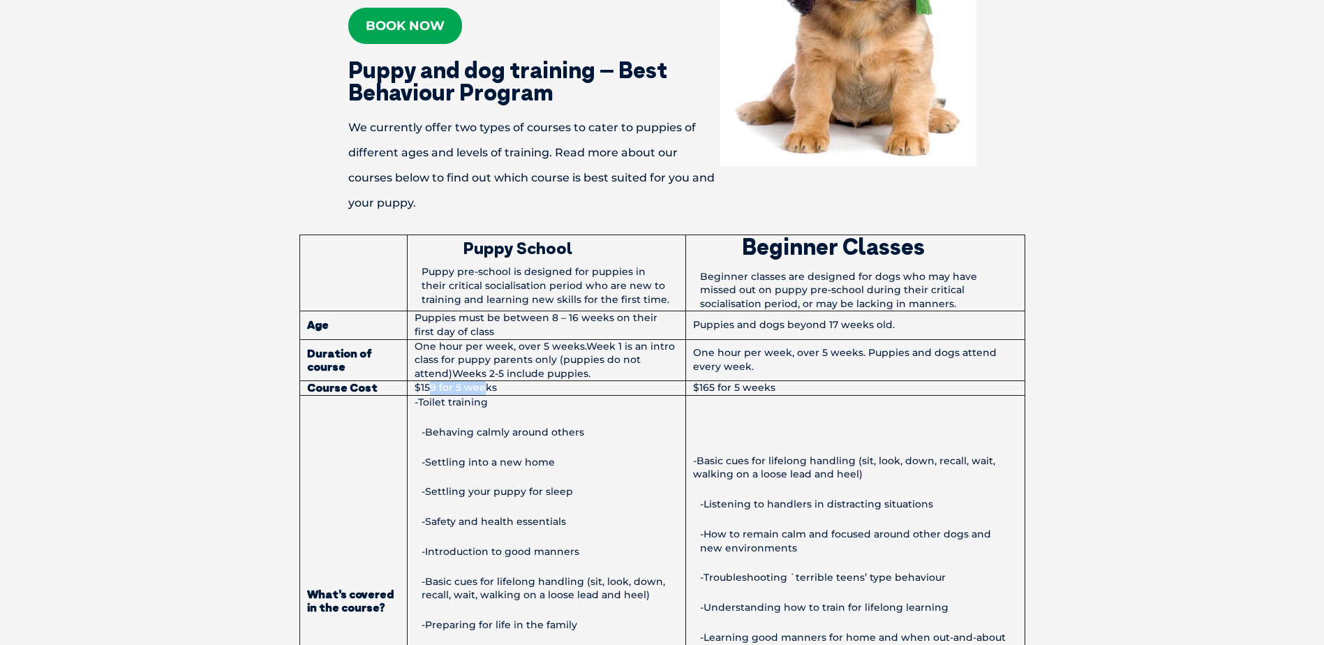
drag, startPoint x: 429, startPoint y: 392, endPoint x: 487, endPoint y: 395, distance: 57.3
click at [487, 395] on tbody "Puppy School Puppy pre-school is designed for puppies in their critical sociali…" at bounding box center [662, 521] width 725 height 572
drag, startPoint x: 487, startPoint y: 395, endPoint x: 475, endPoint y: 406, distance: 15.3
click at [475, 406] on td "-Toilet training -Behaving calmly around others -Settling into a new home -Sett…" at bounding box center [546, 601] width 279 height 412
drag, startPoint x: 461, startPoint y: 404, endPoint x: 575, endPoint y: 419, distance: 114.7
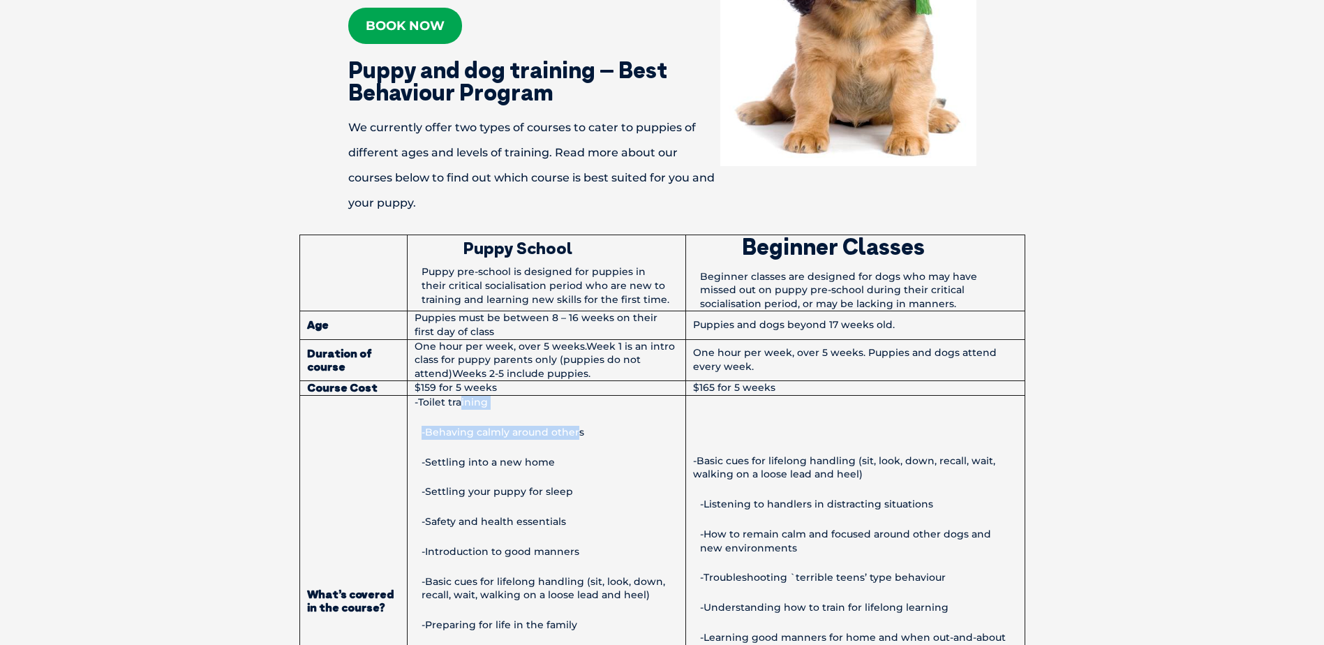
click at [575, 419] on td "-Toilet training -Behaving calmly around others -Settling into a new home -Sett…" at bounding box center [546, 601] width 279 height 412
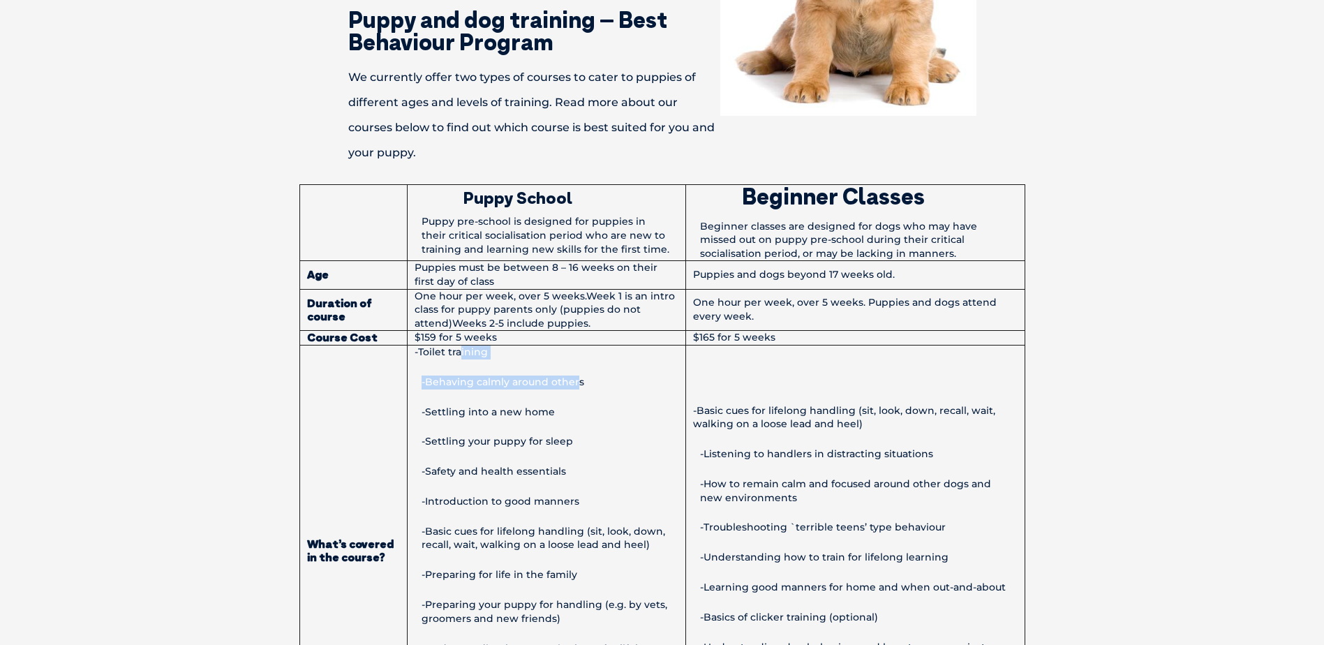
scroll to position [768, 0]
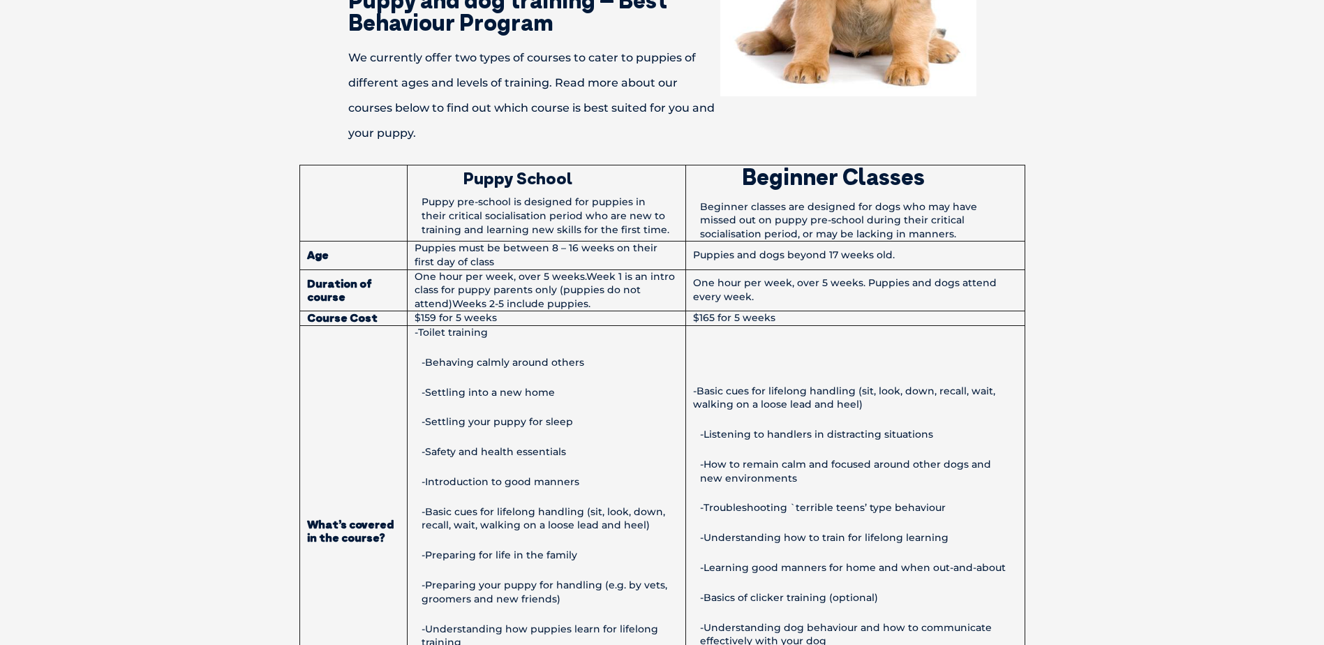
click at [532, 475] on p "-Introduction to good manners" at bounding box center [547, 482] width 264 height 14
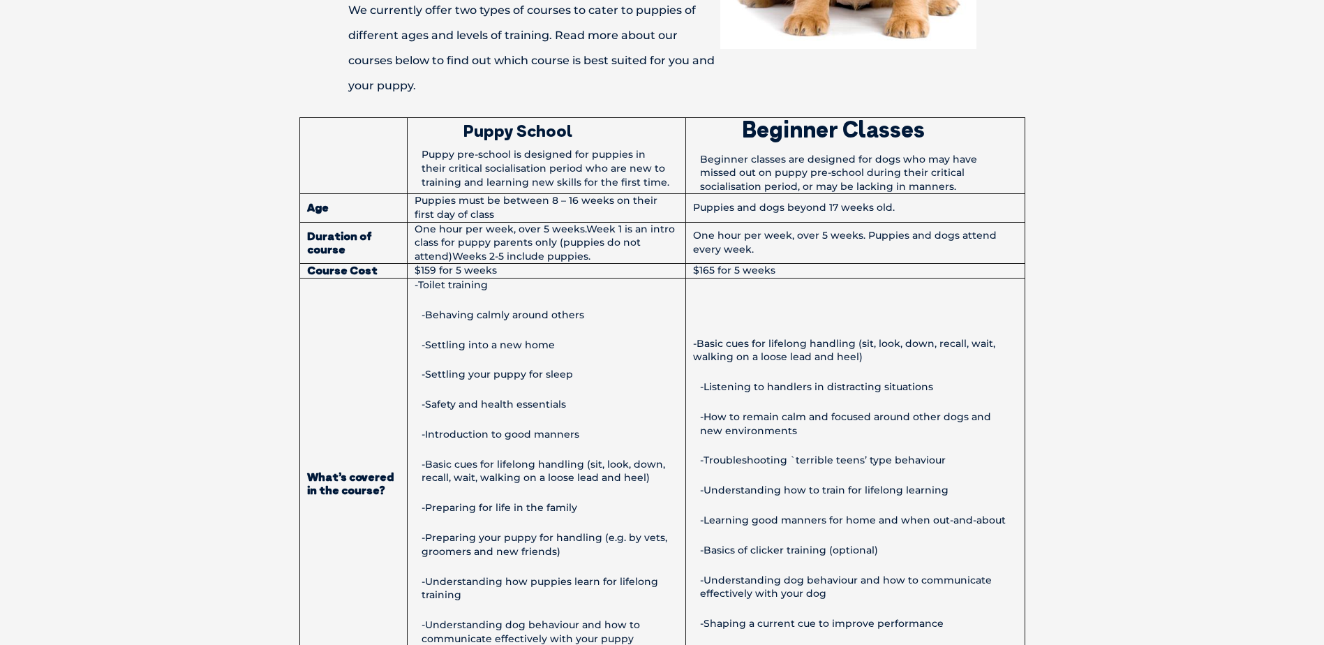
scroll to position [838, 0]
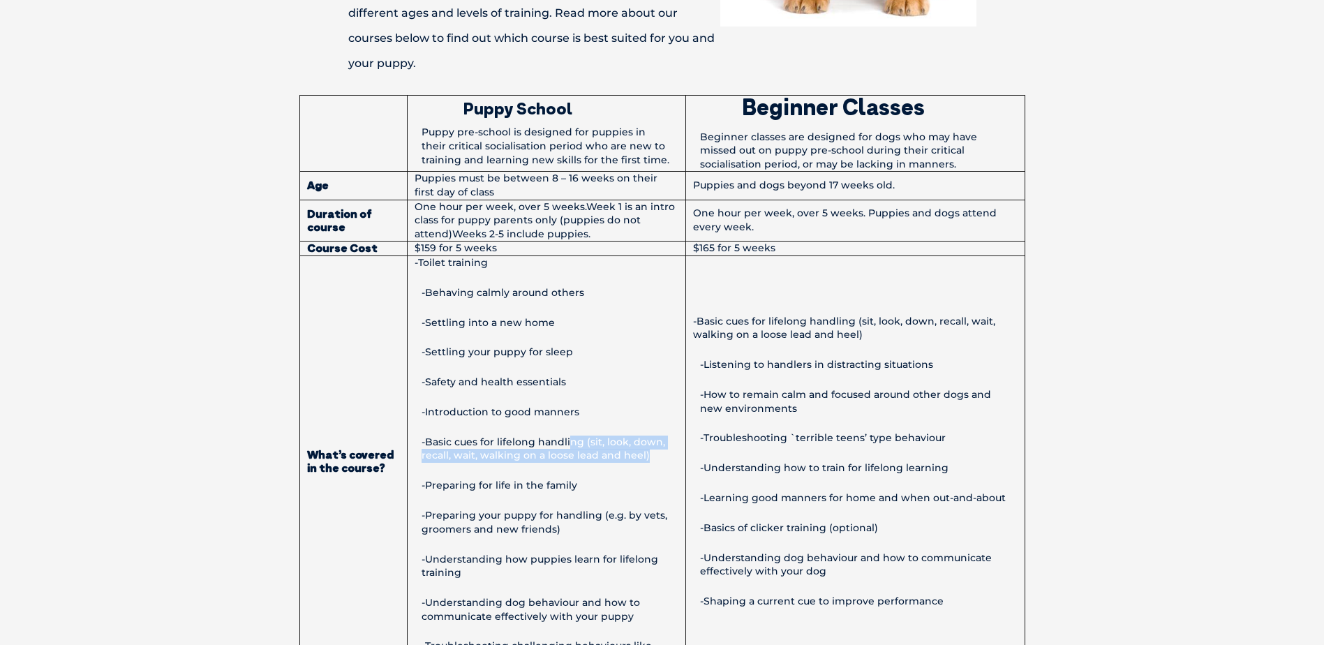
drag, startPoint x: 570, startPoint y: 438, endPoint x: 675, endPoint y: 460, distance: 107.1
click at [675, 460] on p "-Basic cues for lifelong handling (sit, look, down, recall, wait, walking on a …" at bounding box center [547, 449] width 264 height 27
drag, startPoint x: 675, startPoint y: 460, endPoint x: 610, endPoint y: 454, distance: 65.2
click at [610, 454] on p "-Basic cues for lifelong handling (sit, look, down, recall, wait, walking on a …" at bounding box center [547, 449] width 264 height 27
click at [598, 461] on p "-Basic cues for lifelong handling (sit, look, down, recall, wait, walking on a …" at bounding box center [547, 449] width 264 height 27
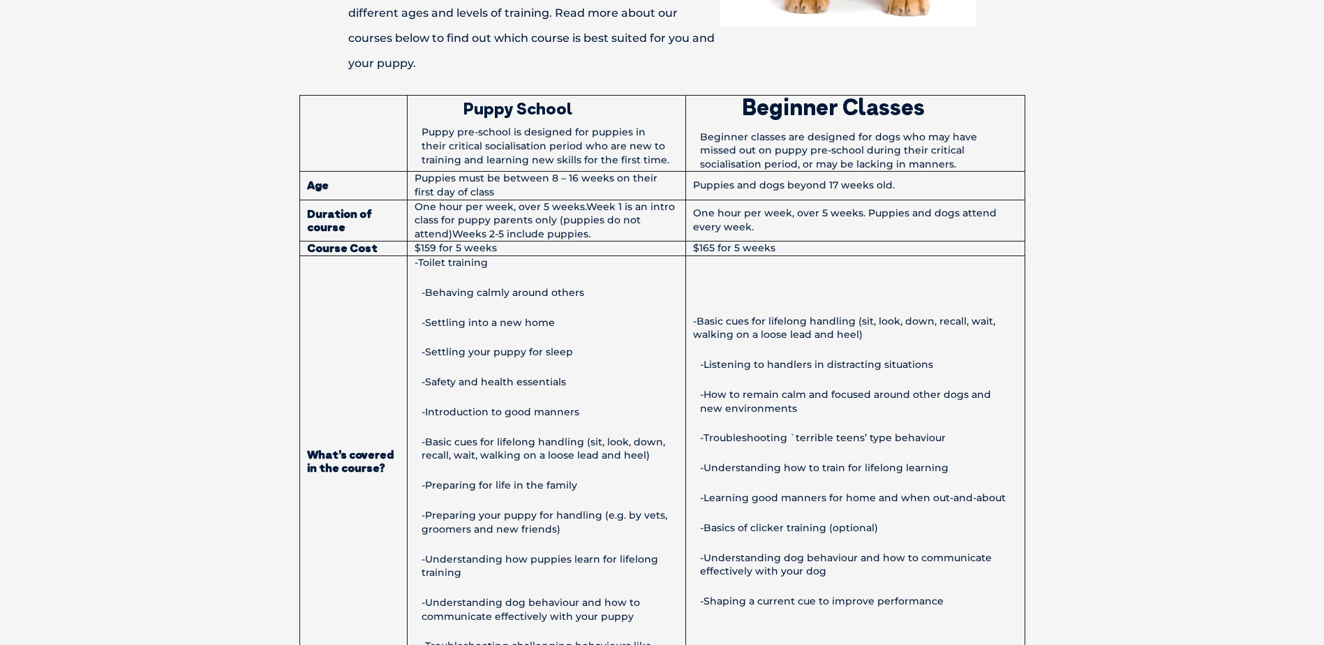
click at [606, 454] on p "-Basic cues for lifelong handling (sit, look, down, recall, wait, walking on a …" at bounding box center [547, 449] width 264 height 27
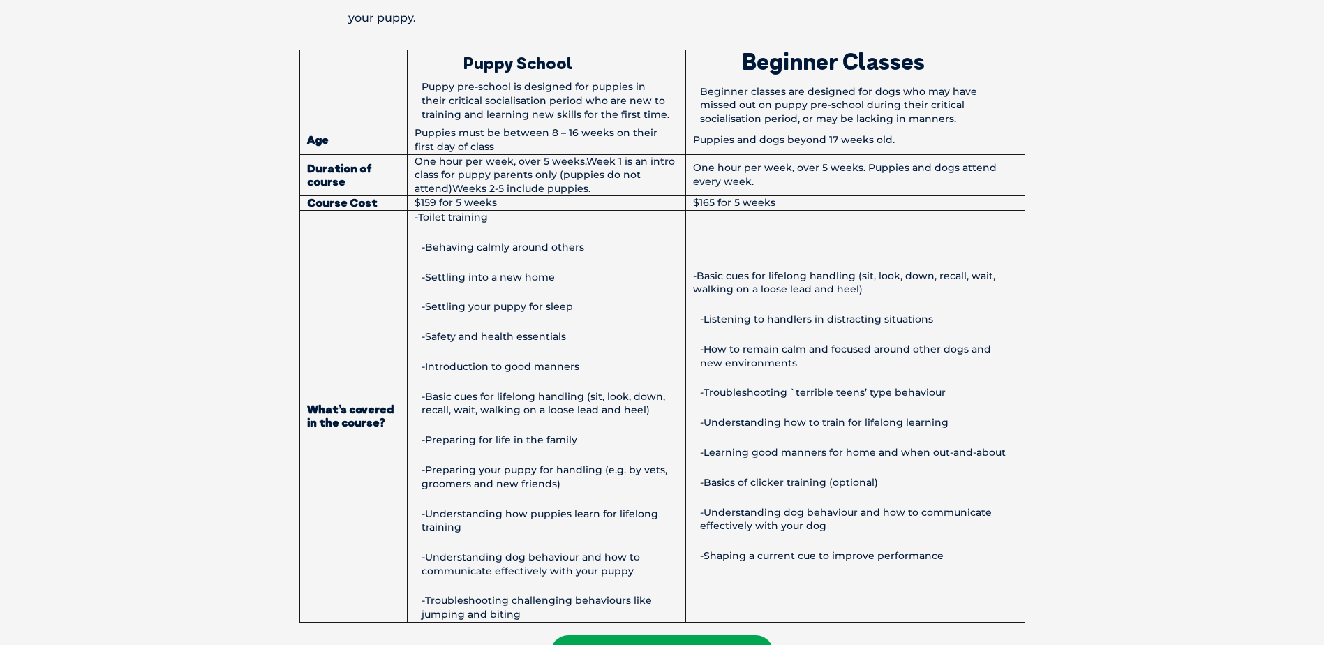
scroll to position [908, 0]
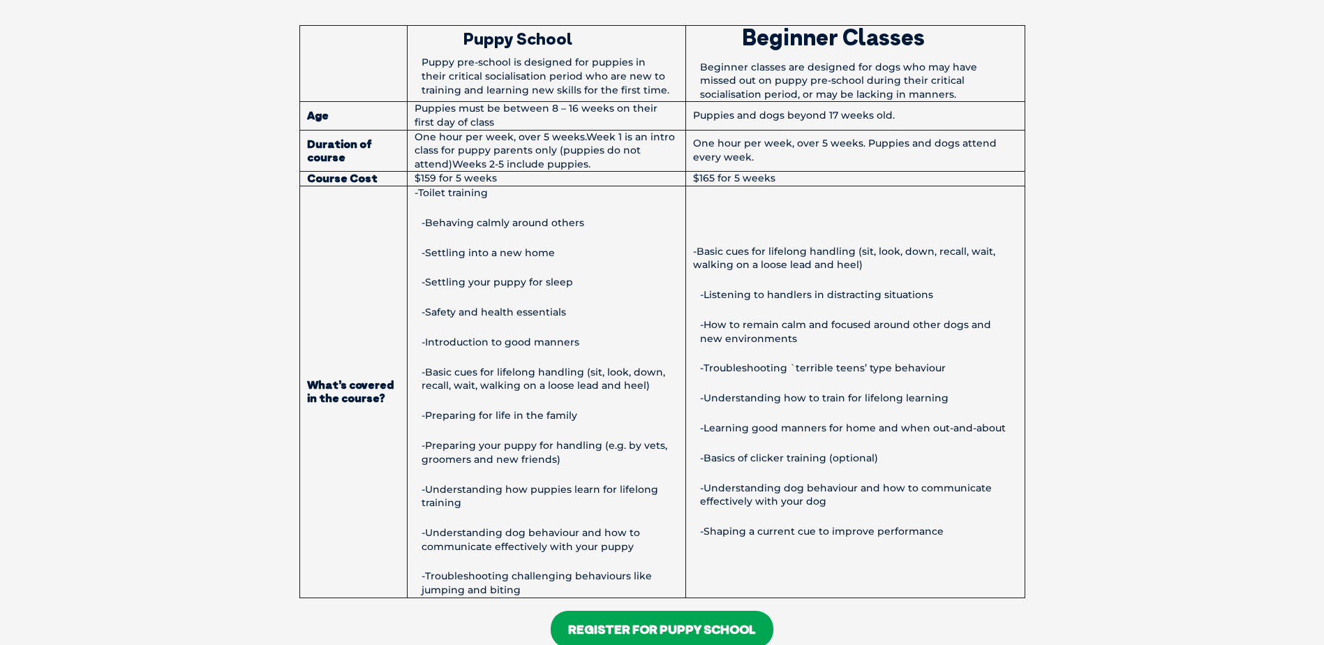
click at [503, 489] on p "-Understanding how puppies learn for lifelong training" at bounding box center [547, 496] width 264 height 27
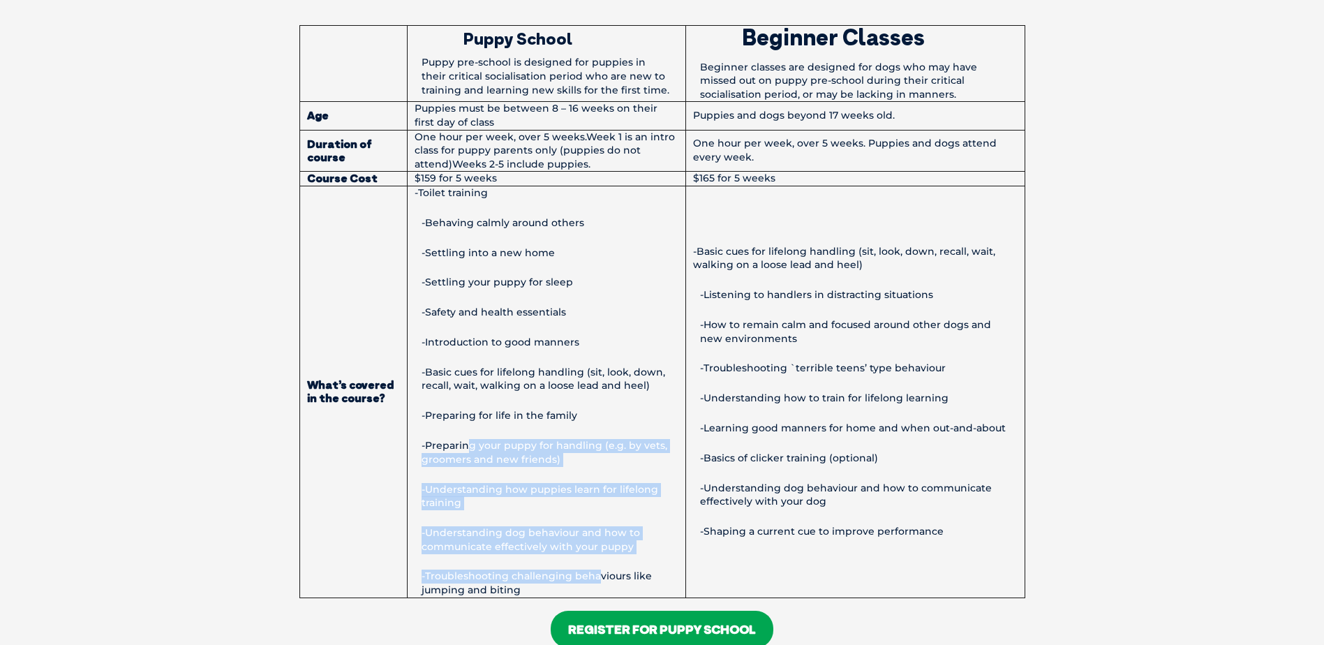
drag, startPoint x: 466, startPoint y: 444, endPoint x: 597, endPoint y: 576, distance: 186.1
click at [597, 576] on td "-Toilet training -Behaving calmly around others -Settling into a new home -Sett…" at bounding box center [546, 392] width 279 height 412
click at [461, 501] on p "-Understanding how puppies learn for lifelong training" at bounding box center [547, 496] width 264 height 27
drag, startPoint x: 485, startPoint y: 534, endPoint x: 651, endPoint y: 562, distance: 168.5
click at [652, 562] on td "-Toilet training -Behaving calmly around others -Settling into a new home -Sett…" at bounding box center [546, 392] width 279 height 412
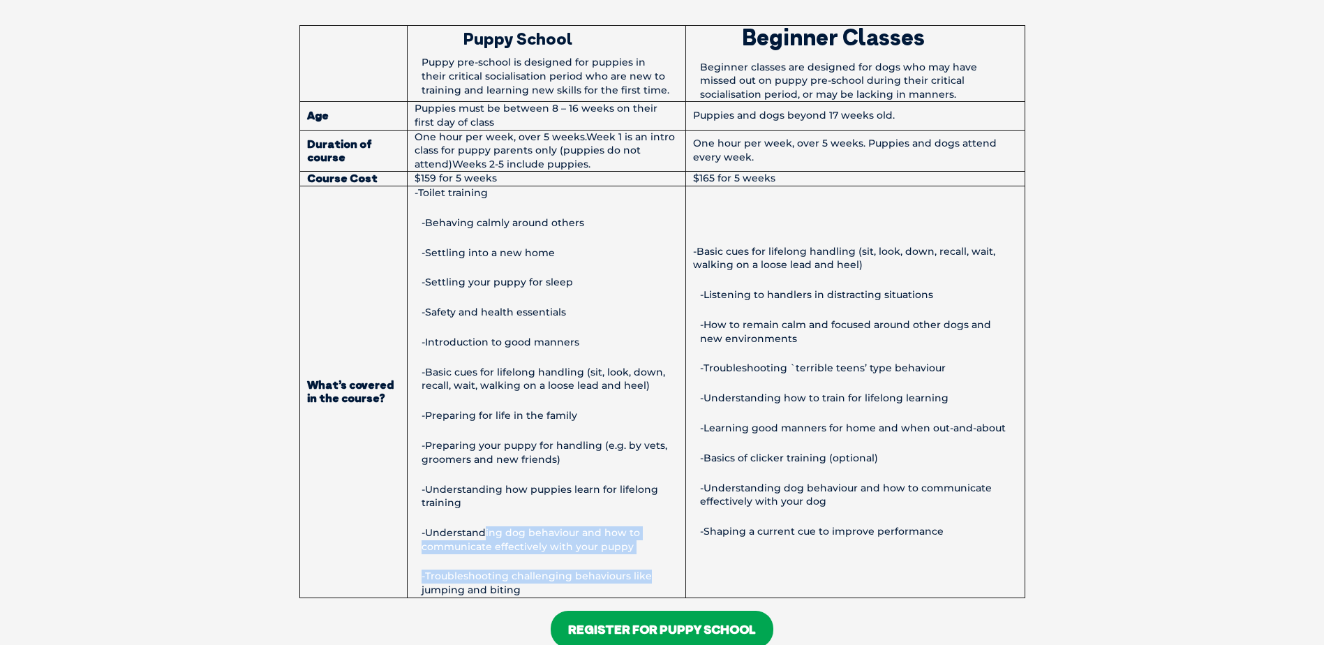
drag, startPoint x: 651, startPoint y: 562, endPoint x: 494, endPoint y: 545, distance: 158.1
click at [494, 545] on p "-Understanding dog behaviour and how to communicate effectively with your puppy" at bounding box center [547, 539] width 264 height 27
drag, startPoint x: 453, startPoint y: 524, endPoint x: 578, endPoint y: 545, distance: 126.6
click at [578, 545] on td "-Toilet training -Behaving calmly around others -Settling into a new home -Sett…" at bounding box center [546, 392] width 279 height 412
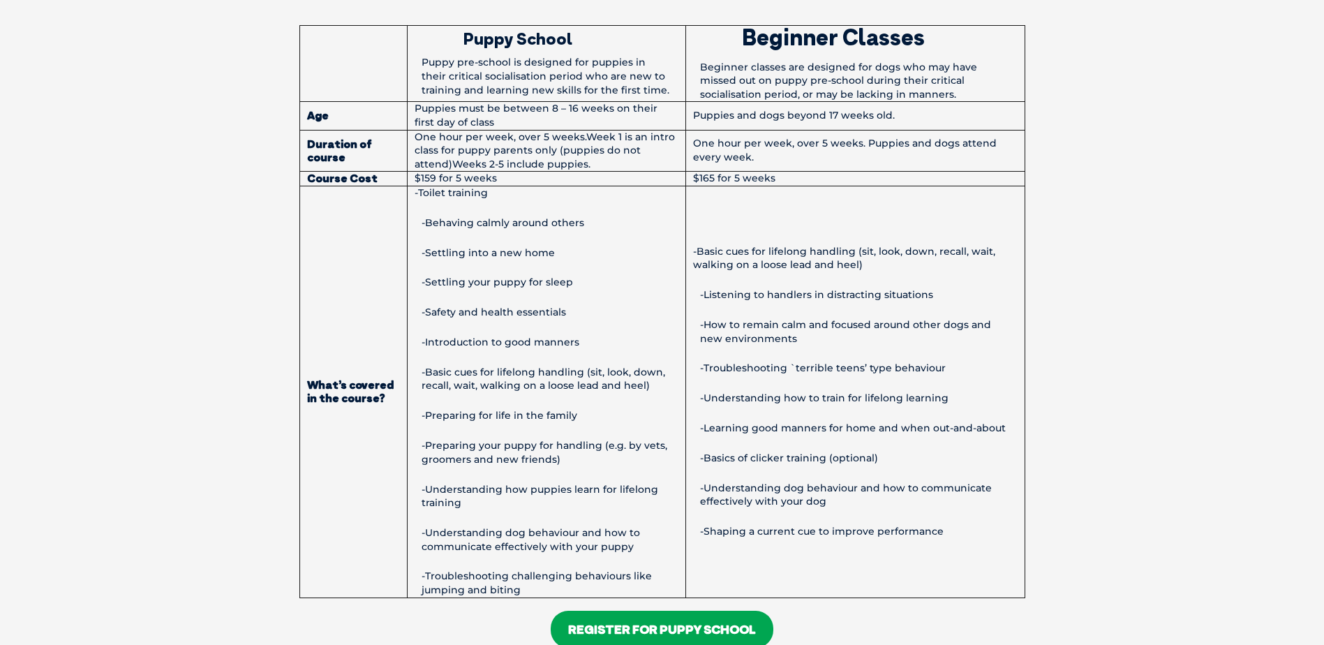
drag, startPoint x: 578, startPoint y: 545, endPoint x: 443, endPoint y: 524, distance: 137.1
click at [443, 524] on td "-Toilet training -Behaving calmly around others -Settling into a new home -Sett…" at bounding box center [546, 392] width 279 height 412
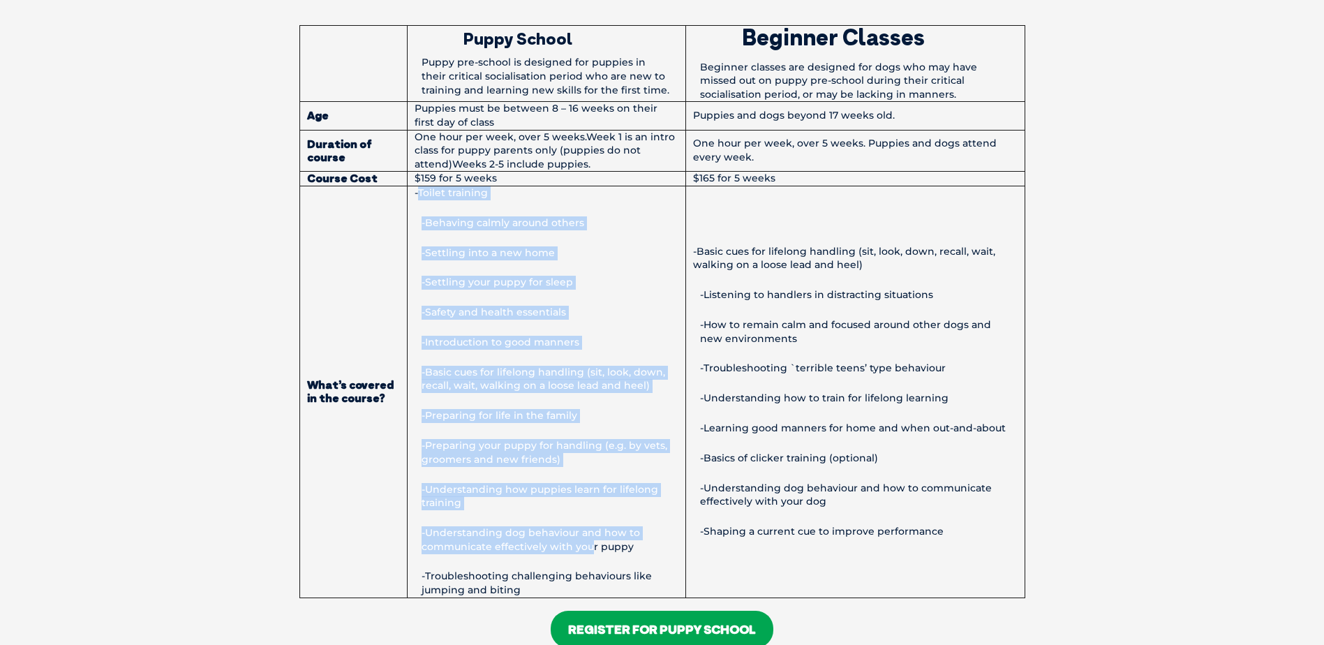
drag, startPoint x: 590, startPoint y: 545, endPoint x: 419, endPoint y: 188, distance: 395.6
click at [419, 188] on td "-Toilet training -Behaving calmly around others -Settling into a new home -Sett…" at bounding box center [546, 392] width 279 height 412
drag, startPoint x: 419, startPoint y: 188, endPoint x: 466, endPoint y: 232, distance: 64.7
click at [466, 232] on td "-Toilet training -Behaving calmly around others -Settling into a new home -Sett…" at bounding box center [546, 392] width 279 height 412
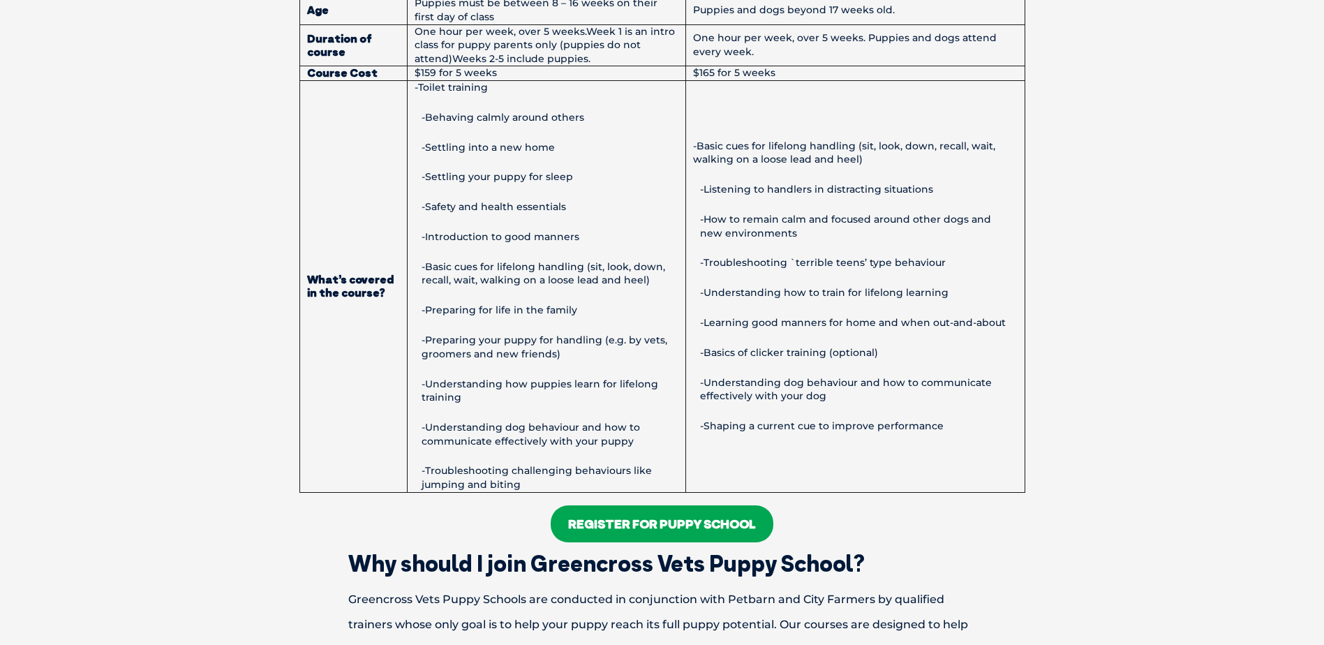
scroll to position [1047, 0]
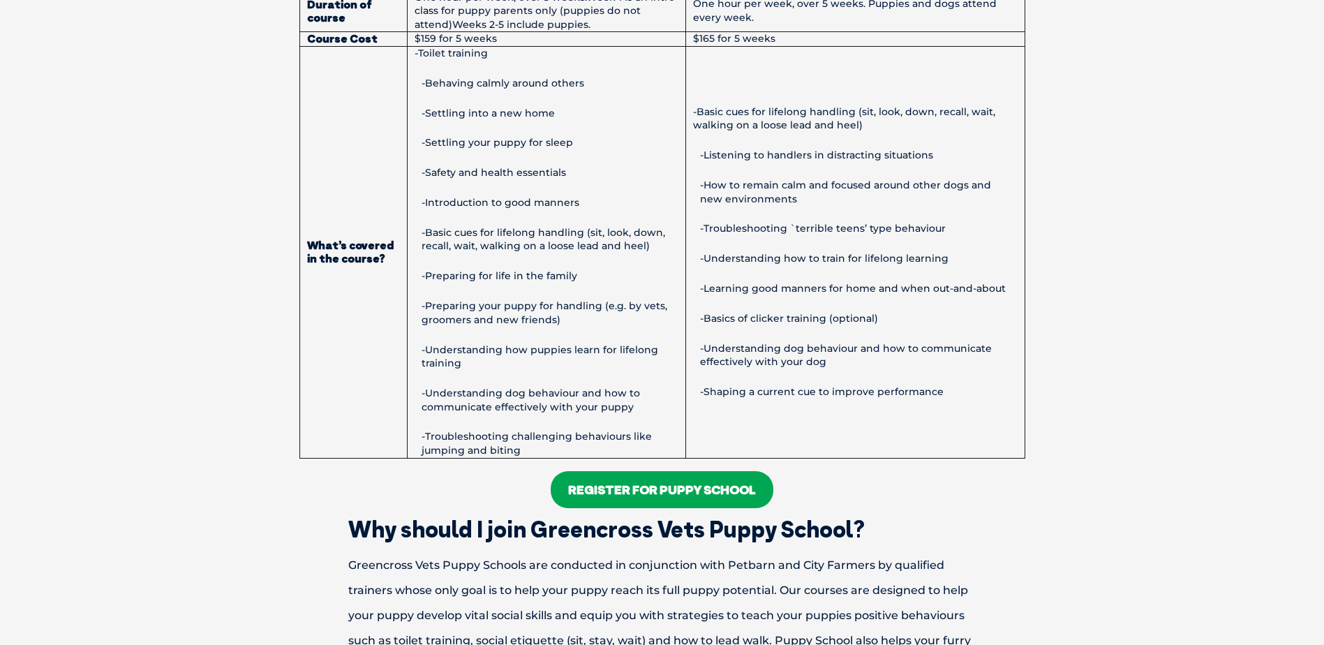
click at [663, 495] on link "Register For Puppy School" at bounding box center [662, 489] width 223 height 37
